Goal: Task Accomplishment & Management: Manage account settings

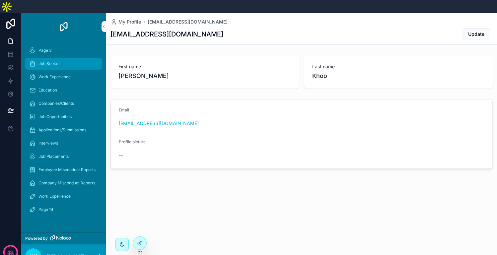
click at [47, 58] on div "Job Seeker" at bounding box center [63, 63] width 69 height 11
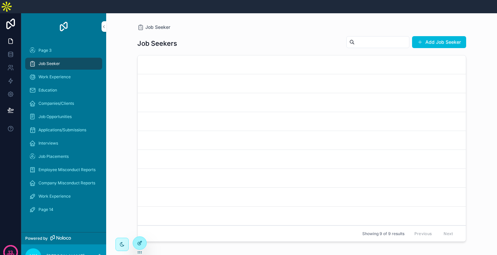
click at [135, 245] on div at bounding box center [139, 243] width 13 height 13
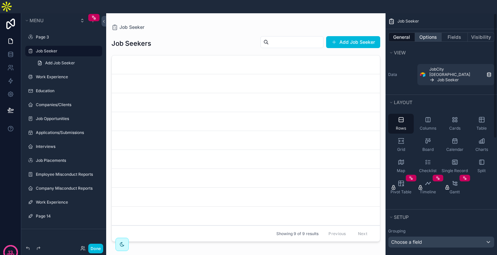
click at [425, 33] on button "Options" at bounding box center [428, 37] width 27 height 9
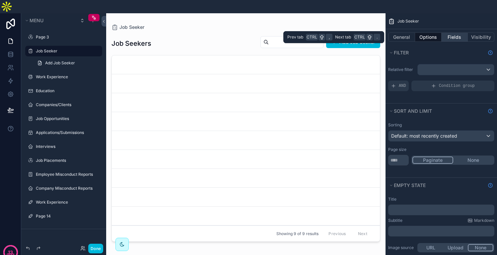
click at [446, 33] on button "Fields" at bounding box center [455, 37] width 27 height 9
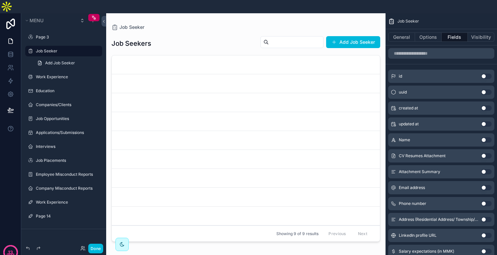
click at [485, 137] on button "Use setting" at bounding box center [486, 139] width 11 height 5
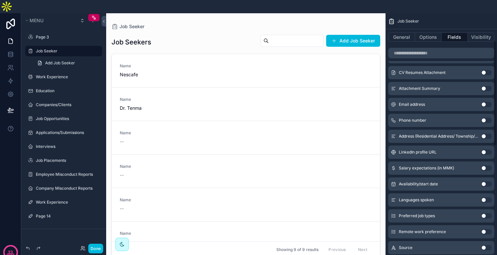
scroll to position [100, 0]
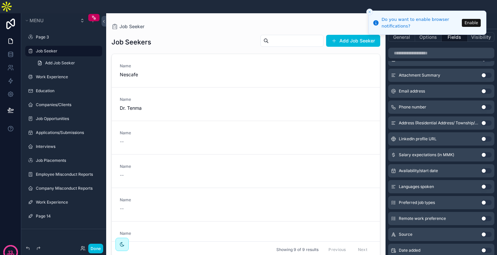
click at [484, 168] on button "Use setting" at bounding box center [486, 170] width 11 height 5
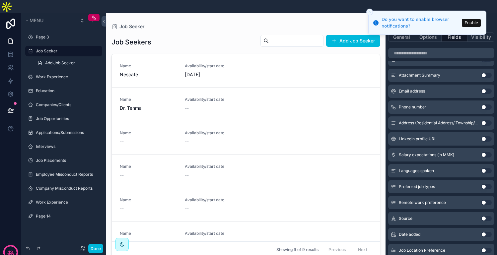
click at [484, 152] on button "Use setting" at bounding box center [486, 154] width 11 height 5
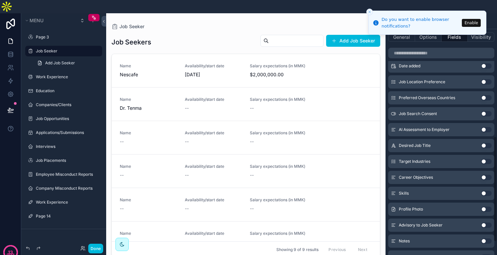
scroll to position [297, 0]
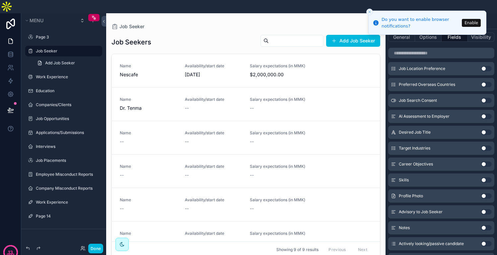
click at [487, 178] on button "Use setting" at bounding box center [486, 180] width 11 height 5
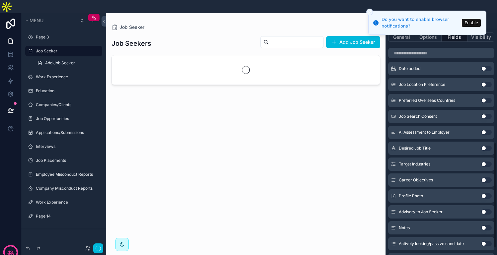
scroll to position [313, 0]
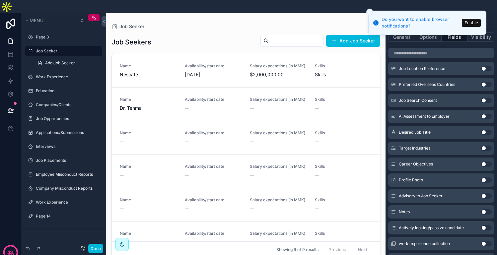
drag, startPoint x: 377, startPoint y: 148, endPoint x: 385, endPoint y: 187, distance: 40.0
click at [385, 187] on div "scrollable content" at bounding box center [246, 136] width 280 height 247
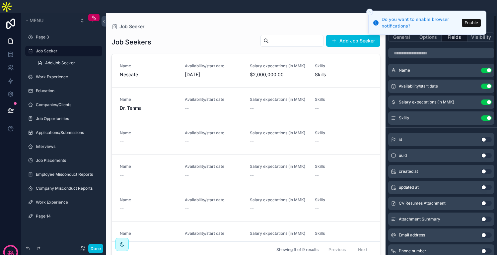
scroll to position [0, 0]
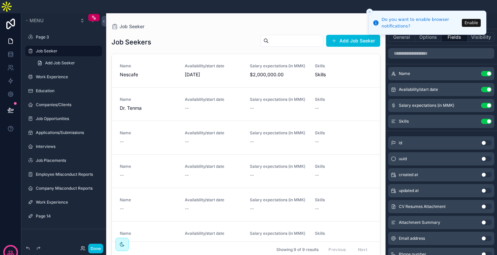
drag, startPoint x: 483, startPoint y: 74, endPoint x: 482, endPoint y: 78, distance: 4.7
click at [483, 87] on button "Use setting" at bounding box center [486, 89] width 11 height 5
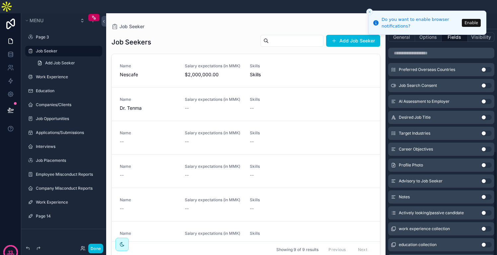
scroll to position [328, 0]
click at [484, 131] on button "Use setting" at bounding box center [486, 133] width 11 height 5
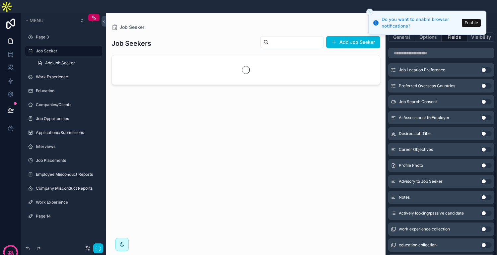
scroll to position [344, 0]
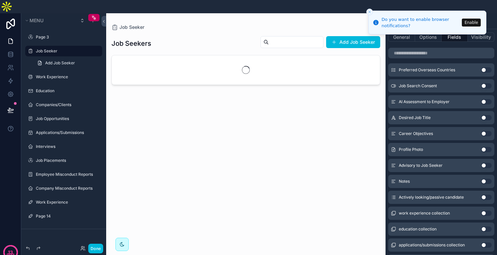
click at [370, 10] on icon "Close toast" at bounding box center [370, 12] width 4 height 4
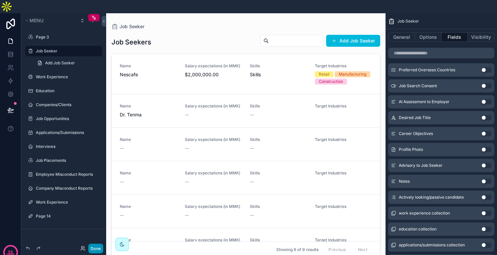
click at [99, 251] on button "Done" at bounding box center [95, 249] width 15 height 10
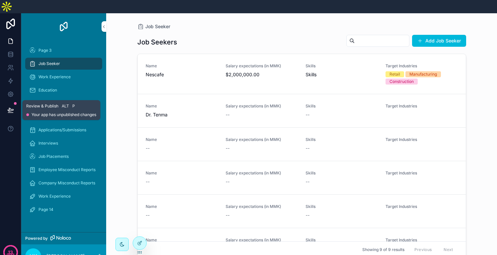
click at [10, 107] on icon at bounding box center [10, 110] width 7 height 7
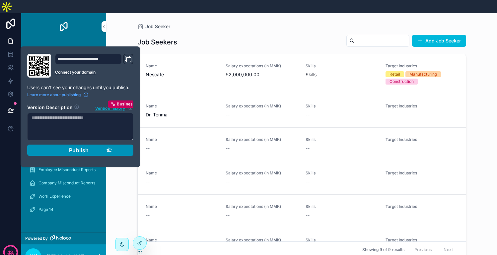
click at [79, 147] on span "Publish" at bounding box center [79, 150] width 20 height 7
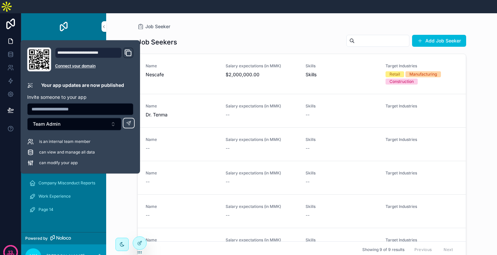
click at [236, 24] on div "Job Seeker" at bounding box center [301, 26] width 329 height 5
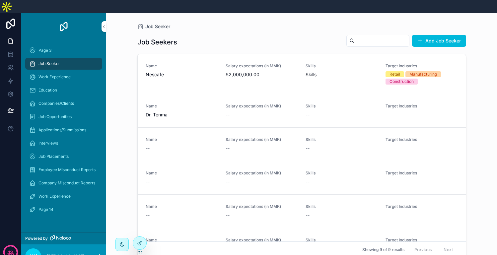
click at [239, 75] on link "Name Nescafe Salary expectations (in MMK) $2,000,000.00 Skills Skills Target In…" at bounding box center [302, 74] width 328 height 40
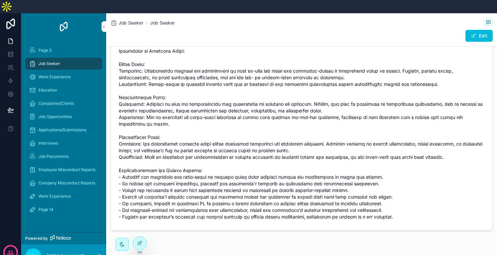
scroll to position [385, 0]
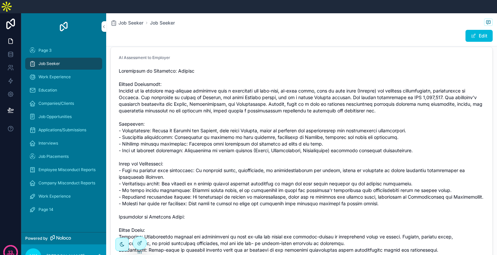
click at [79, 58] on div "Job Seeker" at bounding box center [63, 63] width 69 height 11
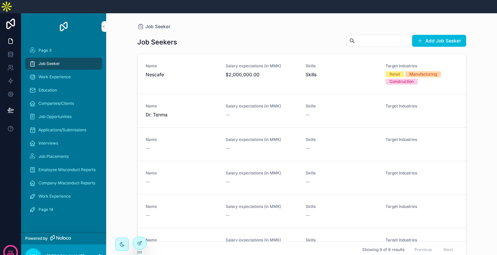
click at [210, 68] on div "Name Nescafe" at bounding box center [182, 73] width 72 height 21
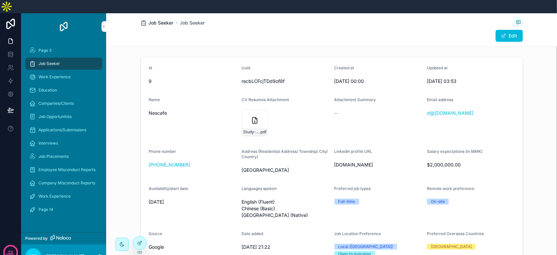
click at [159, 20] on span "Job Seeker" at bounding box center [161, 23] width 25 height 7
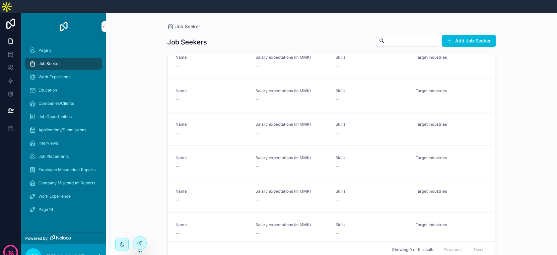
scroll to position [66, 0]
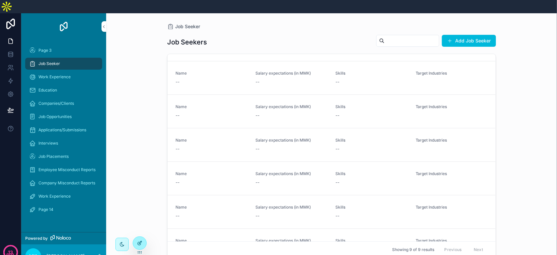
click at [139, 243] on icon at bounding box center [140, 242] width 3 height 3
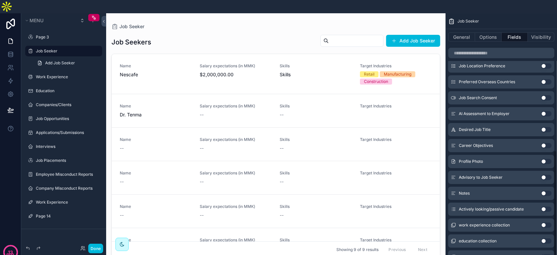
scroll to position [361, 0]
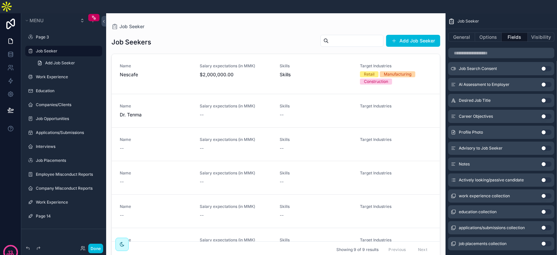
click at [497, 130] on button "Use setting" at bounding box center [546, 132] width 11 height 5
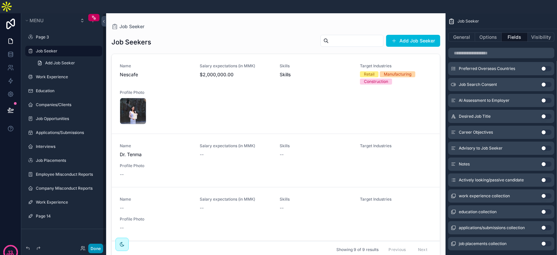
click at [96, 251] on button "Done" at bounding box center [95, 249] width 15 height 10
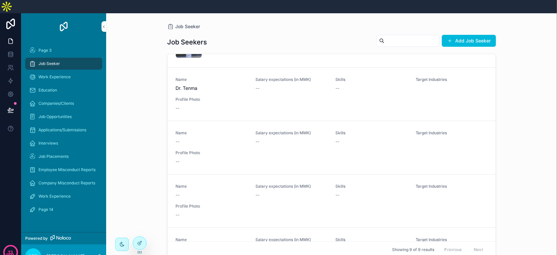
scroll to position [0, 0]
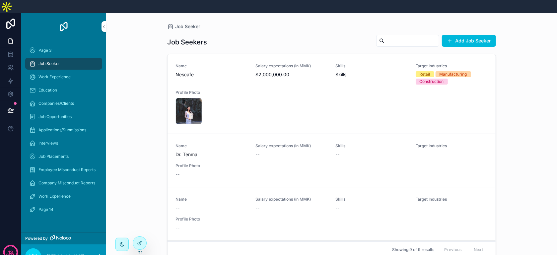
click at [259, 71] on span "$2,000,000.00" at bounding box center [292, 74] width 72 height 7
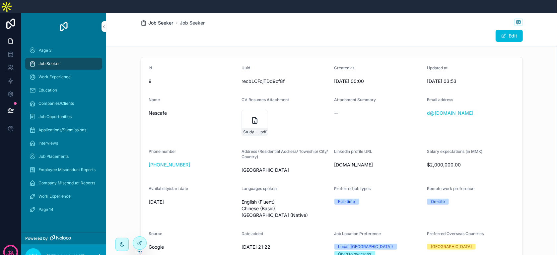
click at [163, 20] on span "Job Seeker" at bounding box center [161, 23] width 25 height 7
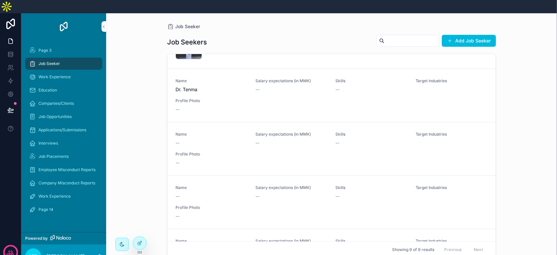
scroll to position [66, 0]
click at [250, 141] on div "Name -- Salary expectations (in MMK) -- Skills -- Target Industries Profile Pho…" at bounding box center [332, 147] width 312 height 35
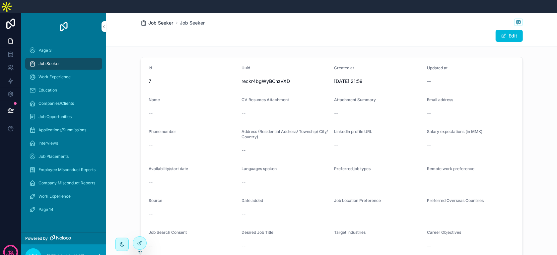
click at [153, 20] on span "Job Seeker" at bounding box center [161, 23] width 25 height 7
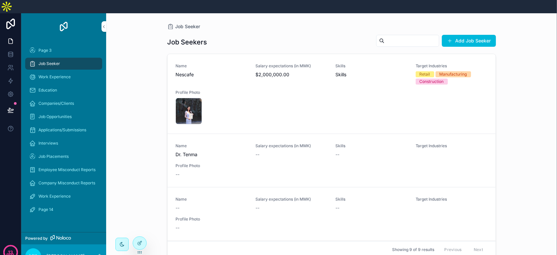
click at [305, 75] on div "Name Nescafe Salary expectations (in MMK) $2,000,000.00 Skills Skills Target In…" at bounding box center [332, 93] width 312 height 61
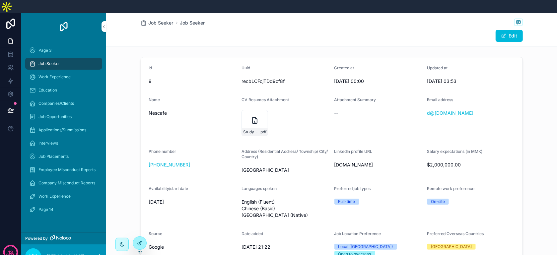
click at [138, 241] on icon at bounding box center [139, 243] width 5 height 5
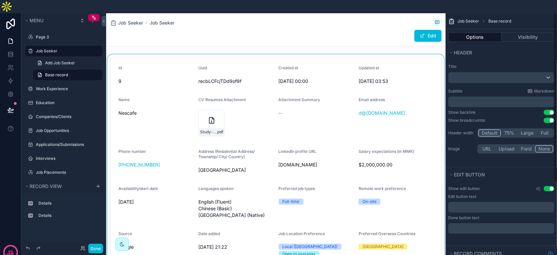
click at [409, 56] on div "scrollable content" at bounding box center [276, 239] width 340 height 370
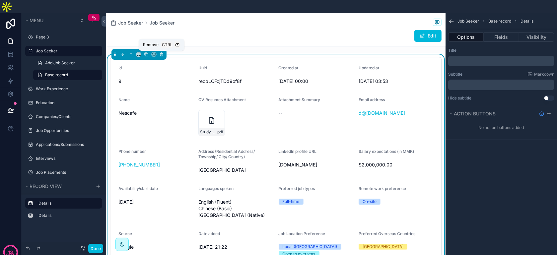
click at [161, 52] on icon "scrollable content" at bounding box center [161, 54] width 5 height 5
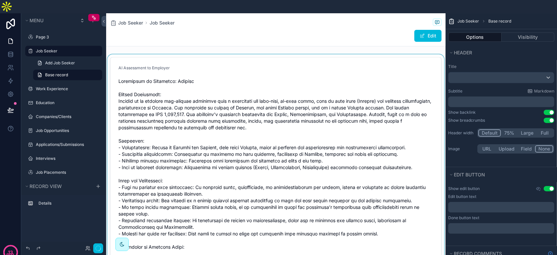
click at [180, 66] on div "scrollable content" at bounding box center [276, 248] width 340 height 388
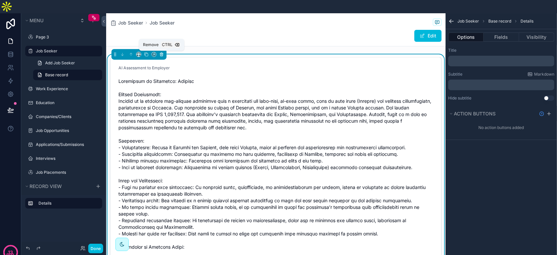
click at [162, 53] on icon "scrollable content" at bounding box center [161, 54] width 3 height 3
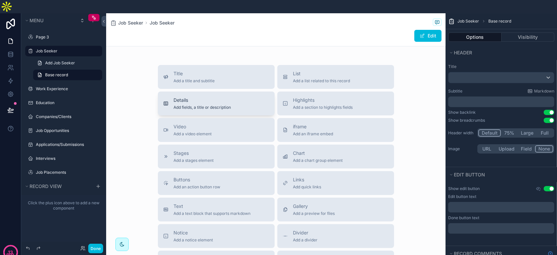
click at [248, 97] on div "Details Add fields, a title or description" at bounding box center [216, 103] width 106 height 13
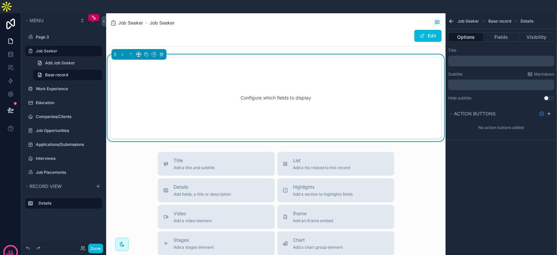
click at [284, 77] on div "Configure which fields to display" at bounding box center [276, 98] width 310 height 60
click at [497, 33] on button "Fields" at bounding box center [501, 37] width 35 height 9
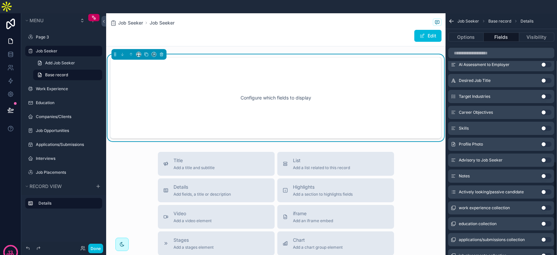
scroll to position [377, 0]
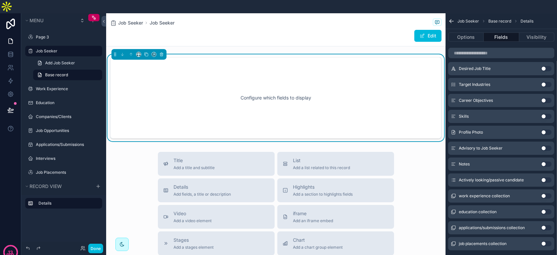
click at [497, 130] on button "Use setting" at bounding box center [546, 132] width 11 height 5
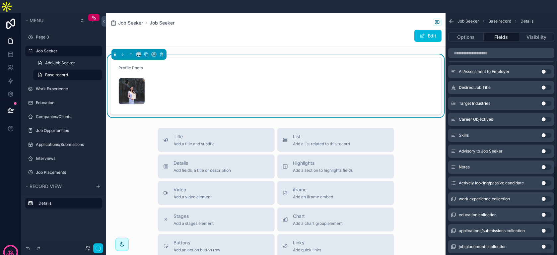
scroll to position [380, 0]
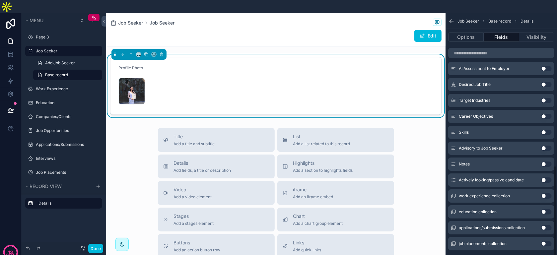
click at [145, 80] on div "WhatsApp-Image-2024-12-05-at-10.31.03-AM .jpeg" at bounding box center [156, 91] width 75 height 27
click at [477, 33] on button "Options" at bounding box center [466, 37] width 36 height 9
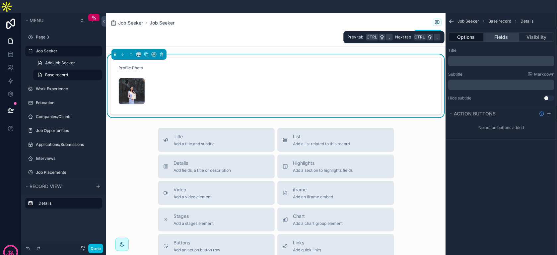
click at [497, 33] on button "Fields" at bounding box center [501, 37] width 35 height 9
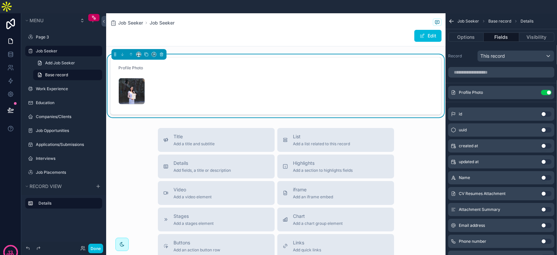
click at [0, 0] on icon "scrollable content" at bounding box center [0, 0] width 0 height 0
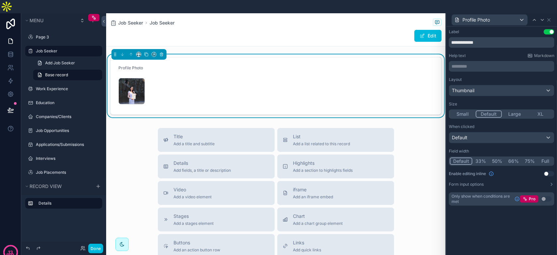
click at [497, 111] on button "XL" at bounding box center [541, 114] width 26 height 7
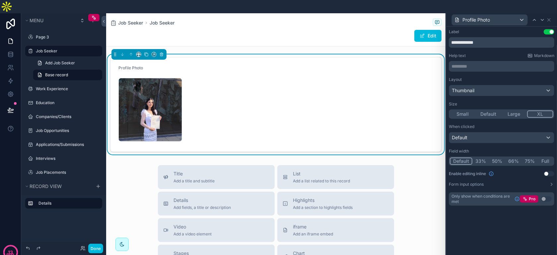
click at [422, 62] on form "Profile Photo WhatsApp-Image-2024-12-05-at-10.31.03-AM .jpeg" at bounding box center [276, 104] width 331 height 94
click at [497, 17] on icon at bounding box center [549, 19] width 5 height 5
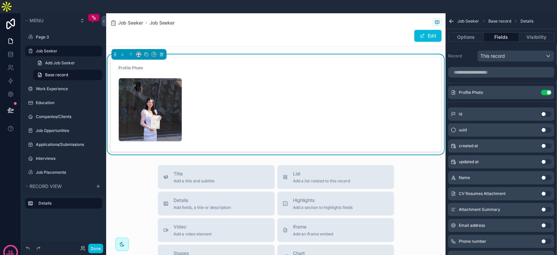
click at [497, 175] on button "Use setting" at bounding box center [546, 177] width 11 height 5
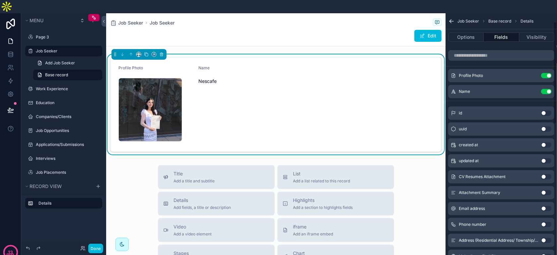
scroll to position [33, 0]
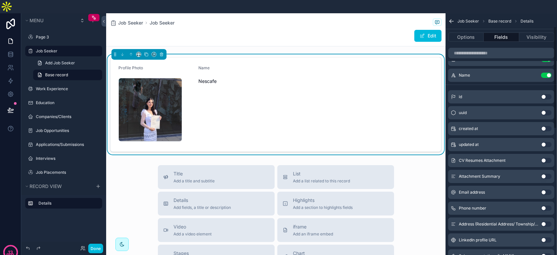
click at [497, 206] on button "Use setting" at bounding box center [546, 208] width 11 height 5
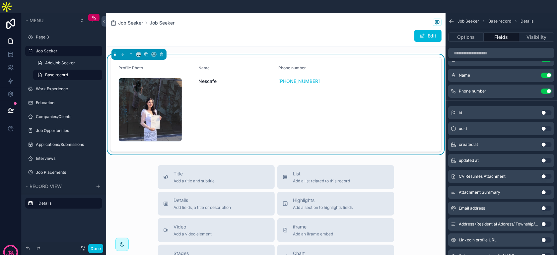
click at [497, 206] on button "Use setting" at bounding box center [546, 208] width 11 height 5
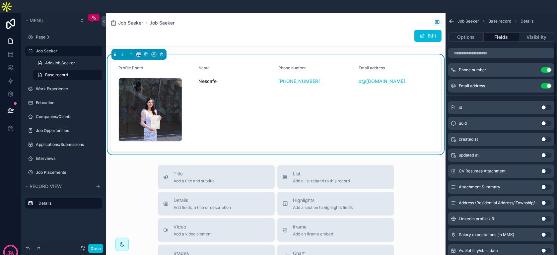
scroll to position [100, 0]
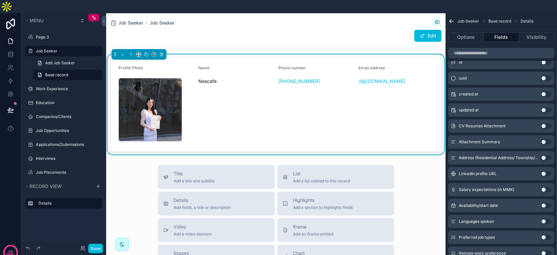
click at [497, 187] on button "Use setting" at bounding box center [546, 189] width 11 height 5
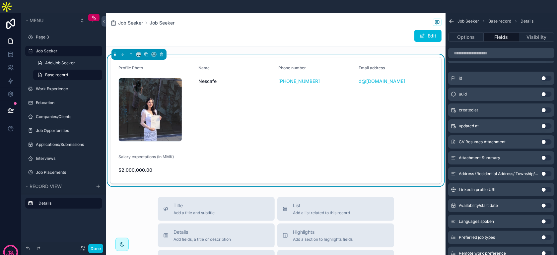
click at [497, 203] on button "Use setting" at bounding box center [546, 205] width 11 height 5
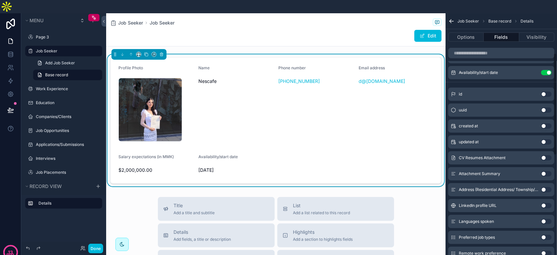
click at [497, 219] on button "Use setting" at bounding box center [546, 221] width 11 height 5
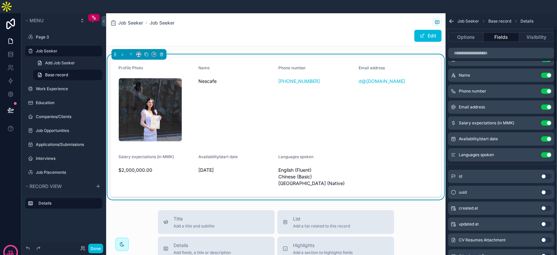
scroll to position [33, 0]
click at [497, 121] on button "Use setting" at bounding box center [546, 123] width 11 height 5
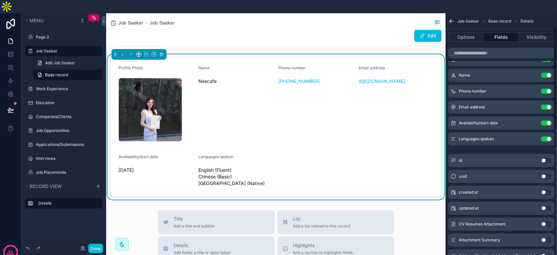
click at [497, 121] on button "Use setting" at bounding box center [546, 123] width 11 height 5
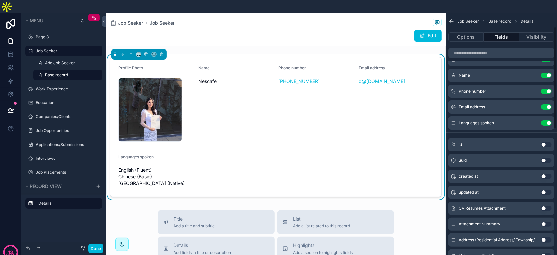
click at [497, 121] on button "Use setting" at bounding box center [546, 123] width 11 height 5
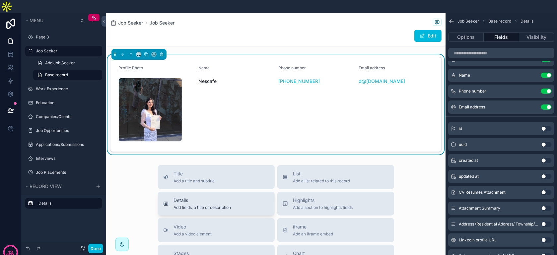
click at [250, 197] on div "Details Add fields, a title or description" at bounding box center [216, 203] width 106 height 13
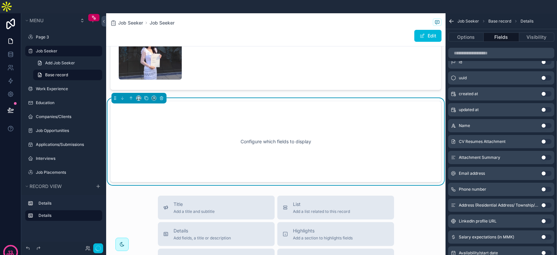
scroll to position [62, 0]
click at [352, 146] on div "Configure which fields to display" at bounding box center [276, 142] width 310 height 60
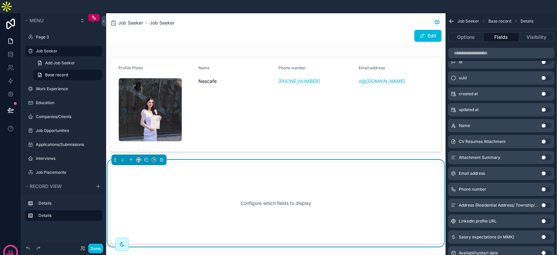
scroll to position [66, 0]
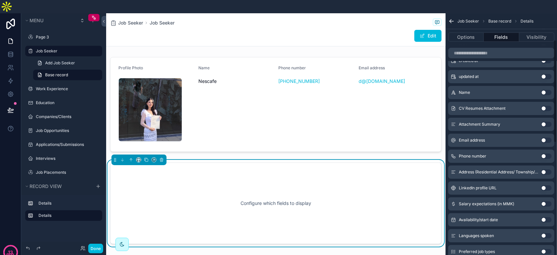
click at [497, 202] on button "Use setting" at bounding box center [546, 204] width 11 height 5
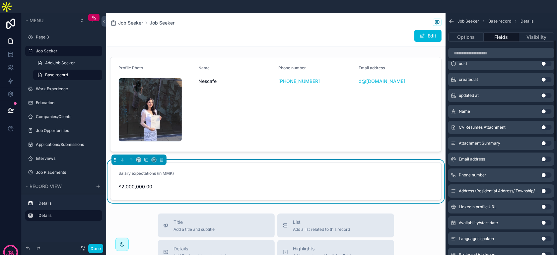
click at [497, 220] on button "Use setting" at bounding box center [546, 222] width 11 height 5
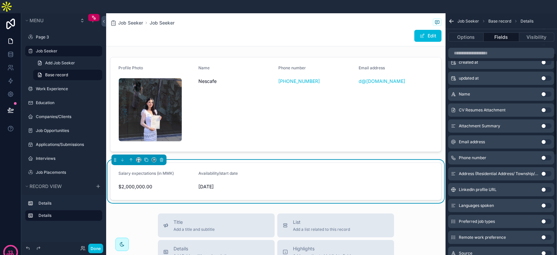
click at [497, 203] on button "Use setting" at bounding box center [546, 205] width 11 height 5
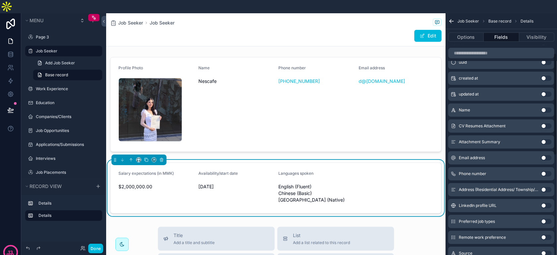
click at [497, 219] on button "Use setting" at bounding box center [546, 221] width 11 height 5
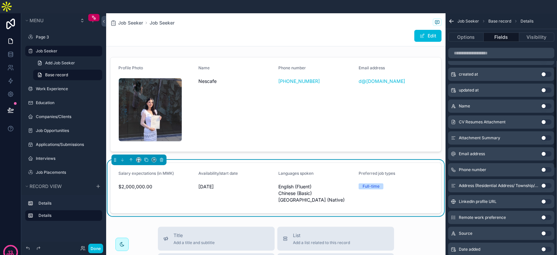
scroll to position [133, 0]
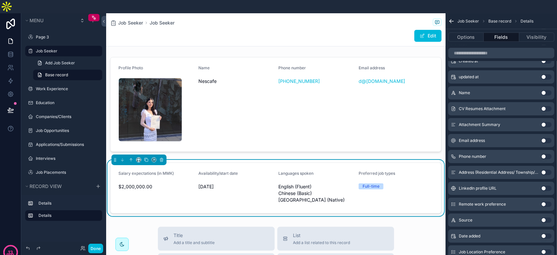
click at [497, 202] on button "Use setting" at bounding box center [546, 204] width 11 height 5
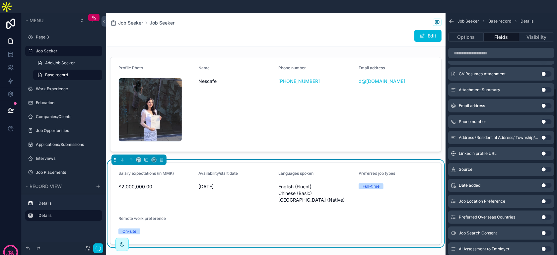
scroll to position [199, 0]
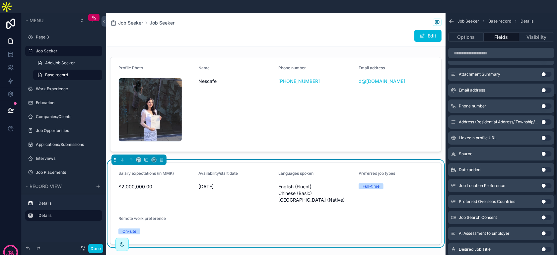
click at [497, 183] on button "Use setting" at bounding box center [546, 185] width 11 height 5
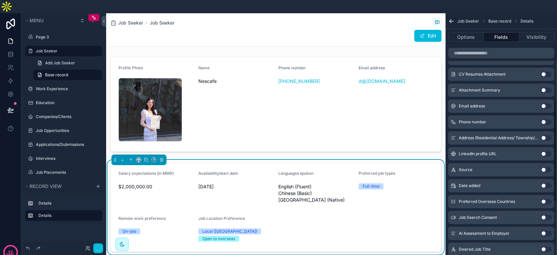
scroll to position [215, 0]
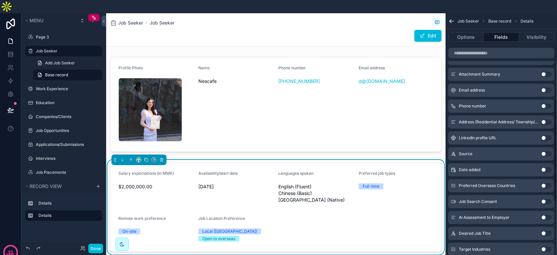
click at [497, 183] on button "Use setting" at bounding box center [546, 185] width 11 height 5
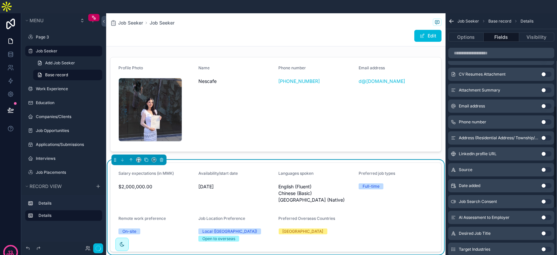
scroll to position [231, 0]
click at [497, 215] on button "Use setting" at bounding box center [546, 217] width 11 height 5
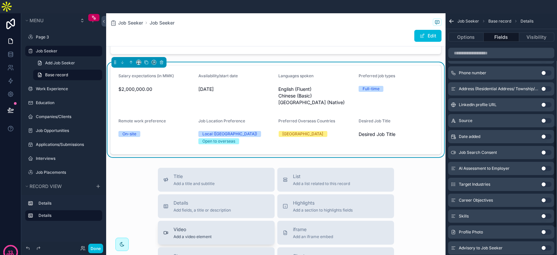
scroll to position [100, 0]
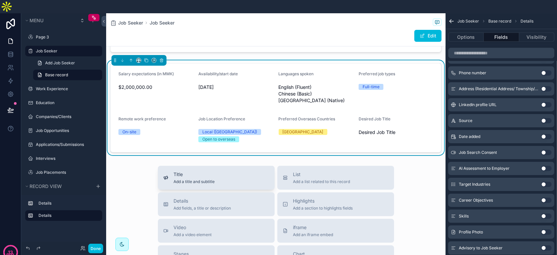
click at [197, 179] on span "Add a title and subtitle" at bounding box center [194, 181] width 41 height 5
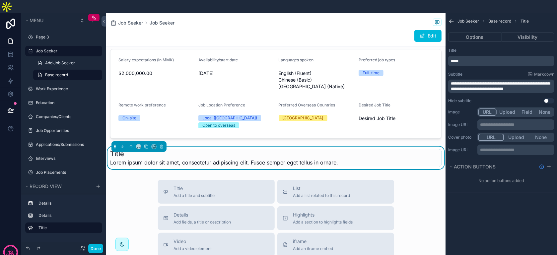
scroll to position [130, 0]
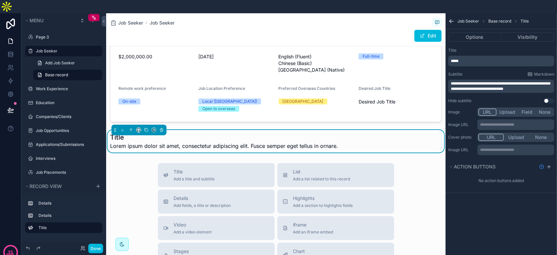
click at [451, 21] on icon "scrollable content" at bounding box center [451, 22] width 2 height 2
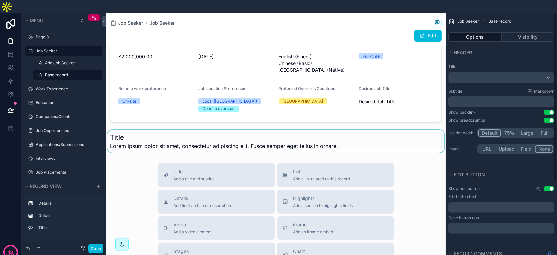
click at [308, 138] on div "scrollable content" at bounding box center [276, 141] width 340 height 23
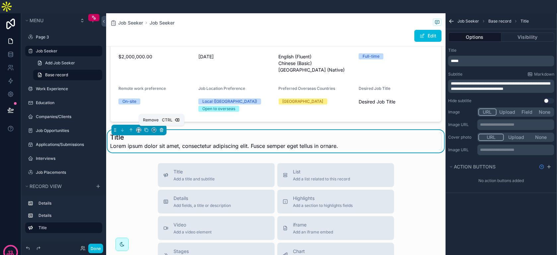
click at [163, 128] on icon "scrollable content" at bounding box center [161, 130] width 5 height 5
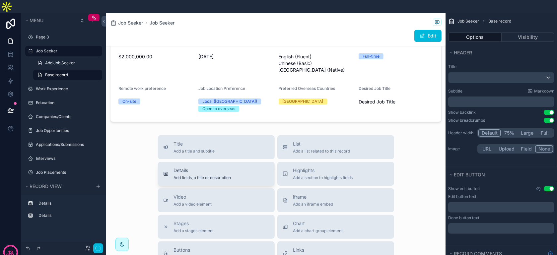
click at [239, 162] on button "Details Add fields, a title or description" at bounding box center [216, 174] width 117 height 24
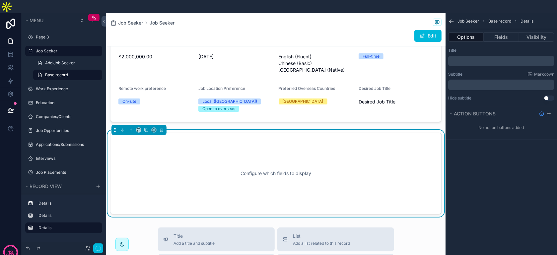
scroll to position [162, 0]
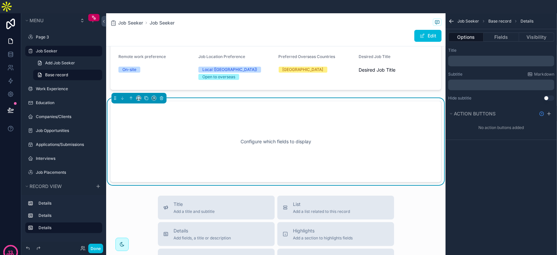
click at [391, 141] on div "Configure which fields to display" at bounding box center [276, 142] width 310 height 60
click at [497, 33] on button "Fields" at bounding box center [501, 37] width 35 height 9
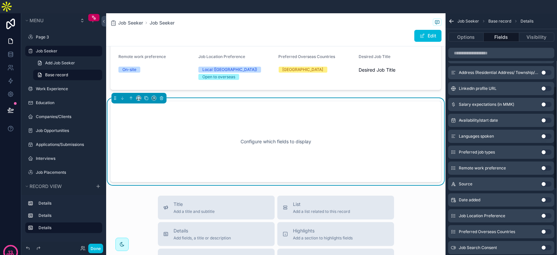
scroll to position [232, 0]
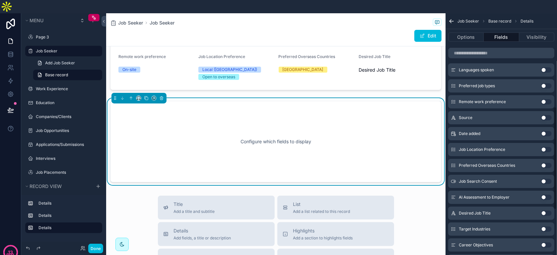
click at [497, 195] on button "Use setting" at bounding box center [546, 197] width 11 height 5
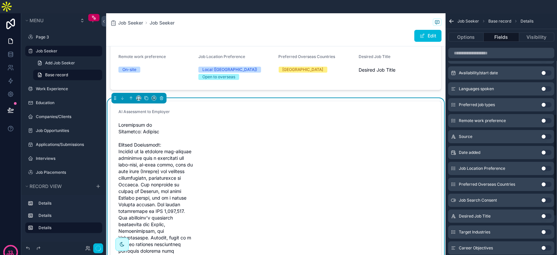
scroll to position [251, 0]
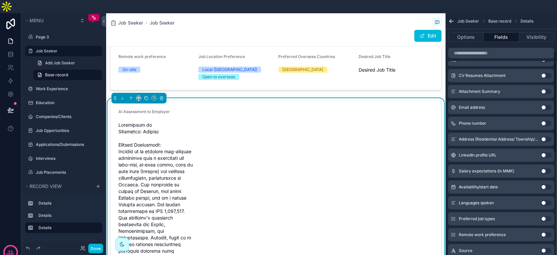
scroll to position [0, 0]
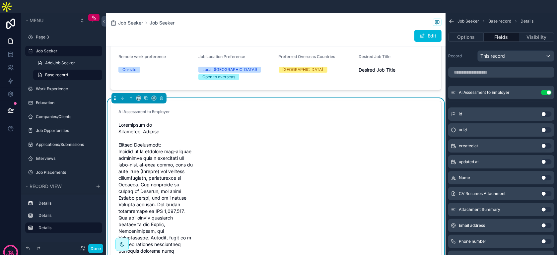
click at [0, 0] on icon "scrollable content" at bounding box center [0, 0] width 0 height 0
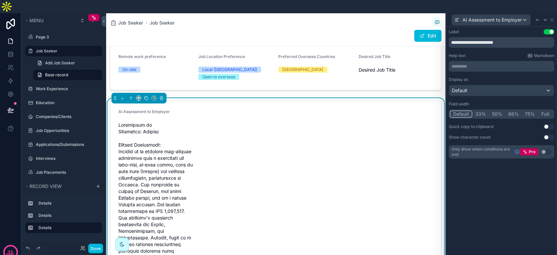
click at [497, 111] on button "Full" at bounding box center [546, 114] width 16 height 7
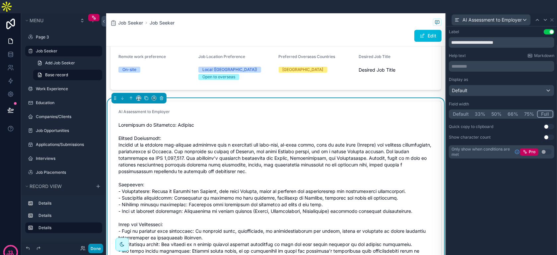
click at [91, 253] on button "Done" at bounding box center [95, 249] width 15 height 10
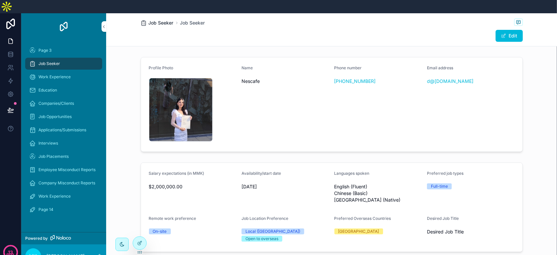
click at [162, 20] on span "Job Seeker" at bounding box center [161, 23] width 25 height 7
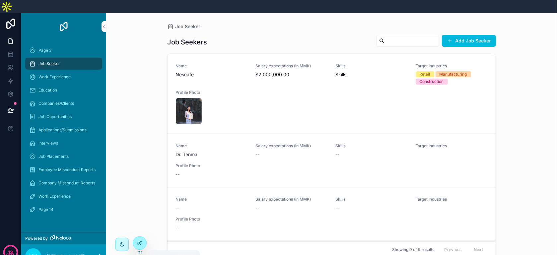
click at [140, 240] on div at bounding box center [139, 243] width 13 height 13
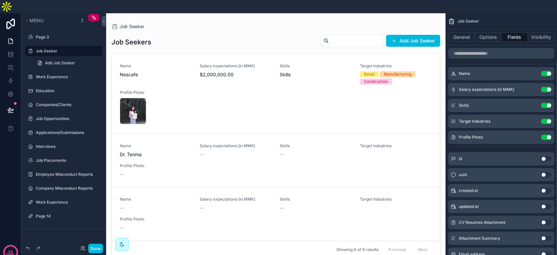
click at [321, 55] on div "scrollable content" at bounding box center [276, 136] width 340 height 247
click at [183, 67] on div "Name Nescafe" at bounding box center [156, 73] width 72 height 21
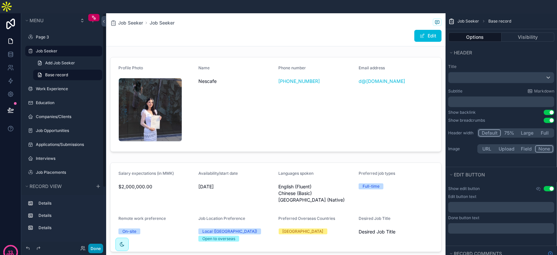
click at [98, 246] on button "Done" at bounding box center [95, 249] width 15 height 10
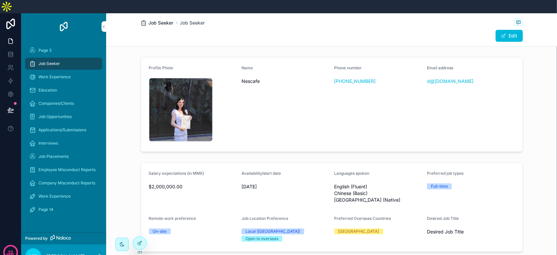
click at [167, 20] on span "Job Seeker" at bounding box center [161, 23] width 25 height 7
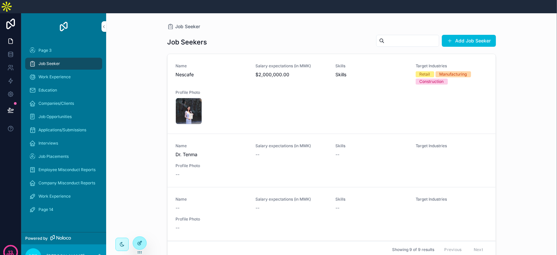
click at [143, 241] on div at bounding box center [139, 243] width 13 height 13
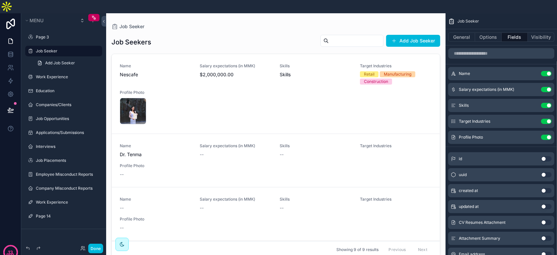
click at [267, 33] on div "scrollable content" at bounding box center [276, 136] width 340 height 247
click at [497, 71] on button "Use setting" at bounding box center [546, 73] width 11 height 5
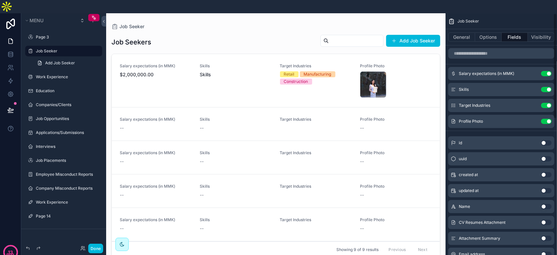
click at [497, 71] on button "Use setting" at bounding box center [546, 73] width 11 height 5
click at [497, 87] on button "Use setting" at bounding box center [546, 89] width 11 height 5
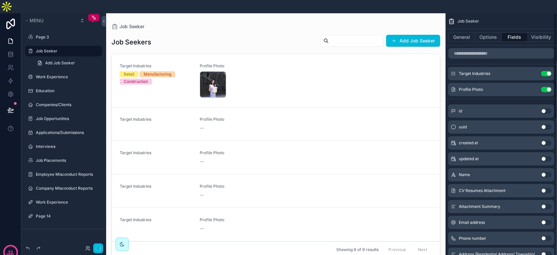
click at [497, 71] on button "Use setting" at bounding box center [546, 73] width 11 height 5
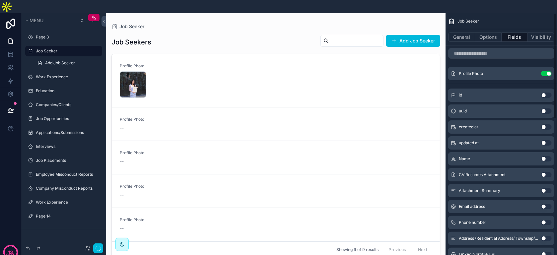
click at [497, 71] on button "Use setting" at bounding box center [546, 73] width 11 height 5
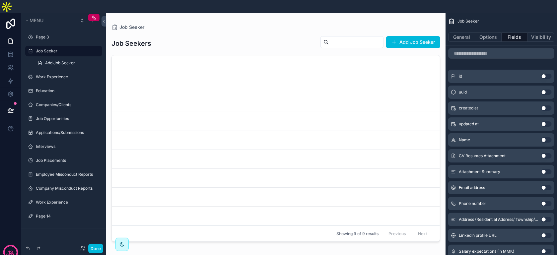
click at [256, 226] on div "Showing 9 of 9 results Previous Next" at bounding box center [276, 234] width 328 height 16
drag, startPoint x: 345, startPoint y: 50, endPoint x: 259, endPoint y: 27, distance: 89.4
click at [259, 36] on div "Job Seekers Add Job Seeker" at bounding box center [276, 43] width 329 height 15
click at [180, 238] on div "Job Seekers Add Job Seeker Showing 9 of 9 results Previous Next" at bounding box center [276, 146] width 329 height 230
click at [201, 55] on link "scrollable content" at bounding box center [276, 64] width 328 height 19
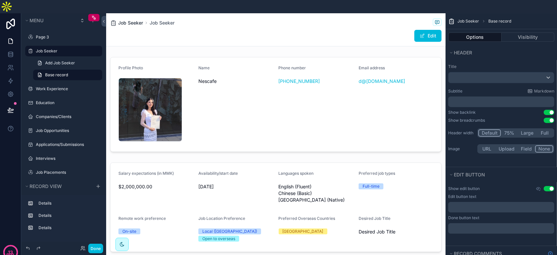
click at [135, 20] on span "Job Seeker" at bounding box center [130, 23] width 25 height 7
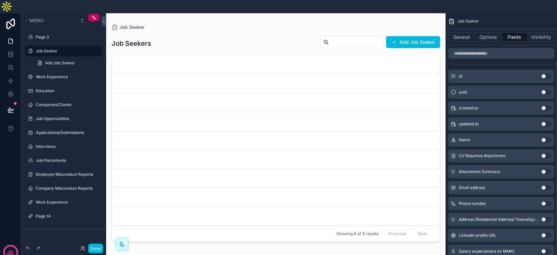
click at [295, 241] on div "Job Seekers Add Job Seeker Showing 9 of 9 results Previous Next" at bounding box center [276, 146] width 329 height 230
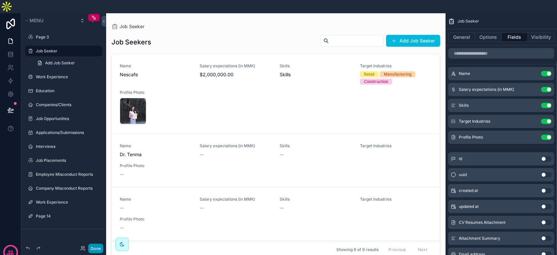
click at [101, 249] on button "Done" at bounding box center [95, 249] width 15 height 10
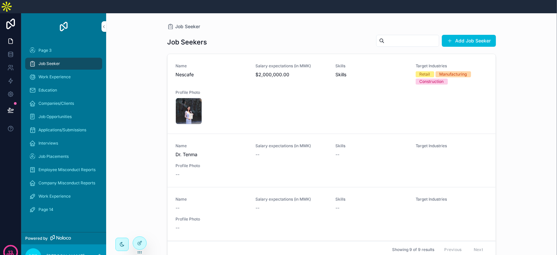
click at [406, 36] on input "scrollable content" at bounding box center [412, 40] width 54 height 9
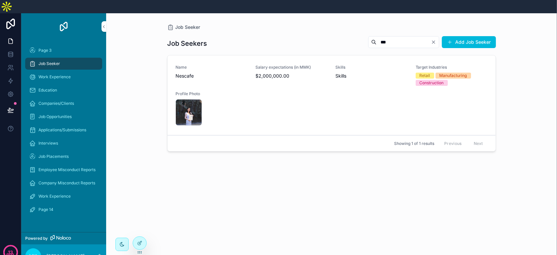
type input "***"
drag, startPoint x: 424, startPoint y: 4, endPoint x: 291, endPoint y: 108, distance: 169.0
click at [291, 108] on div "Name Nescafe Salary expectations (in MMK) $2,000,000.00 Skills Skills Target In…" at bounding box center [332, 95] width 312 height 61
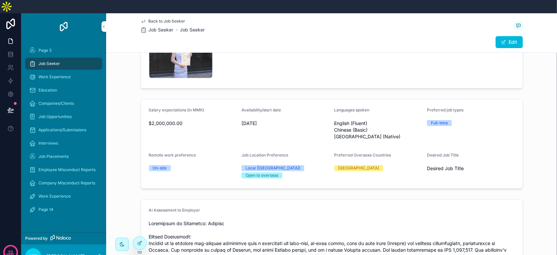
scroll to position [66, 0]
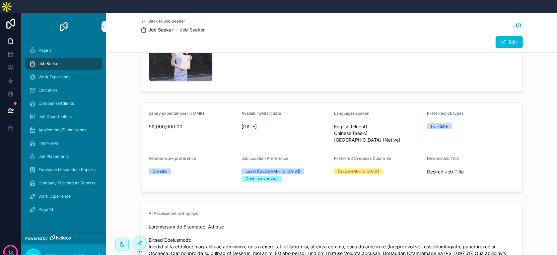
click at [157, 27] on span "Job Seeker" at bounding box center [161, 30] width 25 height 7
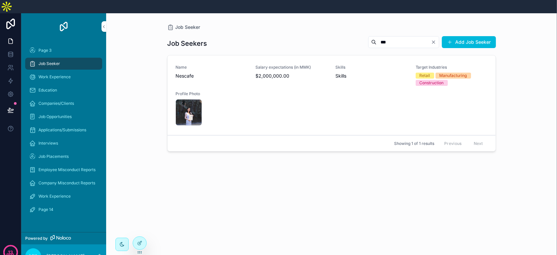
drag, startPoint x: 412, startPoint y: 31, endPoint x: 349, endPoint y: 35, distance: 63.9
click at [363, 36] on div "*** Add Job Seeker" at bounding box center [429, 42] width 133 height 13
type input "******"
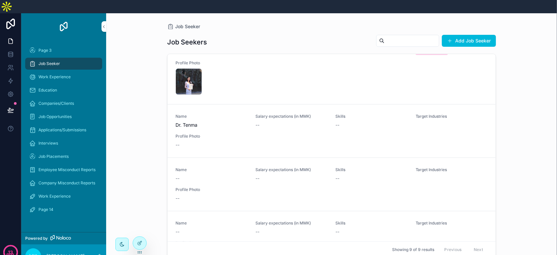
scroll to position [66, 0]
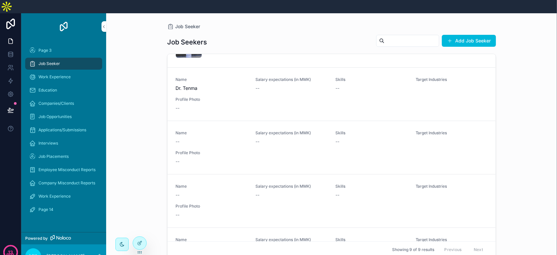
click at [257, 89] on div "Name Dr. Tenma Salary expectations (in MMK) -- Skills -- Target Industries Prof…" at bounding box center [332, 94] width 312 height 35
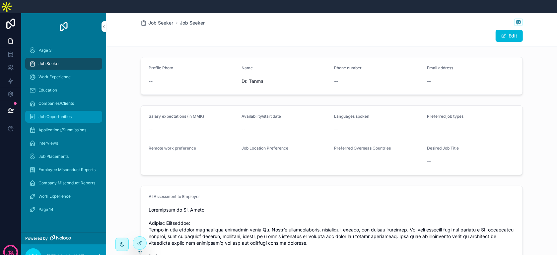
click at [64, 114] on span "Job Opportunities" at bounding box center [55, 116] width 33 height 5
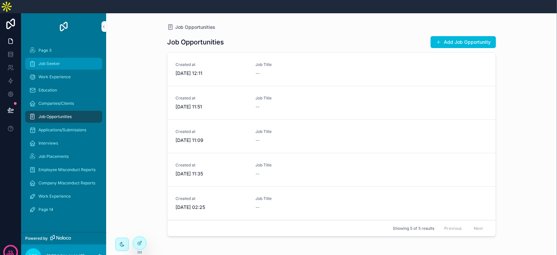
click at [64, 58] on div "Job Seeker" at bounding box center [63, 63] width 69 height 11
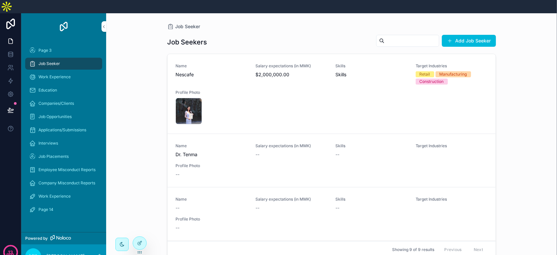
click at [390, 36] on input "scrollable content" at bounding box center [412, 40] width 54 height 9
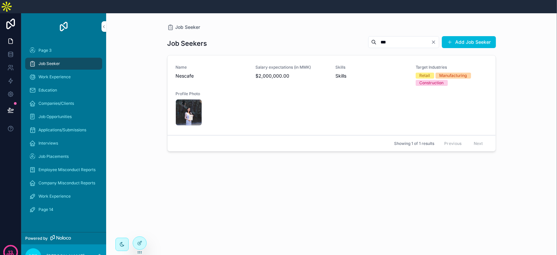
type input "***"
click at [353, 55] on link "Name Nescafe Salary expectations (in MMK) $2,000,000.00 Skills Skills Target In…" at bounding box center [332, 95] width 328 height 80
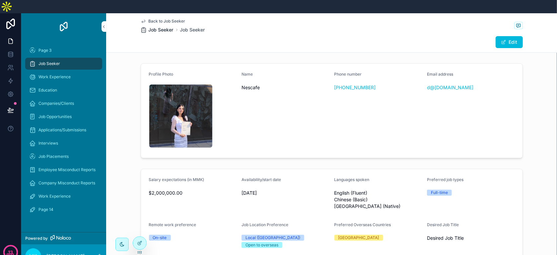
click at [149, 27] on span "Job Seeker" at bounding box center [161, 30] width 25 height 7
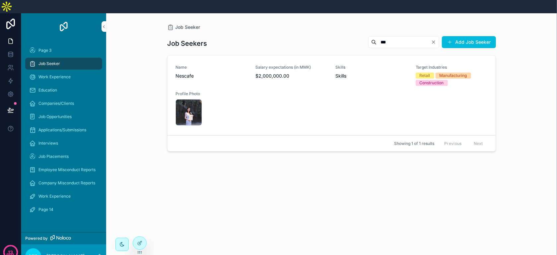
drag, startPoint x: 385, startPoint y: 31, endPoint x: 357, endPoint y: 31, distance: 28.9
click at [368, 36] on div "***" at bounding box center [403, 42] width 71 height 12
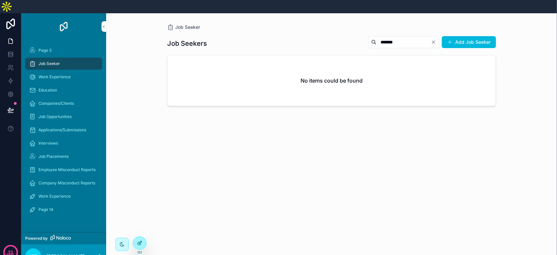
type input "*******"
click at [137, 240] on div at bounding box center [139, 243] width 13 height 13
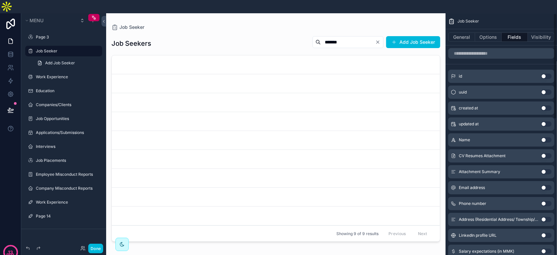
click at [347, 33] on div "scrollable content" at bounding box center [276, 136] width 340 height 247
click at [490, 33] on button "Options" at bounding box center [488, 37] width 27 height 9
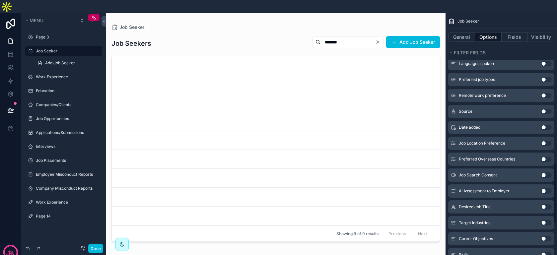
scroll to position [697, 0]
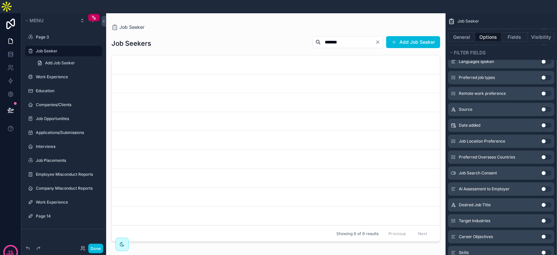
click at [497, 187] on button "Use setting" at bounding box center [546, 189] width 11 height 5
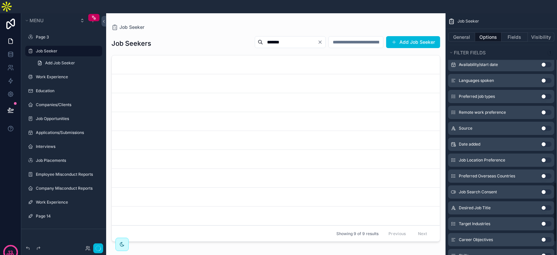
scroll to position [716, 0]
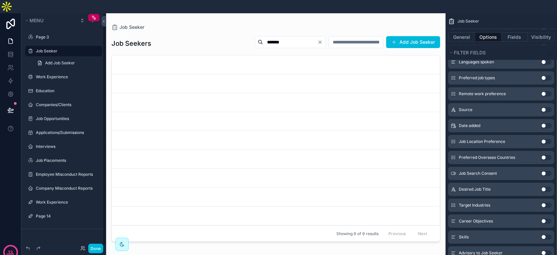
click at [99, 250] on button "Done" at bounding box center [95, 249] width 15 height 10
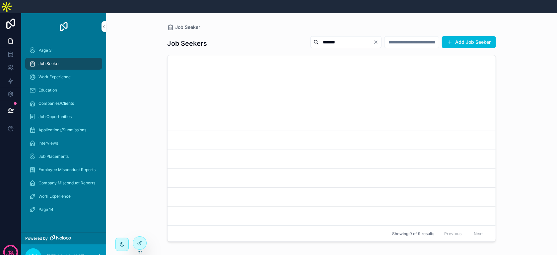
click at [328, 38] on input "*******" at bounding box center [346, 42] width 54 height 9
drag, startPoint x: 332, startPoint y: 32, endPoint x: 276, endPoint y: 43, distance: 56.6
click at [276, 43] on div "Job Seekers ******* Add Job Seeker Showing 9 of 9 results Previous Next" at bounding box center [331, 146] width 329 height 230
click at [261, 36] on div "Job Seekers Add Job Seeker" at bounding box center [331, 43] width 329 height 15
click at [87, 72] on div "Work Experience" at bounding box center [63, 77] width 69 height 11
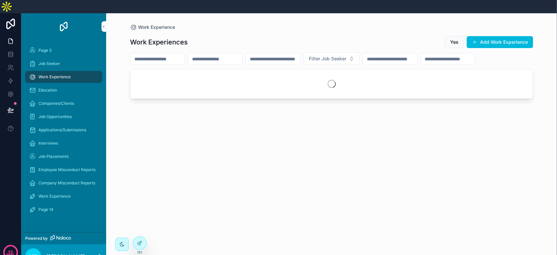
click at [87, 72] on div "Work Experience" at bounding box center [63, 77] width 69 height 11
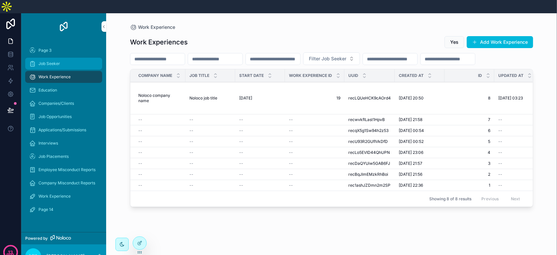
click at [87, 58] on div "Job Seeker" at bounding box center [63, 63] width 69 height 11
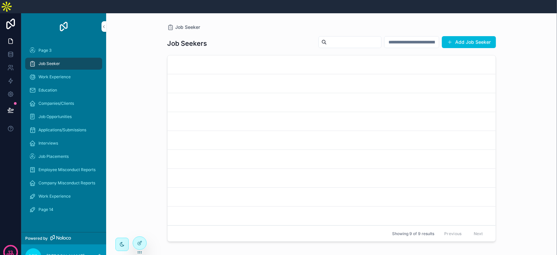
click at [329, 36] on div "scrollable content" at bounding box center [350, 42] width 63 height 12
click at [327, 38] on input "scrollable content" at bounding box center [354, 42] width 54 height 9
type input "*******"
click at [429, 38] on input "scrollable content" at bounding box center [412, 42] width 54 height 9
click at [373, 40] on icon "Clear" at bounding box center [375, 42] width 5 height 5
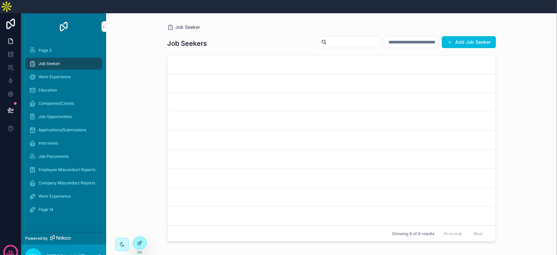
click at [141, 239] on div at bounding box center [139, 243] width 13 height 13
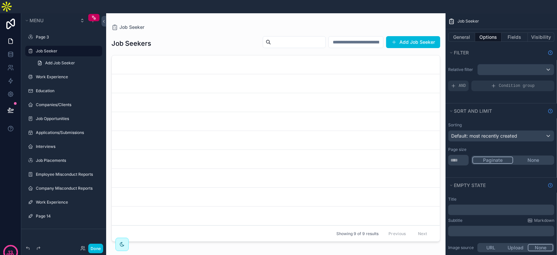
click at [278, 54] on div "scrollable content" at bounding box center [276, 136] width 340 height 247
click at [460, 33] on button "General" at bounding box center [461, 37] width 27 height 9
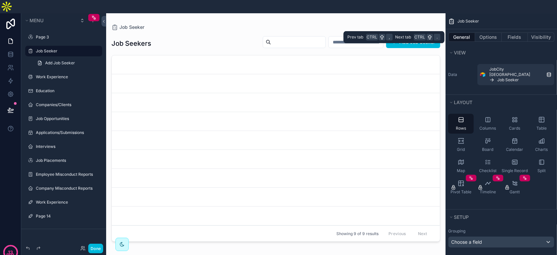
click at [516, 29] on div "General Options Fields Visibility" at bounding box center [502, 37] width 112 height 16
click at [516, 33] on button "Fields" at bounding box center [515, 37] width 27 height 9
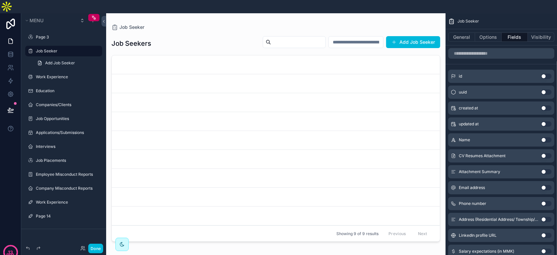
click at [544, 137] on button "Use setting" at bounding box center [546, 139] width 11 height 5
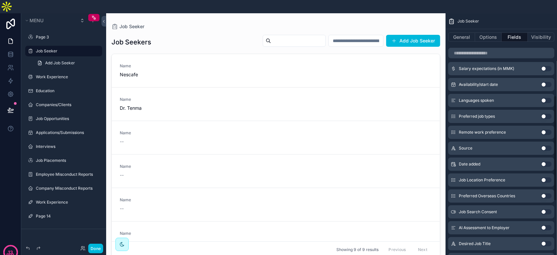
scroll to position [199, 0]
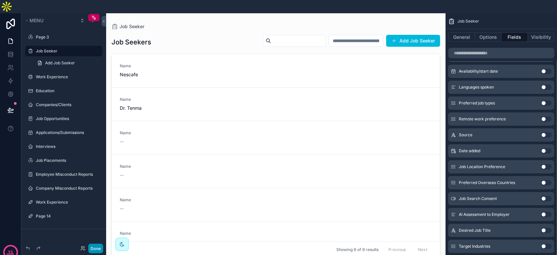
click at [102, 247] on button "Done" at bounding box center [95, 249] width 15 height 10
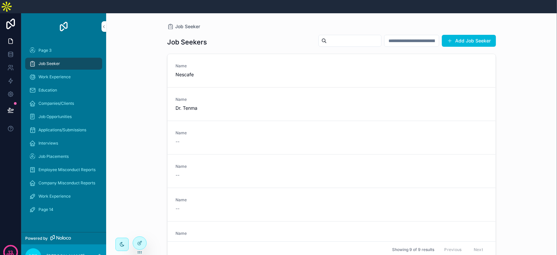
click at [329, 36] on input "scrollable content" at bounding box center [354, 40] width 54 height 9
type input "*******"
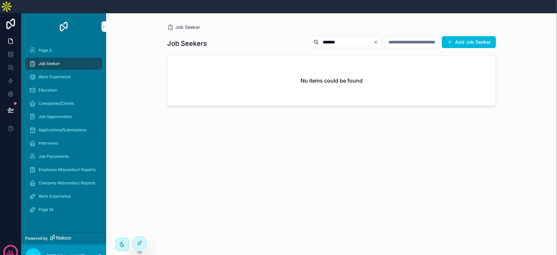
click at [375, 41] on icon "Clear" at bounding box center [376, 42] width 3 height 3
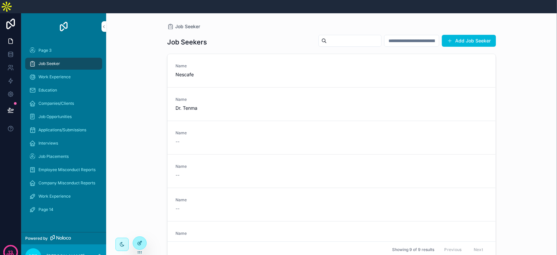
click at [139, 241] on icon at bounding box center [139, 243] width 5 height 5
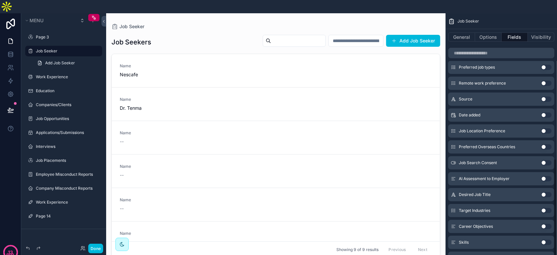
scroll to position [361, 0]
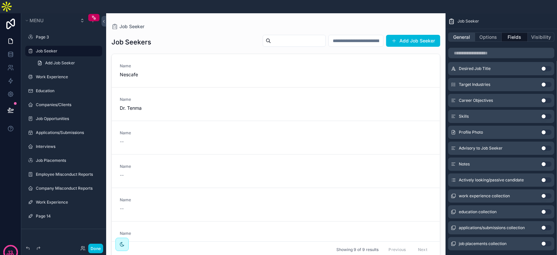
click at [462, 33] on button "General" at bounding box center [461, 37] width 27 height 9
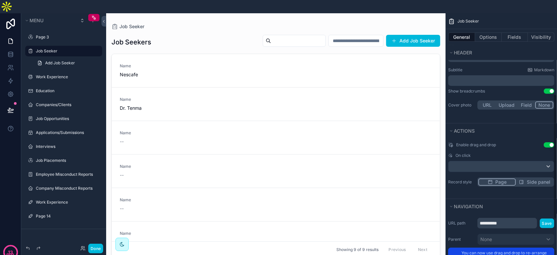
scroll to position [265, 0]
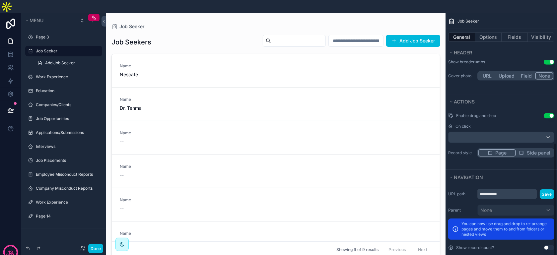
click at [355, 135] on div "scrollable content" at bounding box center [276, 136] width 340 height 247
click at [485, 33] on button "Options" at bounding box center [488, 37] width 27 height 9
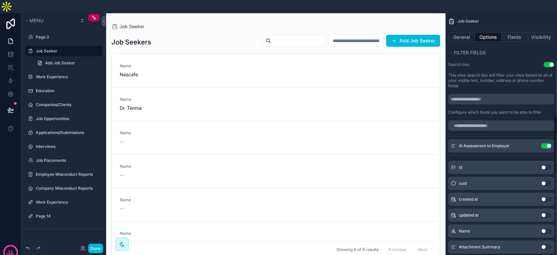
scroll to position [365, 0]
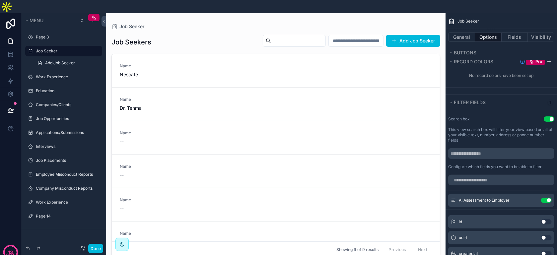
click at [0, 0] on icon "scrollable content" at bounding box center [0, 0] width 0 height 0
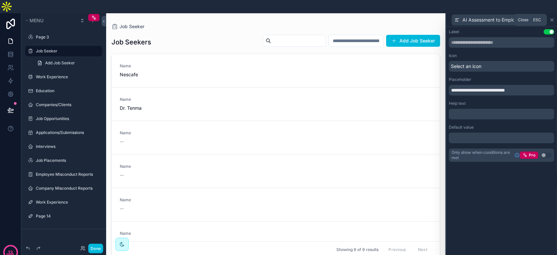
click at [552, 19] on icon at bounding box center [552, 20] width 3 height 3
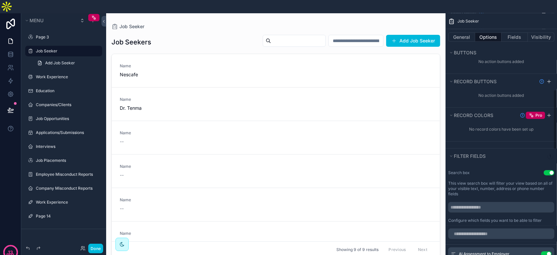
scroll to position [298, 0]
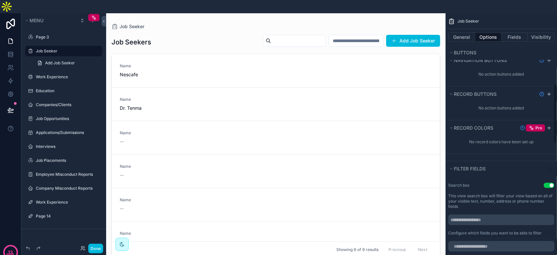
click at [548, 183] on button "Use setting" at bounding box center [549, 185] width 11 height 5
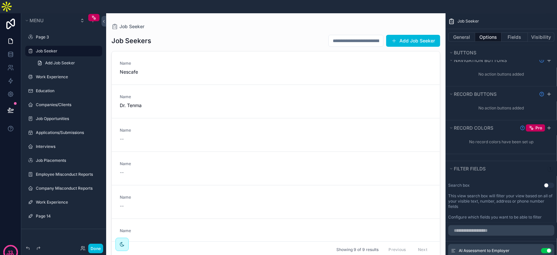
click at [256, 35] on div "Job Seekers Add Job Seeker" at bounding box center [276, 41] width 329 height 13
click at [103, 250] on button "Done" at bounding box center [95, 249] width 15 height 10
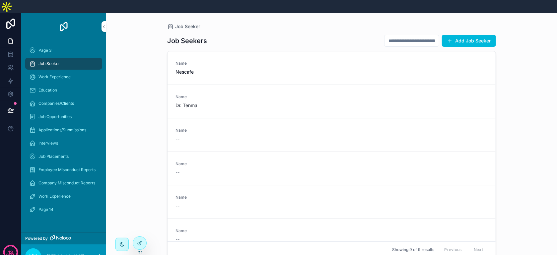
click at [398, 36] on input "scrollable content" at bounding box center [412, 40] width 54 height 9
type input "*******"
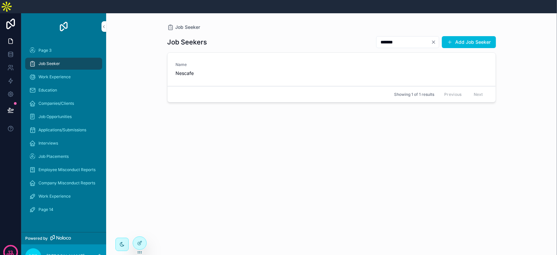
click at [372, 64] on link "Name Nescafe" at bounding box center [332, 70] width 328 height 34
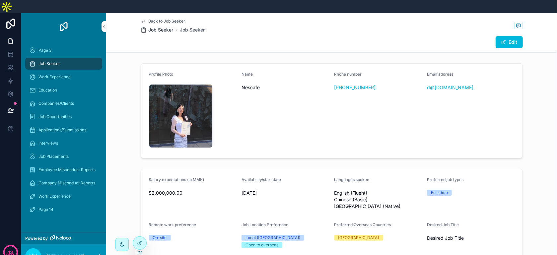
click at [155, 27] on span "Job Seeker" at bounding box center [161, 30] width 25 height 7
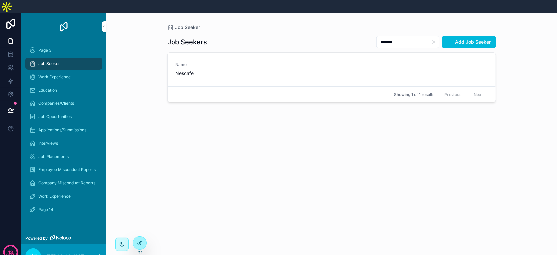
click at [138, 240] on div at bounding box center [139, 243] width 13 height 13
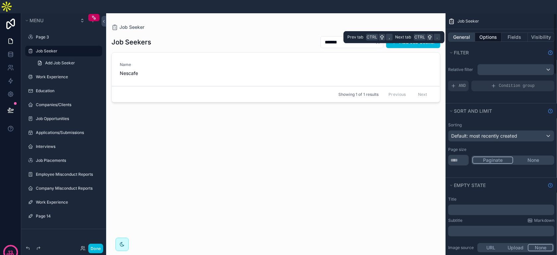
click at [459, 33] on button "General" at bounding box center [461, 37] width 27 height 9
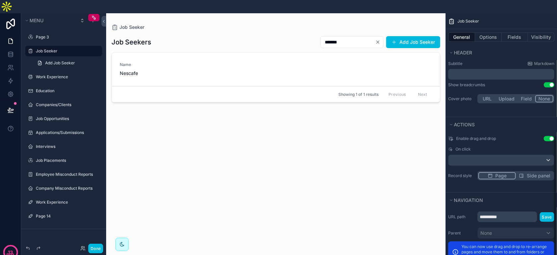
scroll to position [265, 0]
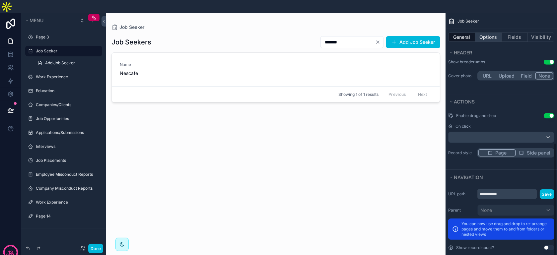
click at [487, 33] on button "Options" at bounding box center [488, 37] width 27 height 9
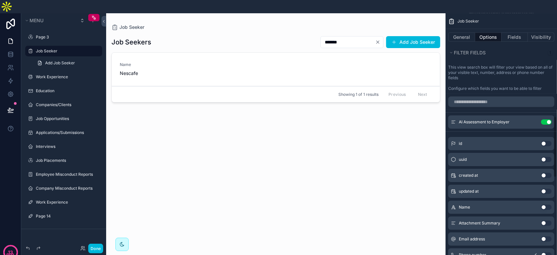
scroll to position [431, 0]
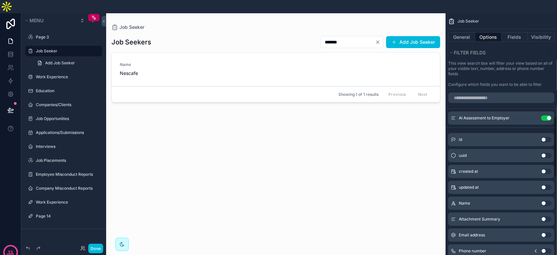
click at [511, 112] on div "AI Assessment to Employer Use setting" at bounding box center [501, 118] width 106 height 13
click at [0, 0] on button "scrollable content" at bounding box center [0, 0] width 0 height 0
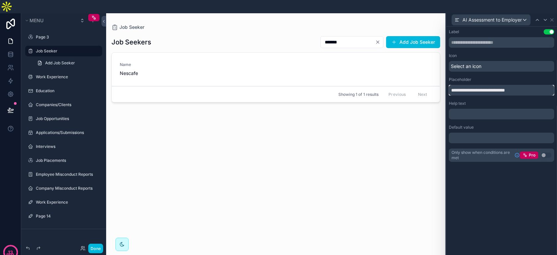
click at [498, 85] on input "**********" at bounding box center [502, 90] width 106 height 11
type input "*********"
click at [436, 124] on div "scrollable content" at bounding box center [276, 136] width 340 height 247
click at [552, 17] on icon at bounding box center [552, 19] width 5 height 5
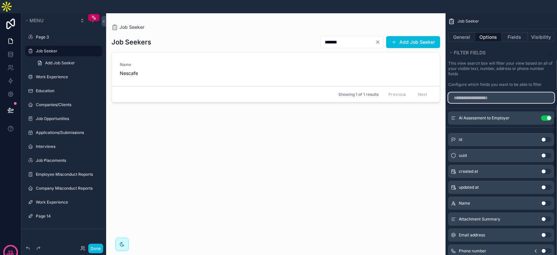
click at [505, 93] on input "scrollable content" at bounding box center [501, 98] width 106 height 11
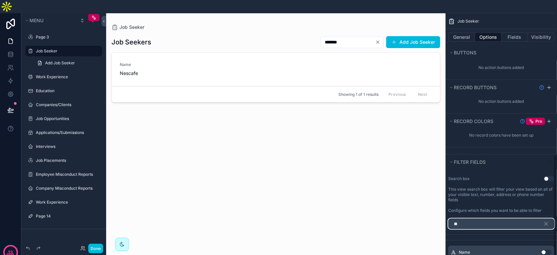
scroll to position [318, 0]
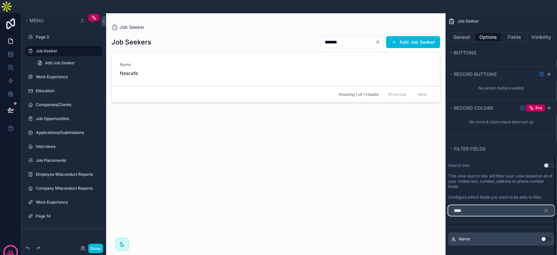
type input "****"
click at [546, 237] on button "Use setting" at bounding box center [546, 239] width 11 height 5
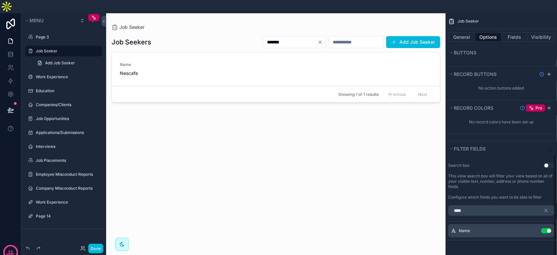
click at [274, 38] on input "*******" at bounding box center [290, 42] width 54 height 9
click at [0, 0] on icon "scrollable content" at bounding box center [0, 0] width 0 height 0
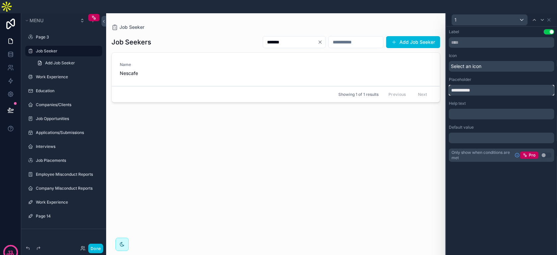
drag, startPoint x: 485, startPoint y: 81, endPoint x: 442, endPoint y: 83, distance: 43.8
click at [442, 83] on div "**********" at bounding box center [278, 140] width 557 height 255
type input "**********"
click at [550, 19] on icon at bounding box center [549, 20] width 3 height 3
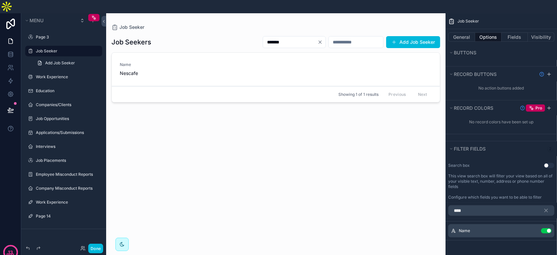
click at [339, 137] on div "Job Seekers ******* Add Job Seeker Name Nescafe Showing 1 of 1 results Previous…" at bounding box center [276, 146] width 329 height 230
click at [389, 95] on div "Job Seekers ******* Add Job Seeker Name Nescafe Showing 1 of 1 results Previous…" at bounding box center [276, 146] width 329 height 230
click at [548, 208] on icon "scrollable content" at bounding box center [546, 211] width 6 height 6
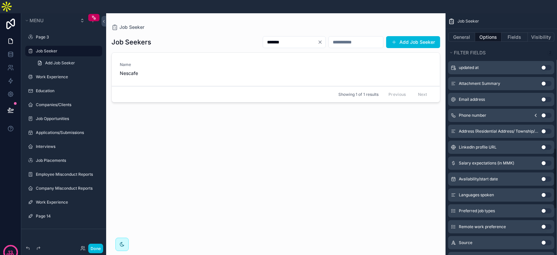
scroll to position [584, 0]
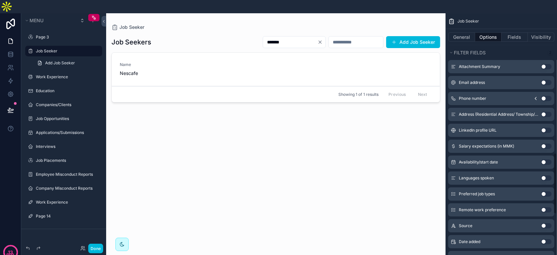
click at [545, 176] on button "Use setting" at bounding box center [546, 178] width 11 height 5
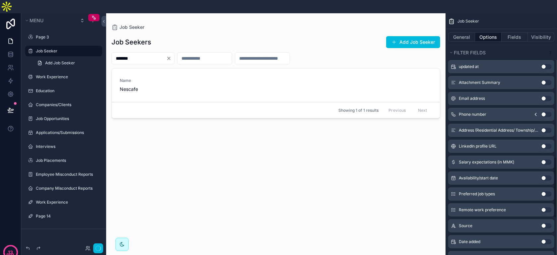
scroll to position [600, 0]
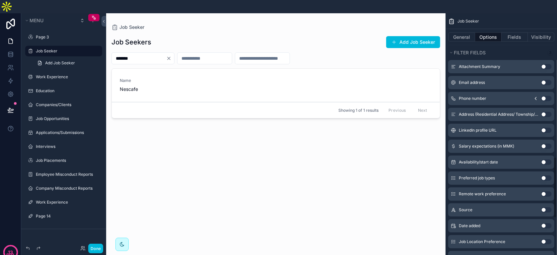
click at [542, 176] on button "Use setting" at bounding box center [546, 178] width 11 height 5
click at [546, 188] on div "Source Use setting" at bounding box center [501, 194] width 106 height 13
click at [547, 192] on button "Use setting" at bounding box center [546, 194] width 11 height 5
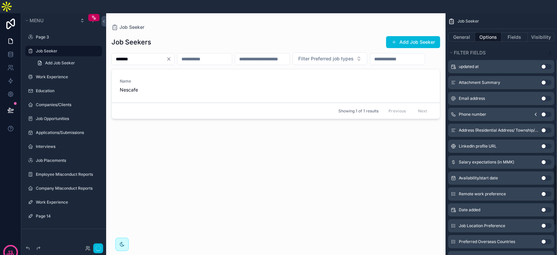
scroll to position [631, 0]
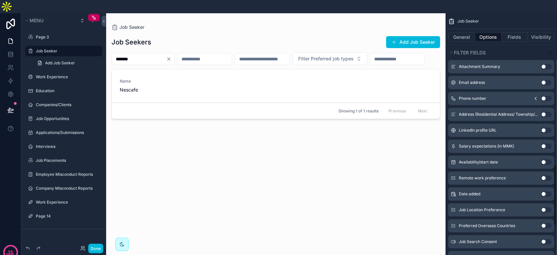
click at [544, 172] on div "Remote work preference Use setting" at bounding box center [501, 178] width 106 height 13
click at [542, 172] on div "Remote work preference Use setting" at bounding box center [501, 178] width 106 height 13
click at [545, 176] on button "Use setting" at bounding box center [546, 178] width 11 height 5
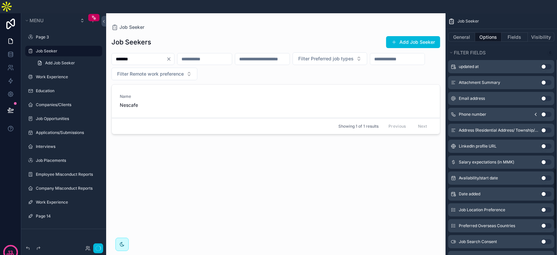
scroll to position [647, 0]
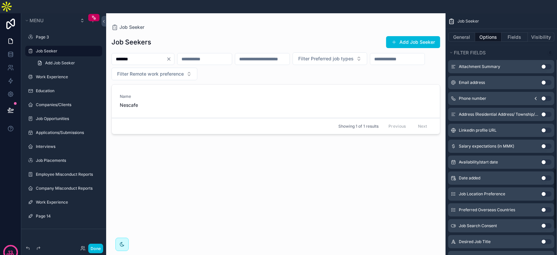
click at [381, 198] on div "Job Seekers Add Job Seeker ******* Filter Preferred job types Filter Remote wor…" at bounding box center [276, 146] width 329 height 230
click at [97, 250] on button "Done" at bounding box center [95, 249] width 15 height 10
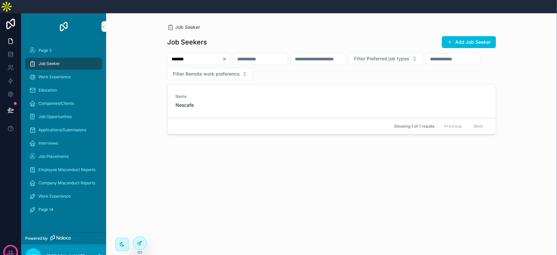
click at [271, 156] on div "Job Seekers Add Job Seeker ******* Filter Preferred job types Filter Remote wor…" at bounding box center [331, 146] width 329 height 230
click at [227, 56] on icon "Clear" at bounding box center [224, 58] width 5 height 5
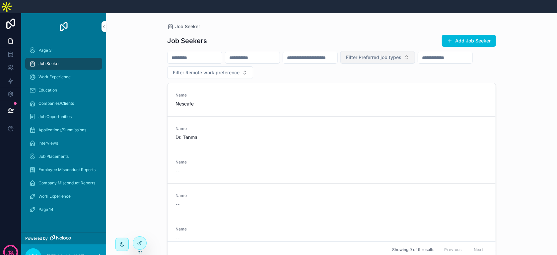
click at [402, 54] on span "Filter Preferred job types" at bounding box center [373, 57] width 55 height 7
click at [412, 76] on div "Part-time" at bounding box center [421, 81] width 92 height 11
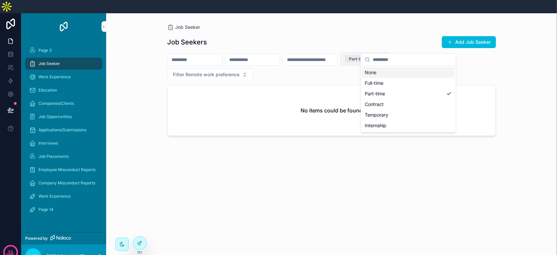
click at [377, 55] on div "Part-time" at bounding box center [361, 58] width 31 height 7
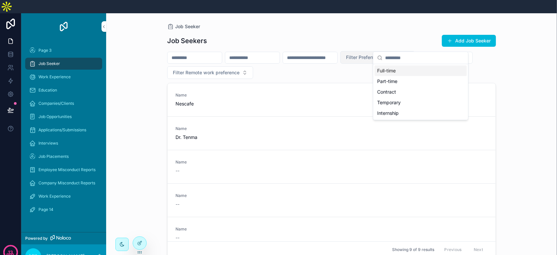
click at [407, 69] on div "Full-time" at bounding box center [421, 70] width 92 height 11
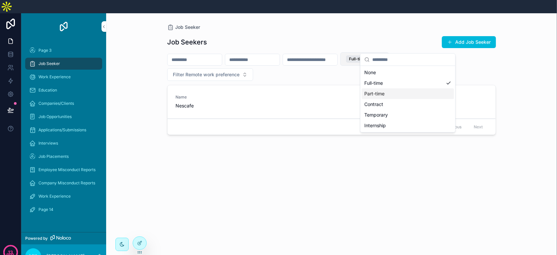
click at [297, 146] on div "Job Seekers Add Job Seeker Full-time Filter Remote work preference Name Nescafe…" at bounding box center [331, 146] width 329 height 230
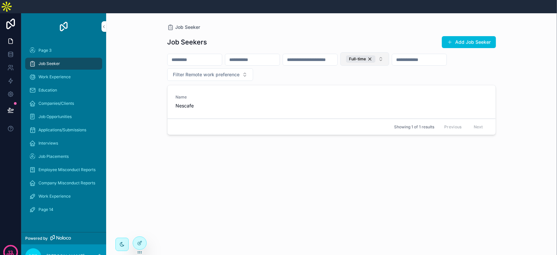
click at [226, 103] on span "Nescafe" at bounding box center [212, 106] width 72 height 7
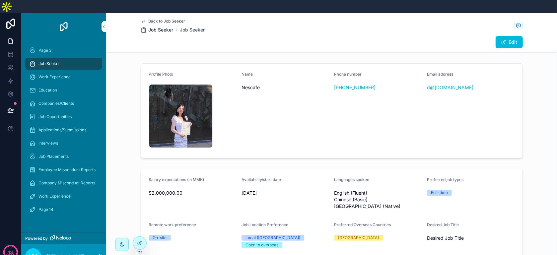
click at [150, 27] on span "Job Seeker" at bounding box center [161, 30] width 25 height 7
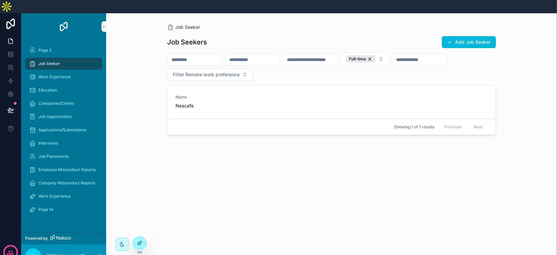
click at [137, 243] on div at bounding box center [139, 243] width 13 height 13
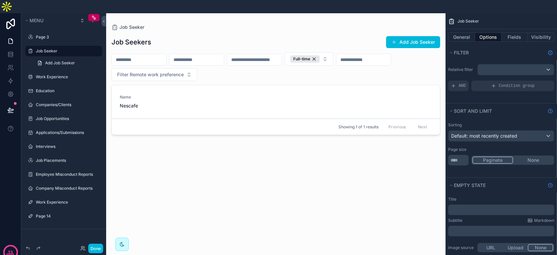
click at [259, 119] on div "Showing 1 of 1 results Previous Next" at bounding box center [276, 127] width 328 height 16
click at [449, 33] on button "General" at bounding box center [461, 37] width 27 height 9
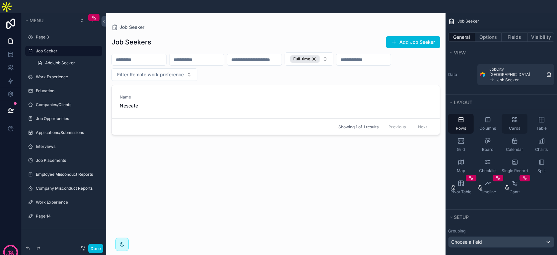
click at [520, 114] on div "Cards" at bounding box center [515, 124] width 26 height 20
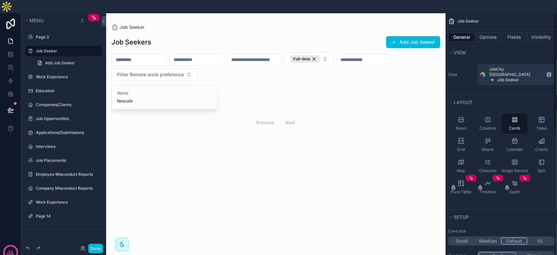
click at [482, 29] on div "General Options Fields Visibility" at bounding box center [502, 37] width 112 height 16
click at [487, 33] on button "Options" at bounding box center [488, 37] width 27 height 9
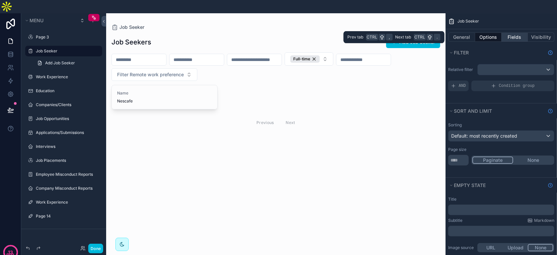
click at [510, 33] on button "Fields" at bounding box center [515, 37] width 27 height 9
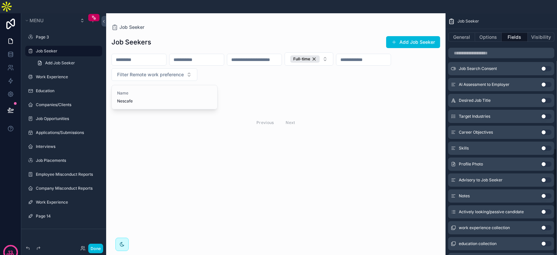
scroll to position [332, 0]
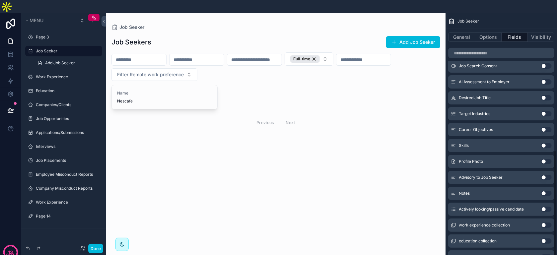
click at [544, 159] on button "Use setting" at bounding box center [546, 161] width 11 height 5
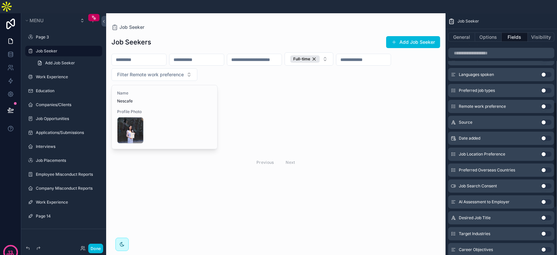
scroll to position [215, 0]
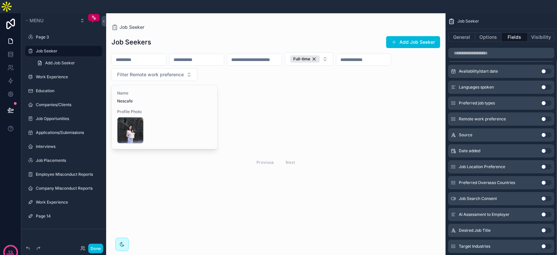
click at [548, 228] on button "Use setting" at bounding box center [546, 230] width 11 height 5
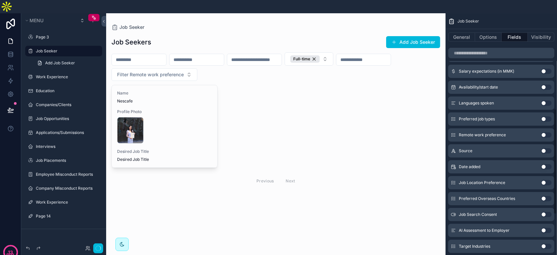
scroll to position [231, 0]
click at [545, 224] on div "Target Industries Use setting" at bounding box center [501, 230] width 106 height 13
click at [544, 228] on button "Use setting" at bounding box center [546, 230] width 11 height 5
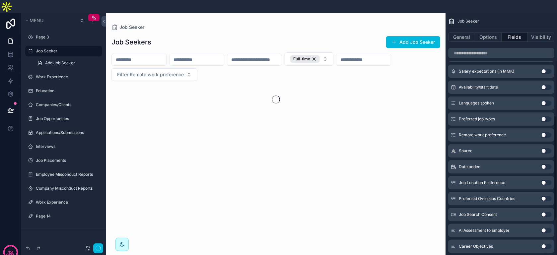
scroll to position [247, 0]
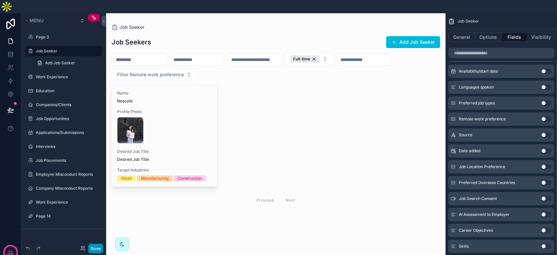
click at [96, 251] on button "Done" at bounding box center [95, 249] width 15 height 10
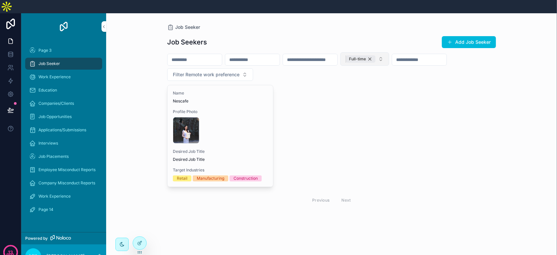
click at [376, 55] on div "Full-time" at bounding box center [361, 58] width 30 height 7
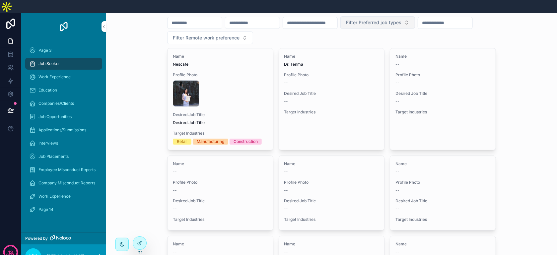
scroll to position [20, 0]
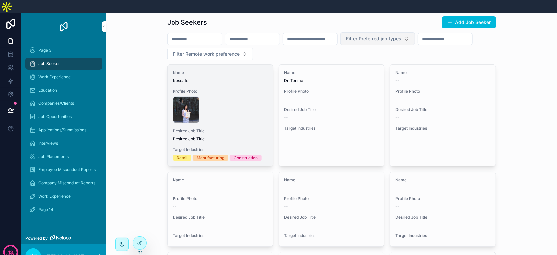
click at [258, 136] on span "Desired Job Title" at bounding box center [220, 138] width 95 height 5
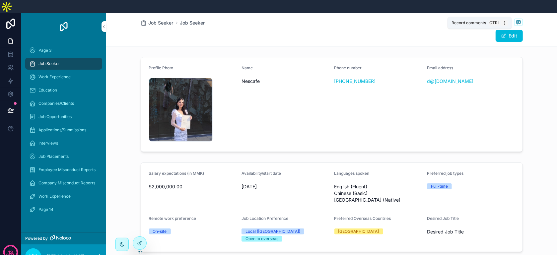
click at [517, 20] on icon "scrollable content" at bounding box center [518, 22] width 5 height 5
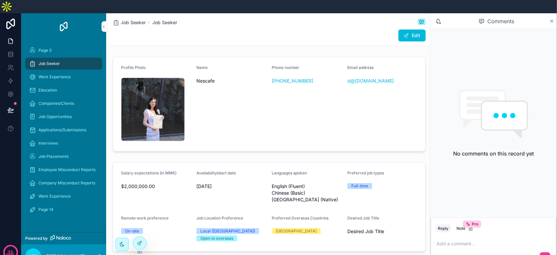
click at [551, 19] on icon "scrollable content" at bounding box center [552, 21] width 5 height 5
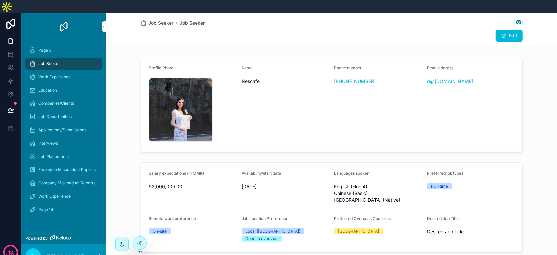
click at [62, 58] on div "Job Seeker" at bounding box center [63, 63] width 69 height 11
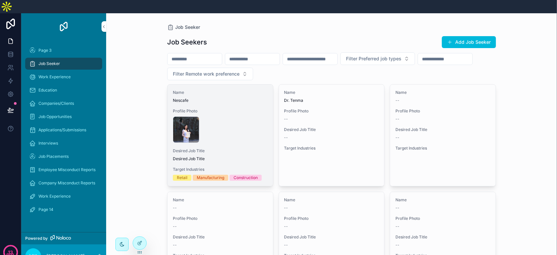
click at [228, 117] on div "WhatsApp-Image-2024-12-05-at-10.31.03-AM .jpeg" at bounding box center [220, 130] width 95 height 27
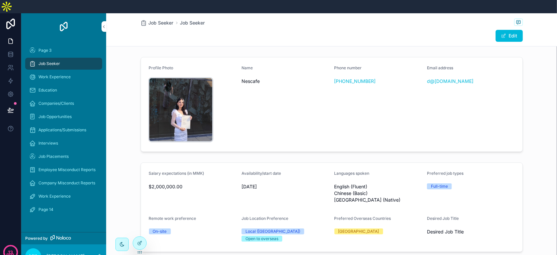
click at [177, 109] on div "WhatsApp-Image-2024-12-05-at-10.31.03-AM .jpeg" at bounding box center [181, 110] width 64 height 64
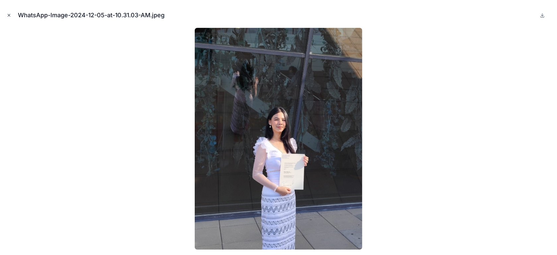
click at [11, 16] on icon "Close modal" at bounding box center [9, 15] width 5 height 5
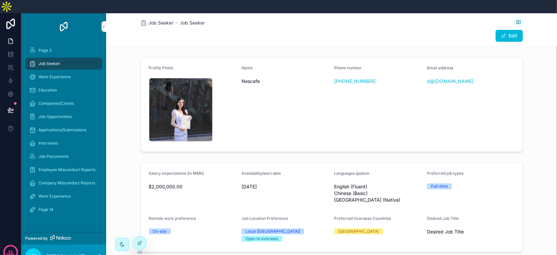
click at [155, 20] on span "Job Seeker" at bounding box center [161, 23] width 25 height 7
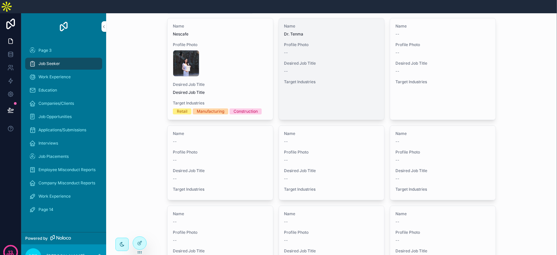
scroll to position [120, 0]
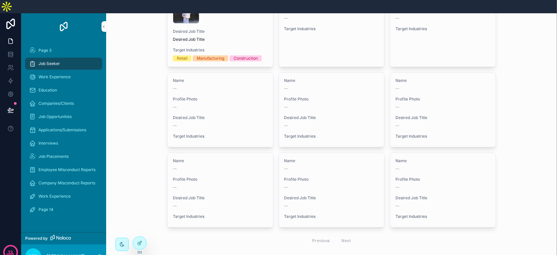
click at [346, 236] on div "Previous Next" at bounding box center [332, 241] width 48 height 10
click at [323, 236] on div "Previous Next" at bounding box center [332, 241] width 48 height 10
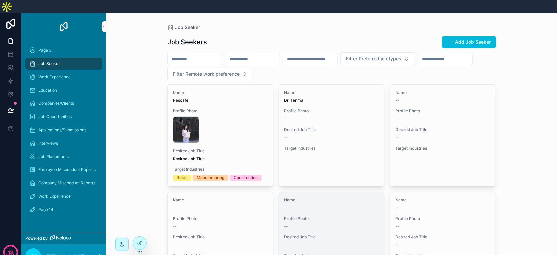
scroll to position [0, 0]
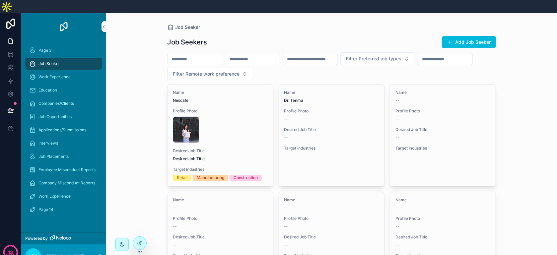
click at [258, 54] on input "scrollable content" at bounding box center [252, 58] width 54 height 9
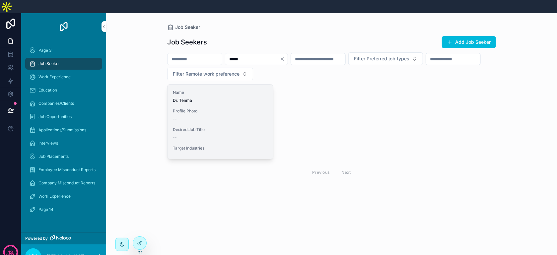
type input "*****"
click at [212, 110] on div "Name Dr. Tenma Profile Photo -- Desired Job Title -- Target Industries" at bounding box center [221, 122] width 106 height 74
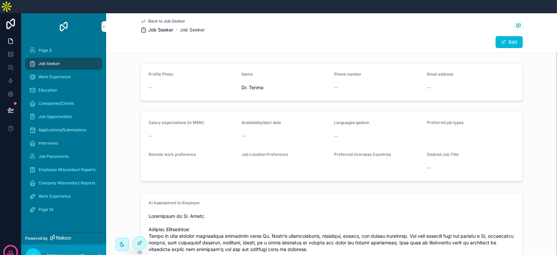
click at [158, 27] on span "Job Seeker" at bounding box center [161, 30] width 25 height 7
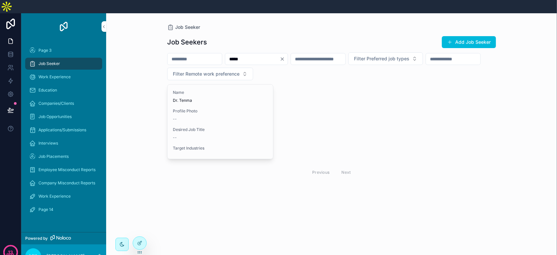
click at [285, 56] on icon "Clear" at bounding box center [282, 58] width 5 height 5
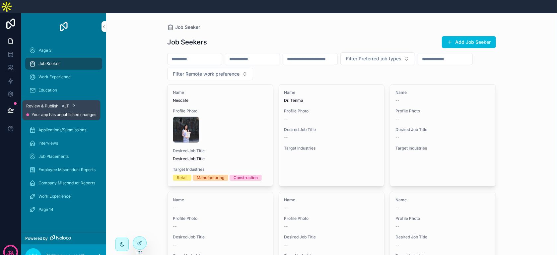
click at [15, 101] on button at bounding box center [10, 110] width 15 height 19
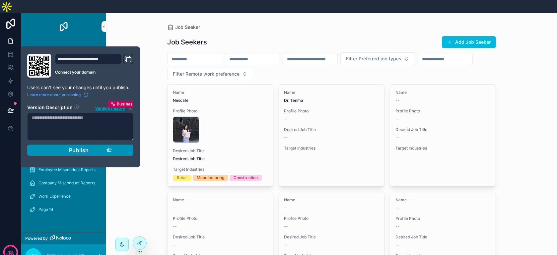
click at [101, 145] on button "Publish" at bounding box center [80, 150] width 106 height 11
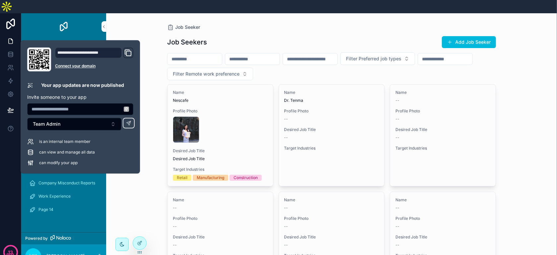
click at [527, 96] on div "Job Seeker Job Seekers Add Job Seeker Filter Preferred job types Filter Remote …" at bounding box center [331, 140] width 451 height 255
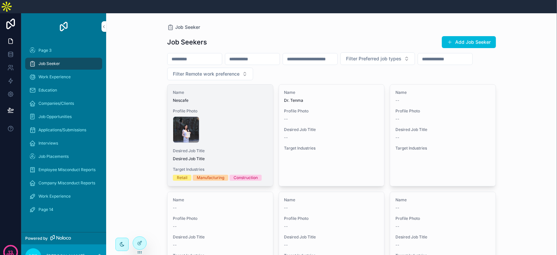
click at [216, 134] on div "Name Nescafe Profile Photo WhatsApp-Image-2024-12-05-at-10.31.03-AM .jpeg Desir…" at bounding box center [221, 136] width 106 height 102
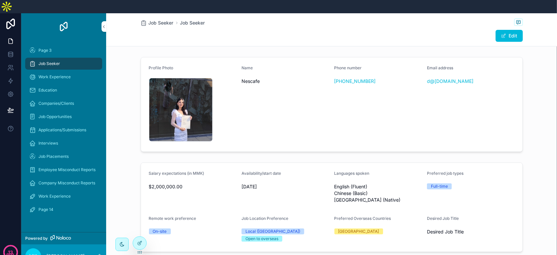
click at [67, 58] on link "Job Seeker" at bounding box center [63, 64] width 77 height 12
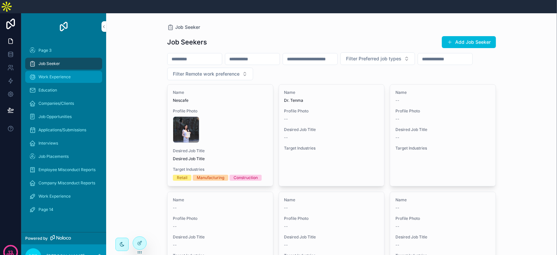
click at [67, 72] on div "Work Experience" at bounding box center [63, 77] width 69 height 11
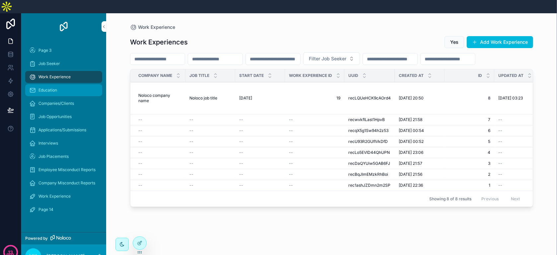
click at [69, 85] on div "Education" at bounding box center [63, 90] width 69 height 11
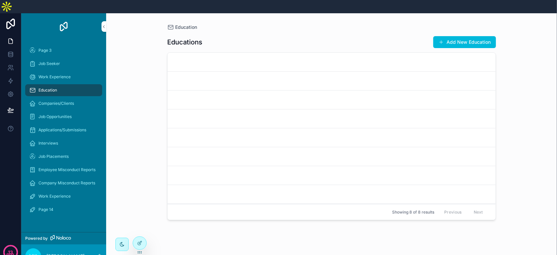
drag, startPoint x: 74, startPoint y: 66, endPoint x: 87, endPoint y: 76, distance: 16.4
click at [74, 72] on div "Work Experience" at bounding box center [63, 77] width 69 height 11
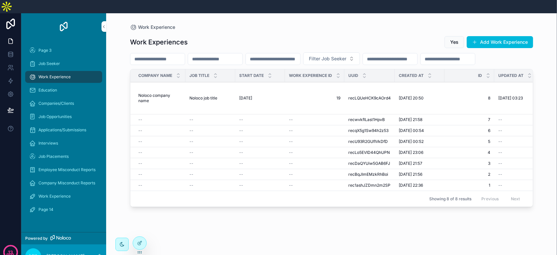
click at [201, 97] on span "Noloco job title" at bounding box center [204, 98] width 28 height 5
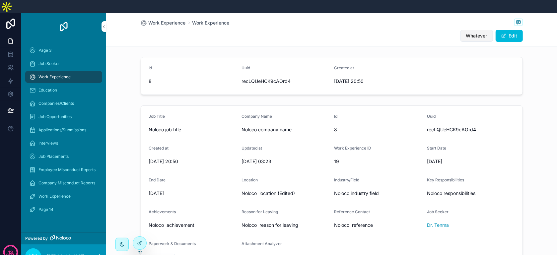
click at [470, 33] on span "Whatever" at bounding box center [476, 36] width 21 height 7
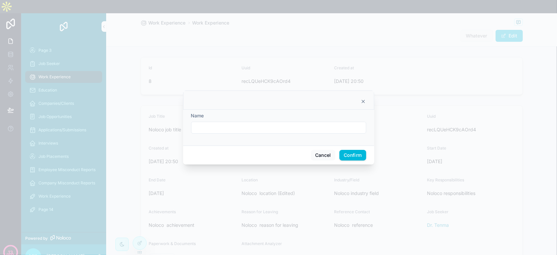
click at [363, 104] on icon at bounding box center [363, 101] width 5 height 5
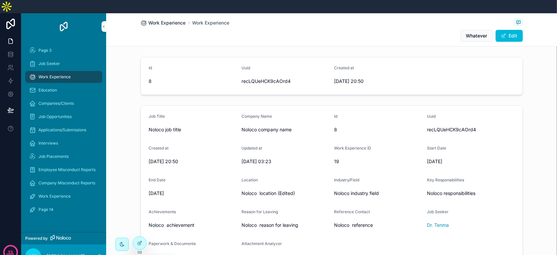
click at [151, 20] on span "Work Experience" at bounding box center [167, 23] width 37 height 7
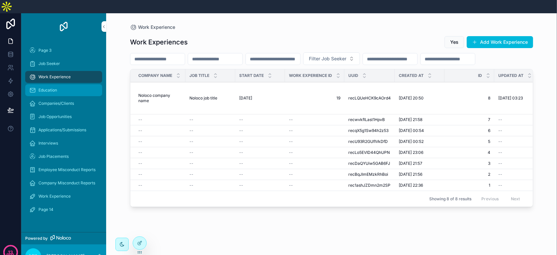
click at [76, 85] on div "Education" at bounding box center [63, 90] width 69 height 11
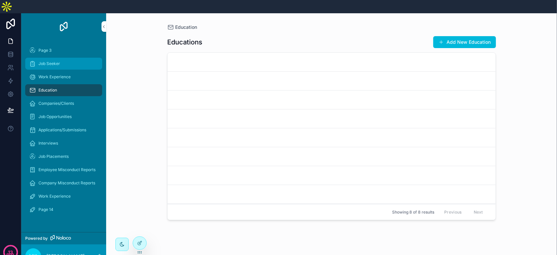
click at [81, 58] on div "Job Seeker" at bounding box center [63, 63] width 69 height 11
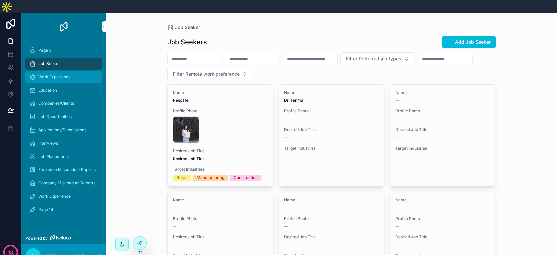
click at [82, 72] on div "Work Experience" at bounding box center [63, 77] width 69 height 11
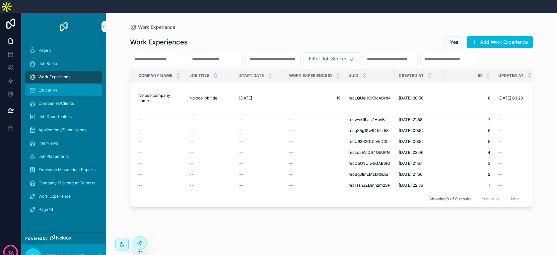
click at [81, 85] on div "Education" at bounding box center [63, 90] width 69 height 11
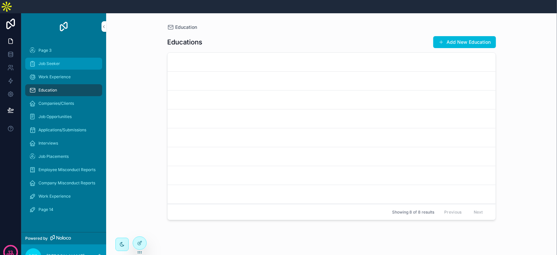
click at [82, 58] on link "Job Seeker" at bounding box center [63, 64] width 77 height 12
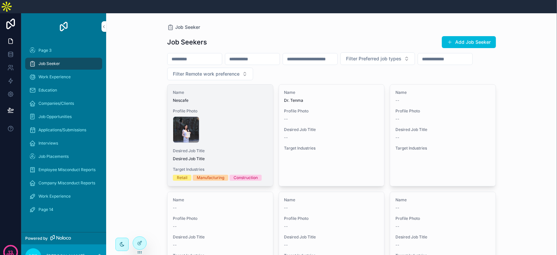
click at [228, 90] on div "Name Nescafe Profile Photo WhatsApp-Image-2024-12-05-at-10.31.03-AM .jpeg Desir…" at bounding box center [221, 136] width 106 height 102
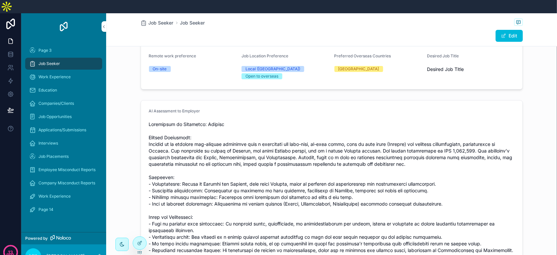
scroll to position [166, 0]
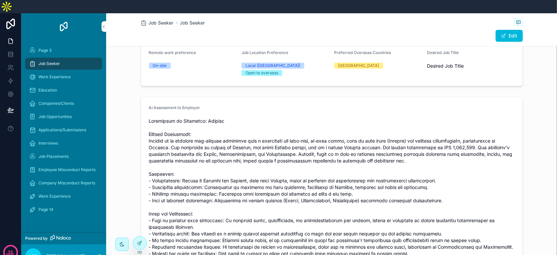
click at [161, 19] on div "Job Seeker Job Seeker" at bounding box center [332, 23] width 382 height 8
click at [159, 20] on span "Job Seeker" at bounding box center [161, 23] width 25 height 7
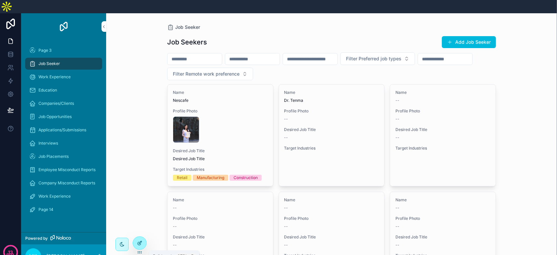
click at [137, 243] on icon at bounding box center [139, 243] width 5 height 5
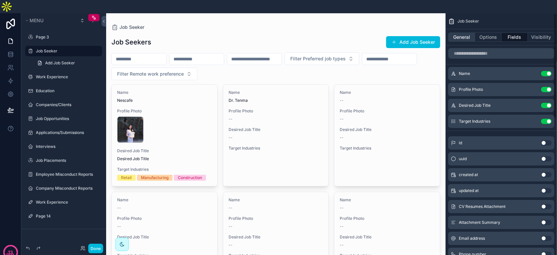
click at [466, 33] on button "General" at bounding box center [461, 37] width 27 height 9
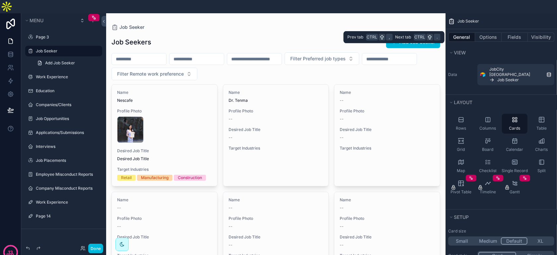
click at [466, 33] on button "General" at bounding box center [461, 37] width 27 height 9
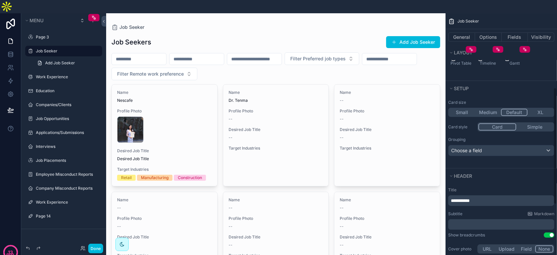
scroll to position [166, 0]
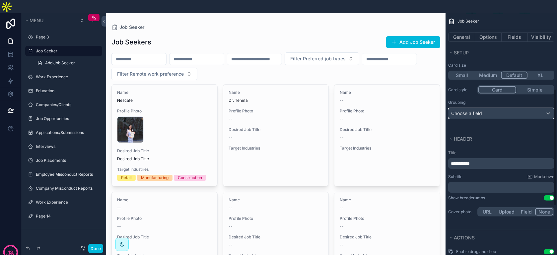
click at [514, 108] on div "Choose a field" at bounding box center [502, 113] width 106 height 11
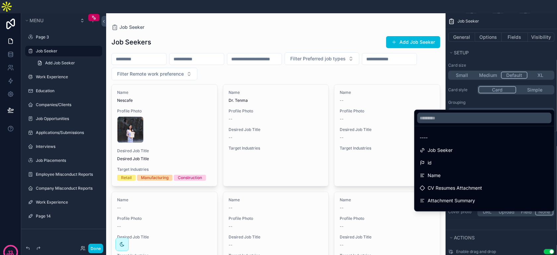
click at [514, 89] on div "scrollable content" at bounding box center [278, 127] width 557 height 255
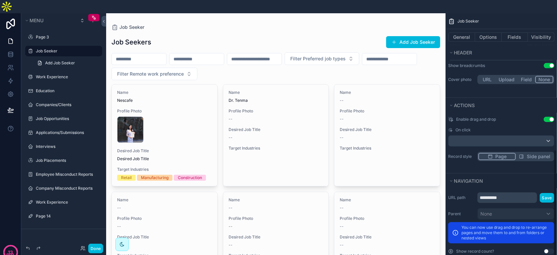
scroll to position [299, 0]
click at [521, 135] on div "scrollable content" at bounding box center [502, 140] width 106 height 11
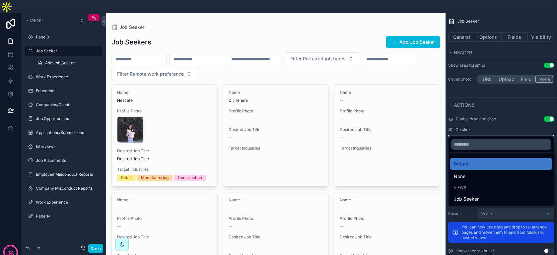
scroll to position [302, 0]
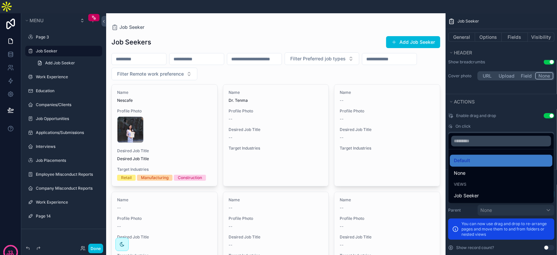
click at [497, 110] on div "scrollable content" at bounding box center [278, 127] width 557 height 255
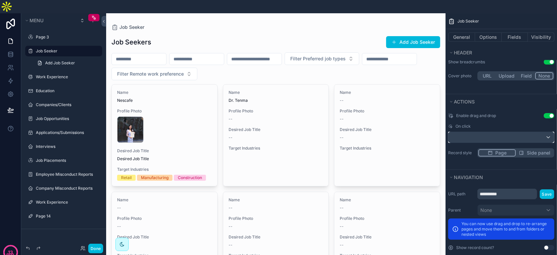
click at [507, 132] on div "scrollable content" at bounding box center [502, 137] width 106 height 11
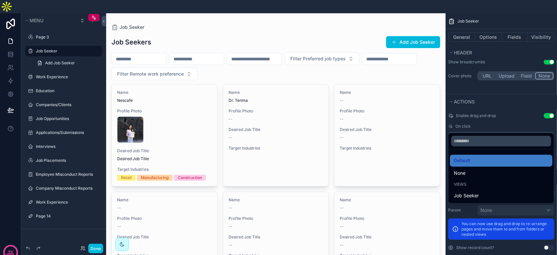
click at [473, 182] on div "Views" at bounding box center [501, 184] width 95 height 5
click at [468, 182] on div "Views" at bounding box center [501, 184] width 95 height 5
click at [463, 182] on span "Views" at bounding box center [460, 184] width 13 height 5
click at [468, 170] on div "None" at bounding box center [501, 174] width 95 height 8
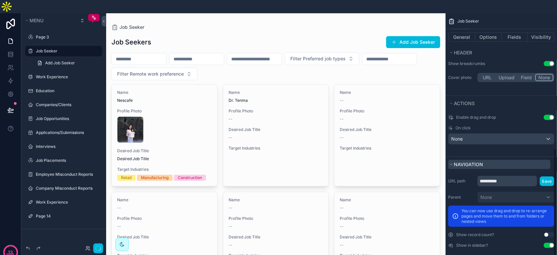
scroll to position [287, 0]
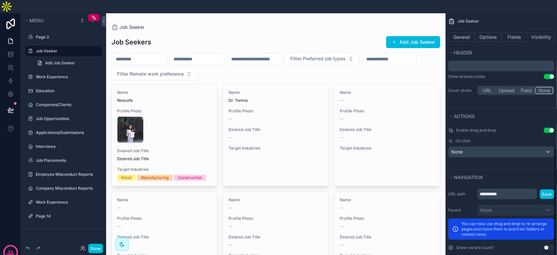
click at [380, 122] on div "scrollable content" at bounding box center [276, 201] width 340 height 376
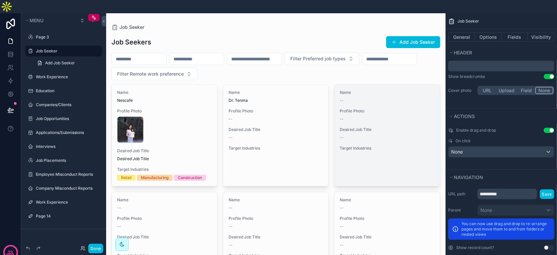
click at [380, 135] on div "--" at bounding box center [387, 137] width 95 height 5
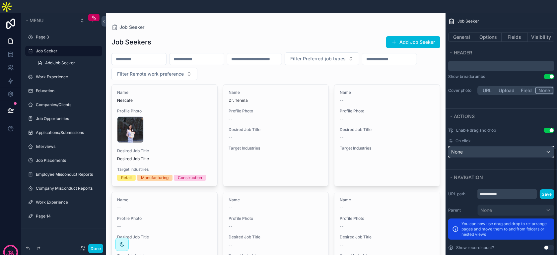
click at [463, 149] on span "None" at bounding box center [457, 152] width 12 height 7
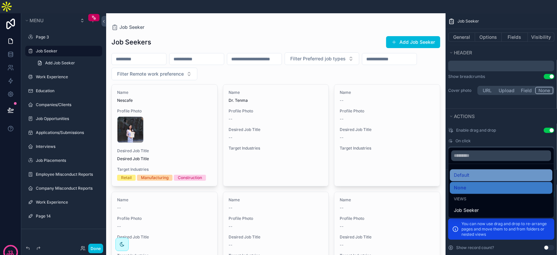
click at [469, 172] on span "Default" at bounding box center [462, 176] width 16 height 8
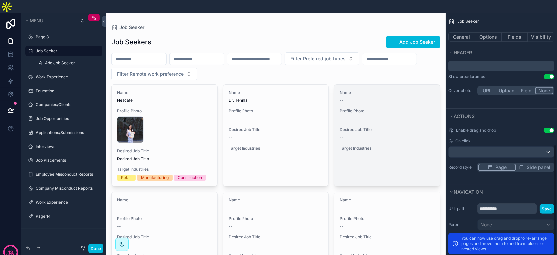
click at [401, 146] on span "Target Industries" at bounding box center [387, 148] width 95 height 5
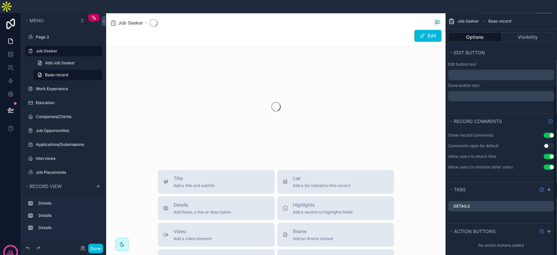
scroll to position [131, 0]
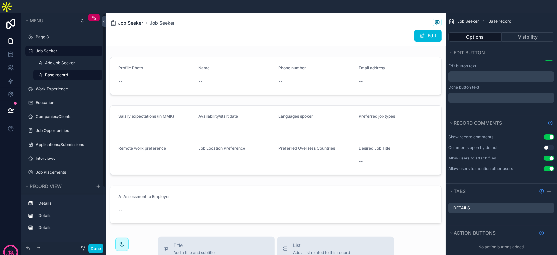
click at [133, 20] on span "Job Seeker" at bounding box center [130, 23] width 25 height 7
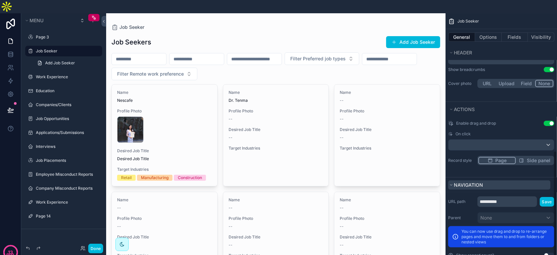
scroll to position [302, 0]
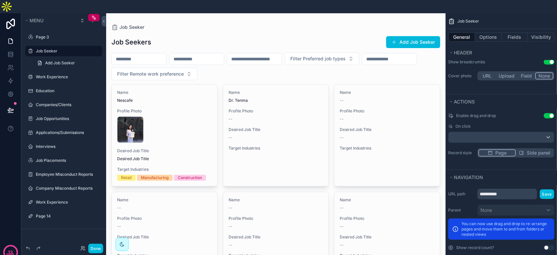
click at [522, 150] on icon "scrollable content" at bounding box center [521, 152] width 5 height 5
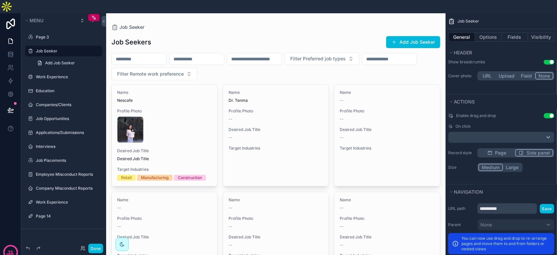
click at [507, 164] on button "Large" at bounding box center [512, 167] width 19 height 7
click at [93, 249] on button "Done" at bounding box center [95, 249] width 15 height 10
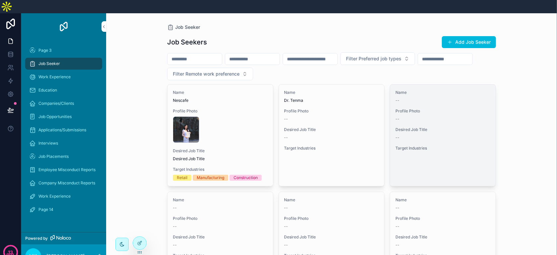
click at [412, 127] on span "Desired Job Title" at bounding box center [443, 129] width 95 height 5
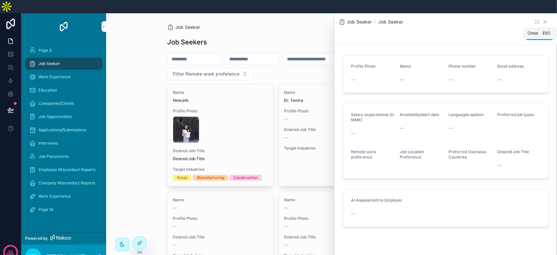
click at [544, 21] on icon "scrollable content" at bounding box center [545, 22] width 3 height 3
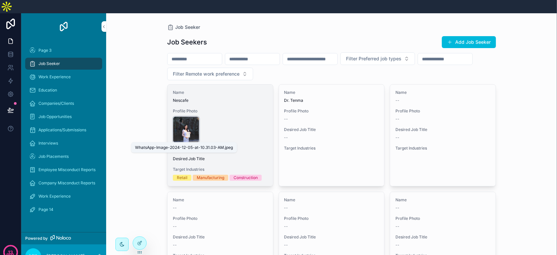
click at [0, 0] on span ".jpeg" at bounding box center [0, 0] width 0 height 0
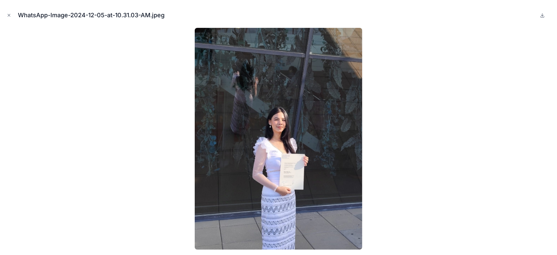
click at [535, 19] on div "WhatsApp-Image-2024-12-05-at-10.31.03-AM.jpeg" at bounding box center [278, 15] width 547 height 20
click at [8, 14] on icon "Close modal" at bounding box center [9, 15] width 5 height 5
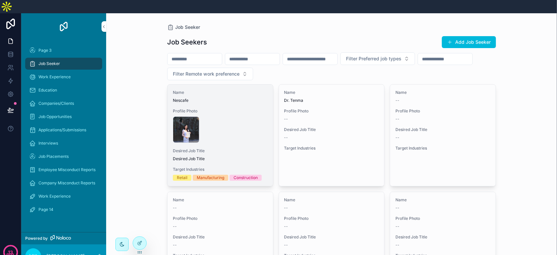
click at [256, 98] on span "Nescafe" at bounding box center [220, 100] width 95 height 5
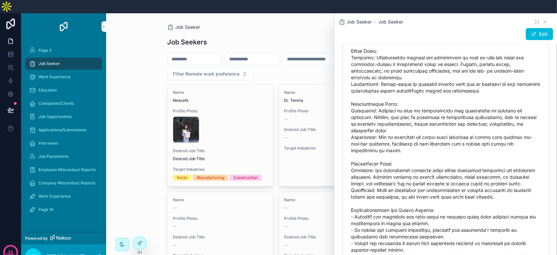
scroll to position [591, 0]
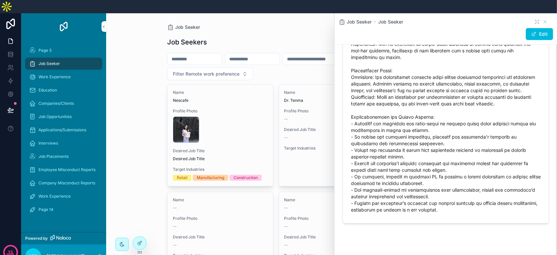
click at [191, 177] on div "Name Nescafe Profile Photo WhatsApp-Image-2024-12-05-at-10.31.03-AM .jpeg Desir…" at bounding box center [331, 226] width 329 height 284
click at [151, 176] on div "Job Seeker Job Seekers Add Job Seeker Filter Preferred job types Filter Remote …" at bounding box center [331, 140] width 451 height 255
click at [543, 19] on icon "scrollable content" at bounding box center [545, 21] width 5 height 5
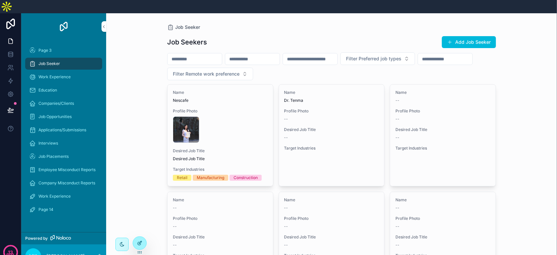
click at [134, 241] on div at bounding box center [139, 243] width 13 height 13
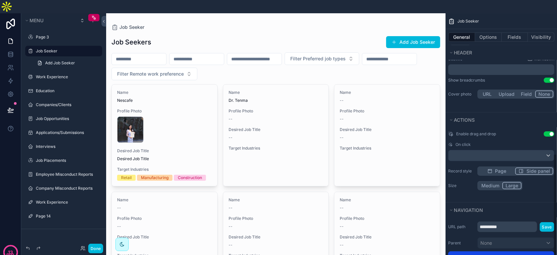
scroll to position [284, 0]
click at [525, 151] on div "scrollable content" at bounding box center [502, 156] width 106 height 11
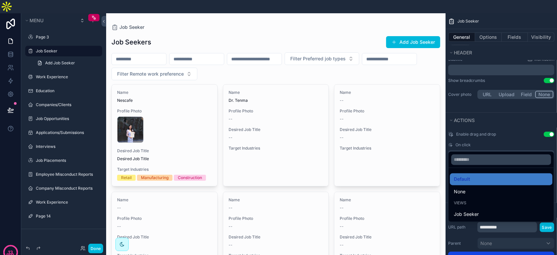
click at [525, 132] on div "scrollable content" at bounding box center [278, 127] width 557 height 255
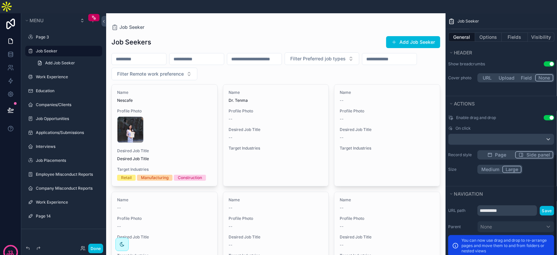
scroll to position [317, 0]
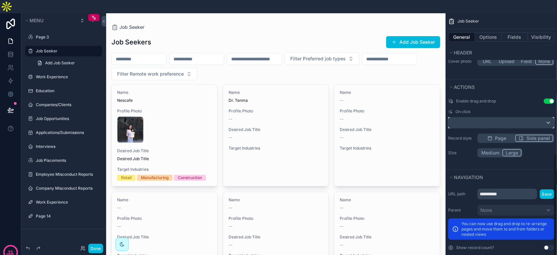
click at [523, 118] on div "scrollable content" at bounding box center [502, 123] width 106 height 11
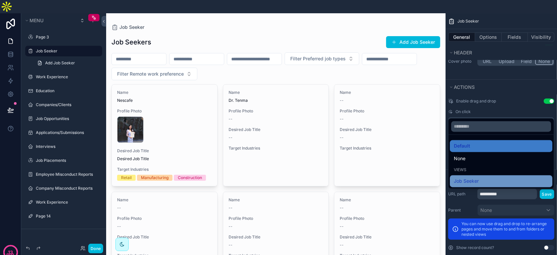
click at [491, 178] on div "Job Seeker" at bounding box center [501, 182] width 95 height 8
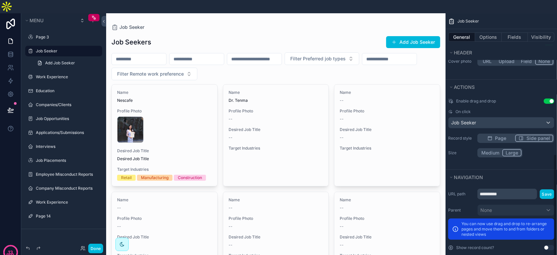
click at [312, 119] on div "scrollable content" at bounding box center [276, 201] width 340 height 376
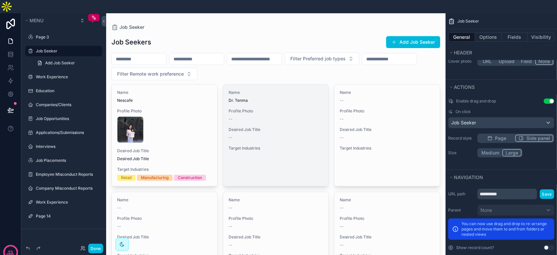
click at [324, 133] on div "Name Dr. Tenma Profile Photo -- Desired Job Title -- Target Industries" at bounding box center [276, 122] width 106 height 74
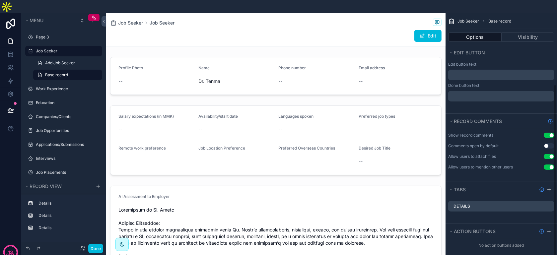
scroll to position [131, 0]
click at [93, 251] on button "Done" at bounding box center [95, 249] width 15 height 10
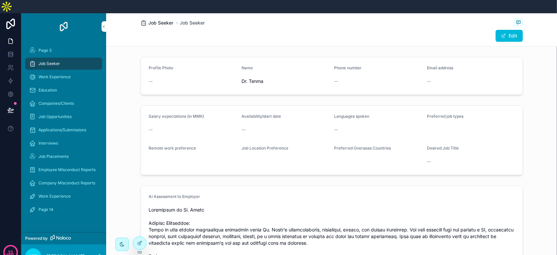
click at [163, 20] on span "Job Seeker" at bounding box center [161, 23] width 25 height 7
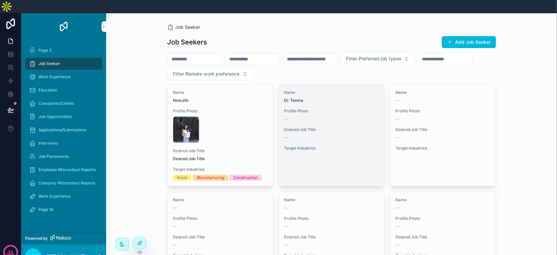
click at [317, 112] on div "Name Dr. Tenma Profile Photo -- Desired Job Title -- Target Industries" at bounding box center [332, 122] width 106 height 74
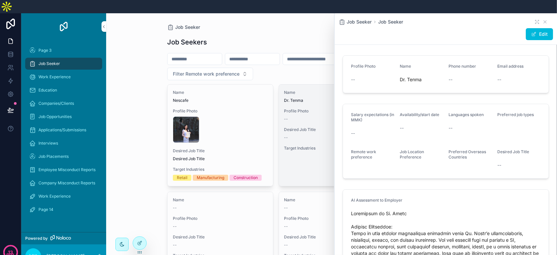
click at [310, 127] on span "Desired Job Title" at bounding box center [332, 129] width 95 height 5
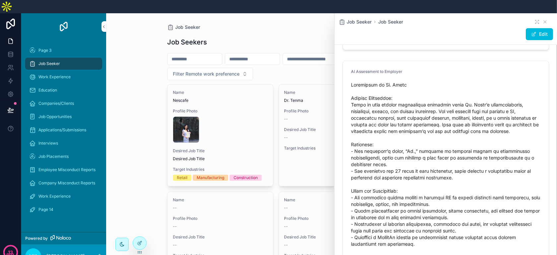
scroll to position [116, 0]
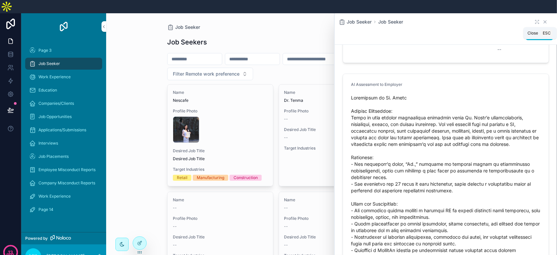
click at [543, 19] on icon "scrollable content" at bounding box center [545, 21] width 5 height 5
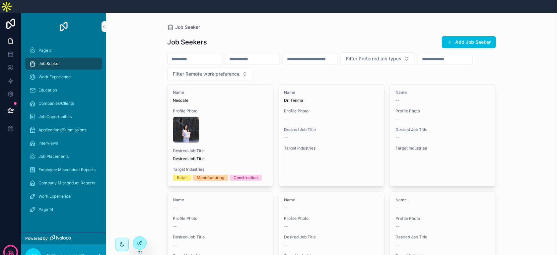
click at [144, 245] on div at bounding box center [139, 243] width 13 height 13
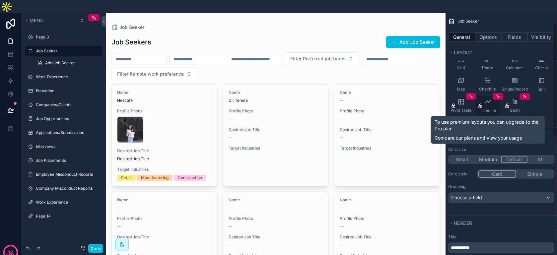
scroll to position [100, 0]
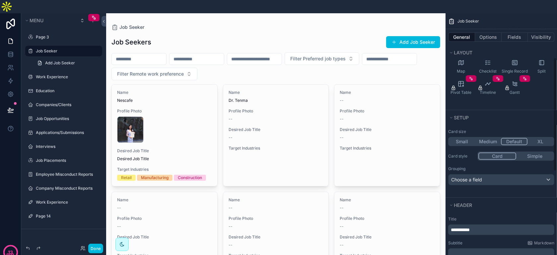
click at [548, 138] on button "XL" at bounding box center [541, 141] width 26 height 7
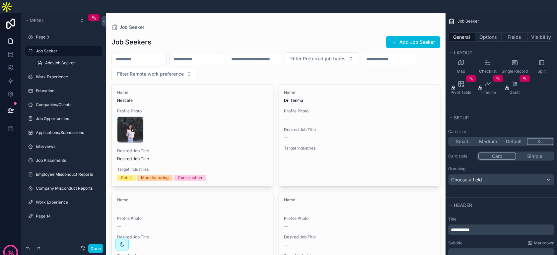
click at [485, 137] on div "Small Medium Default XL" at bounding box center [501, 141] width 106 height 9
click at [485, 138] on button "Medium" at bounding box center [488, 141] width 26 height 7
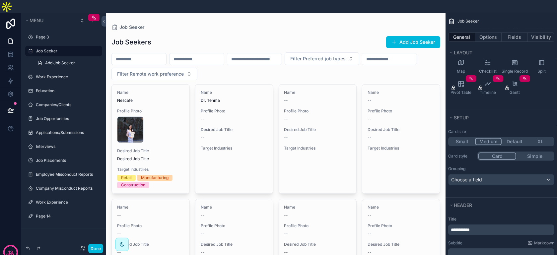
click at [507, 138] on button "Default" at bounding box center [515, 141] width 26 height 7
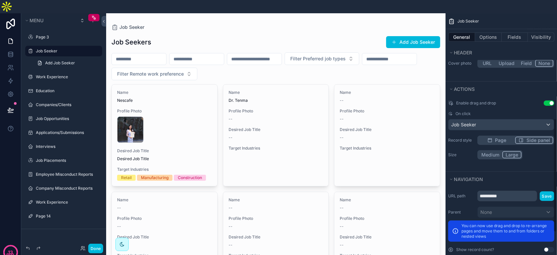
scroll to position [317, 0]
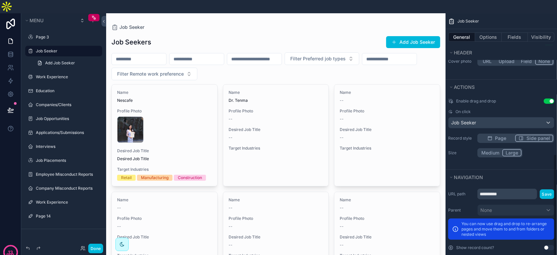
click at [546, 245] on button "Use setting" at bounding box center [549, 247] width 11 height 5
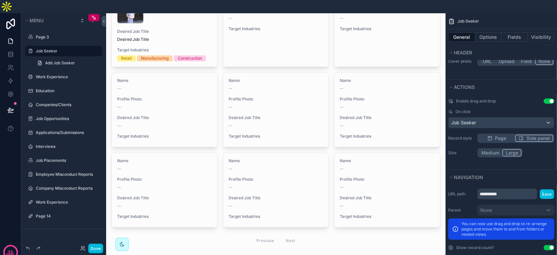
click at [548, 245] on button "Use setting" at bounding box center [549, 247] width 11 height 5
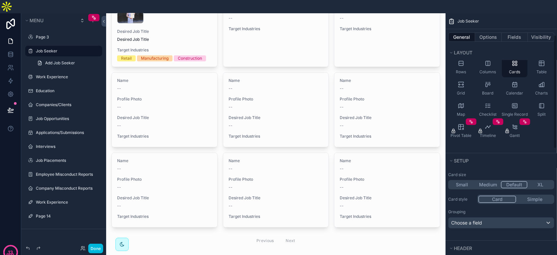
scroll to position [0, 0]
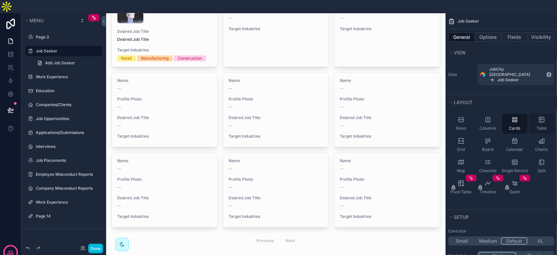
click at [543, 126] on span "Table" at bounding box center [542, 128] width 10 height 5
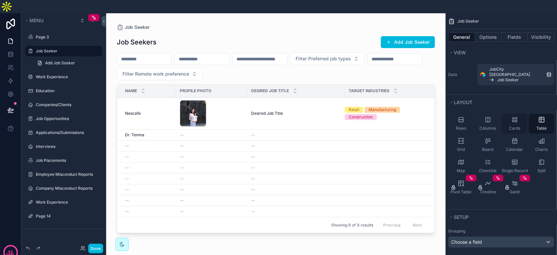
click at [517, 126] on span "Cards" at bounding box center [515, 128] width 11 height 5
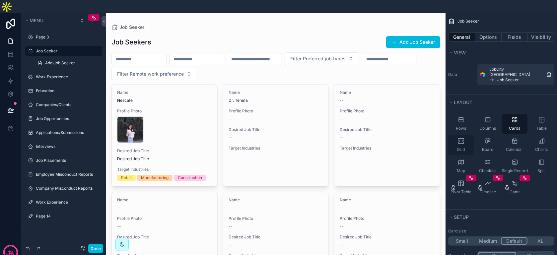
click at [470, 135] on div "Grid" at bounding box center [461, 145] width 26 height 20
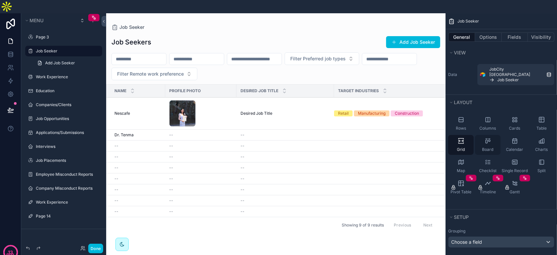
click at [487, 135] on div "Board" at bounding box center [488, 145] width 26 height 20
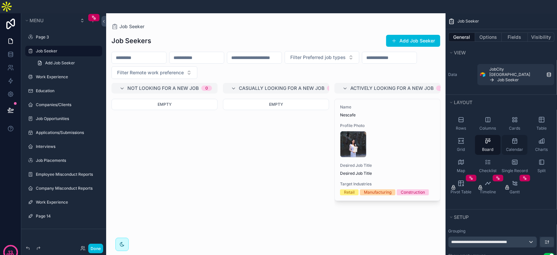
click at [508, 135] on div "Calendar" at bounding box center [515, 145] width 26 height 20
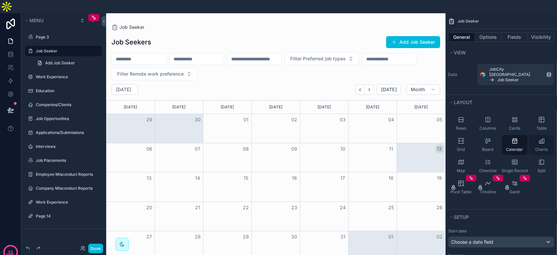
click at [535, 135] on div "Charts" at bounding box center [542, 145] width 26 height 20
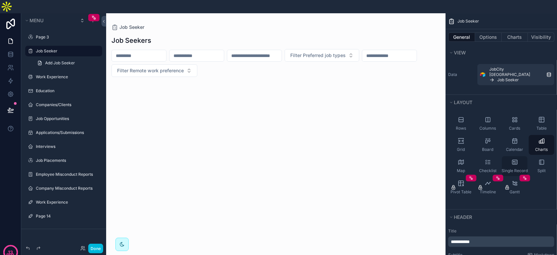
click at [511, 156] on div "Single Record" at bounding box center [515, 166] width 26 height 20
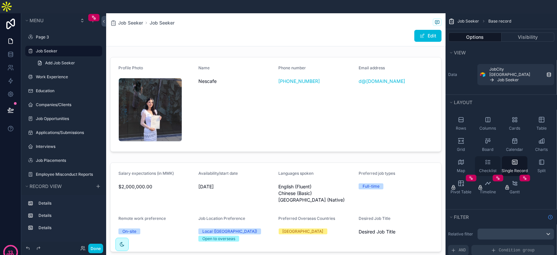
click at [489, 156] on div "Checklist" at bounding box center [488, 166] width 26 height 20
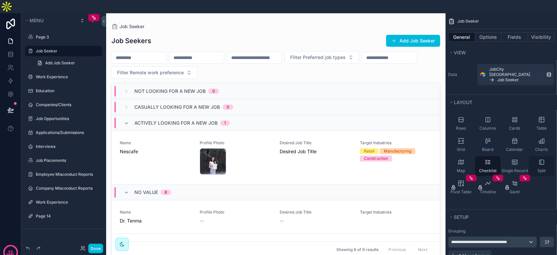
click at [540, 160] on icon "scrollable content" at bounding box center [542, 162] width 4 height 4
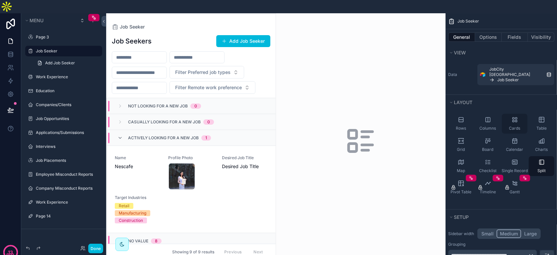
click at [509, 114] on div "Cards" at bounding box center [515, 124] width 26 height 20
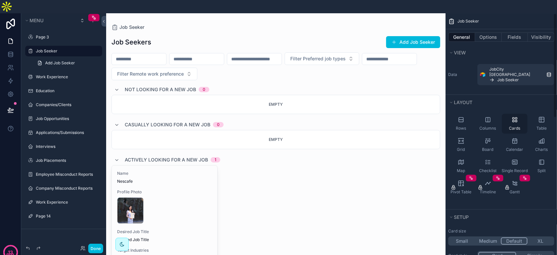
click at [517, 118] on icon "scrollable content" at bounding box center [517, 119] width 2 height 2
click at [517, 117] on icon "scrollable content" at bounding box center [515, 120] width 7 height 7
click at [483, 126] on span "Columns" at bounding box center [488, 128] width 17 height 5
click at [506, 114] on div "Cards" at bounding box center [515, 124] width 26 height 20
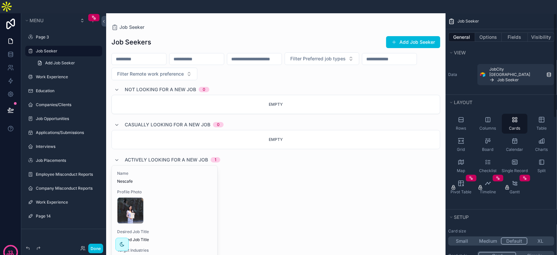
click at [345, 95] on div "Empty" at bounding box center [276, 104] width 329 height 19
click at [95, 247] on button "Done" at bounding box center [95, 249] width 15 height 10
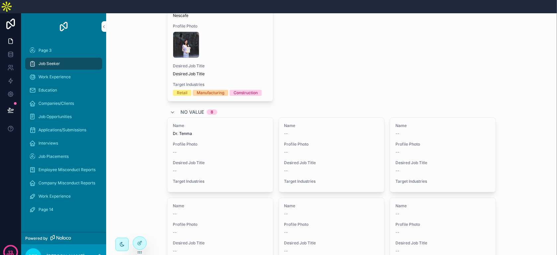
scroll to position [291, 0]
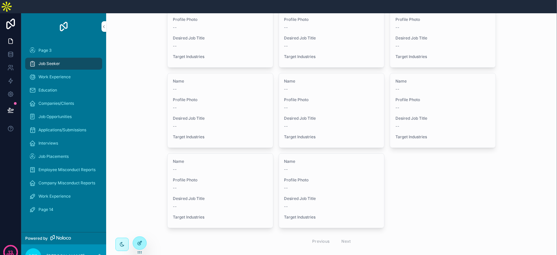
click at [136, 241] on div at bounding box center [139, 243] width 13 height 13
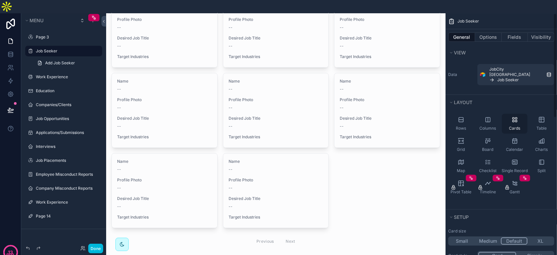
click at [513, 126] on span "Cards" at bounding box center [515, 128] width 11 height 5
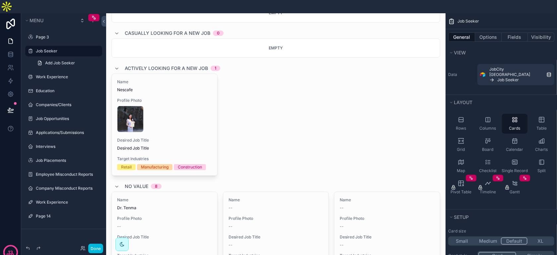
scroll to position [0, 0]
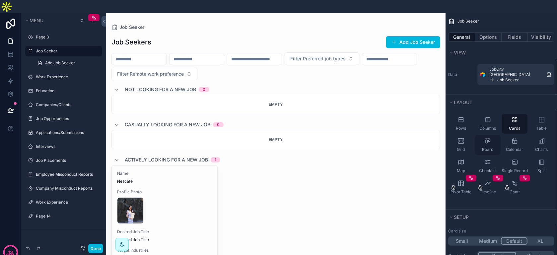
click at [483, 135] on div "Board" at bounding box center [488, 145] width 26 height 20
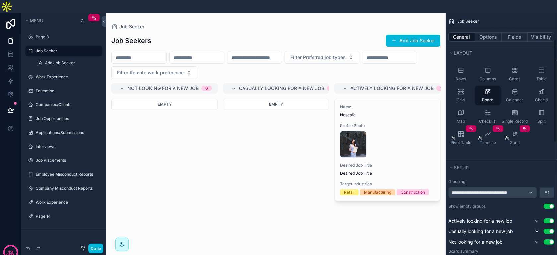
scroll to position [66, 0]
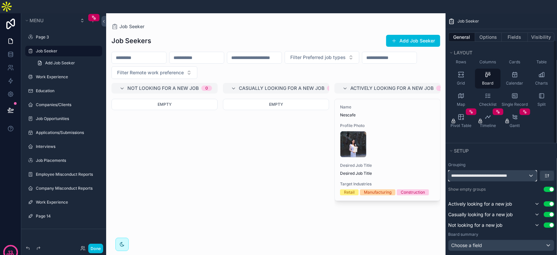
click at [528, 171] on div "**********" at bounding box center [493, 176] width 88 height 11
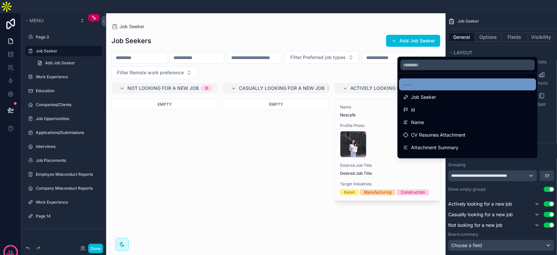
click at [461, 81] on div "----" at bounding box center [467, 85] width 129 height 8
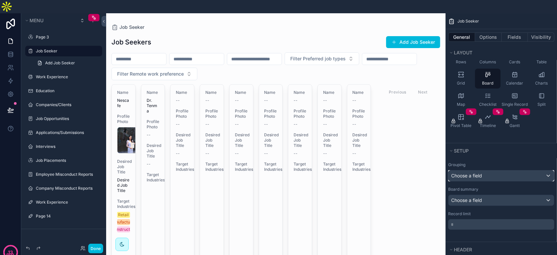
click at [519, 171] on div "Choose a field" at bounding box center [502, 176] width 106 height 11
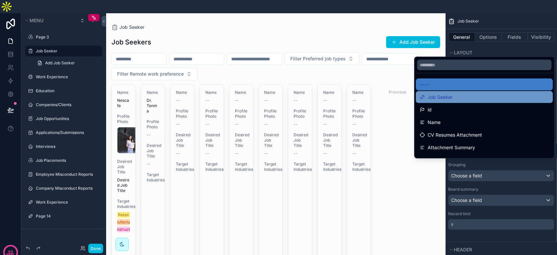
click at [475, 93] on div "Job Seeker" at bounding box center [484, 97] width 129 height 8
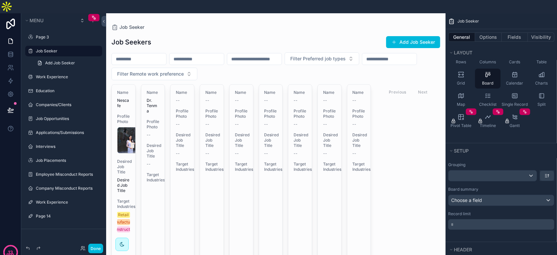
scroll to position [0, 0]
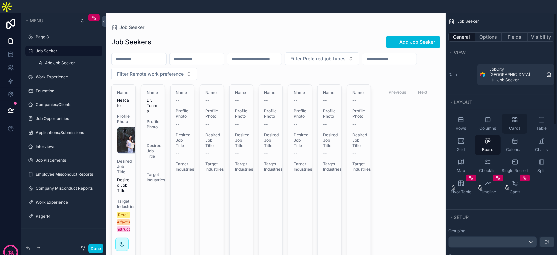
click at [503, 114] on div "Cards" at bounding box center [515, 124] width 26 height 20
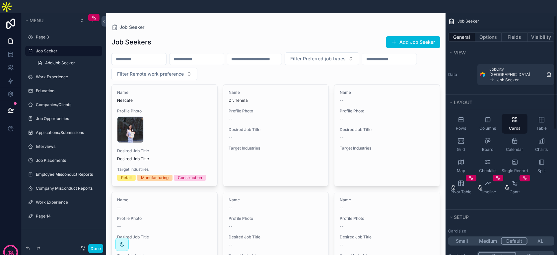
scroll to position [33, 0]
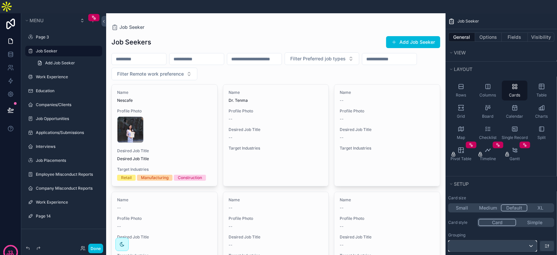
click at [514, 241] on div "scrollable content" at bounding box center [493, 246] width 88 height 11
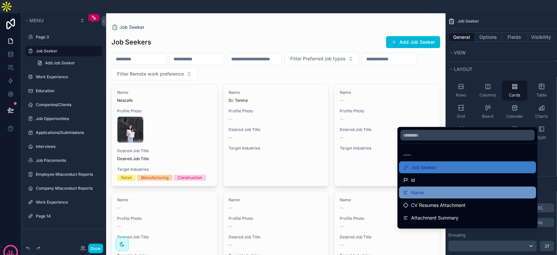
click at [485, 189] on div "Name" at bounding box center [467, 193] width 129 height 8
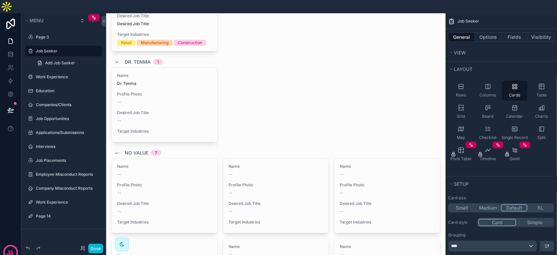
scroll to position [13, 0]
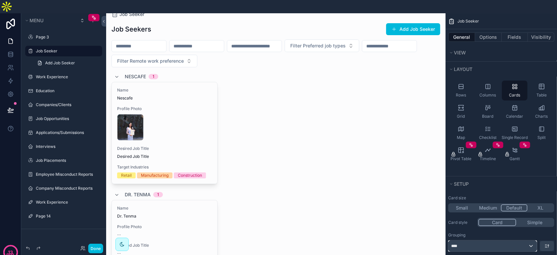
click at [522, 241] on div "****" at bounding box center [493, 246] width 88 height 11
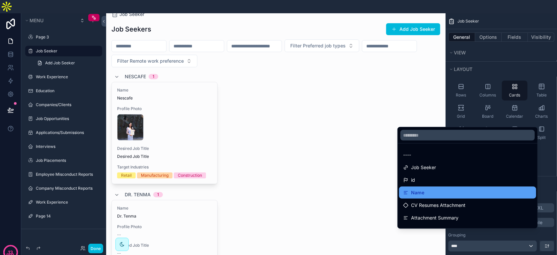
click at [482, 187] on div "Name" at bounding box center [467, 193] width 137 height 12
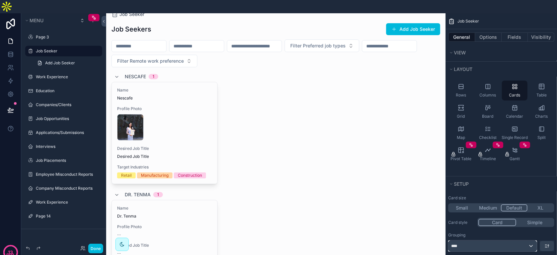
click at [520, 241] on div "****" at bounding box center [493, 246] width 88 height 11
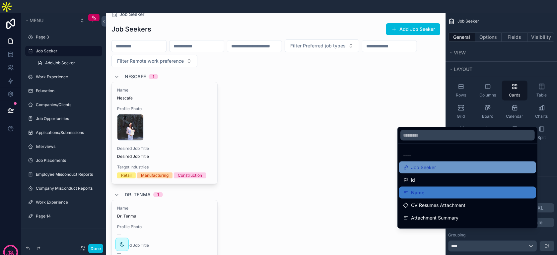
click at [484, 164] on div "Job Seeker" at bounding box center [467, 168] width 129 height 8
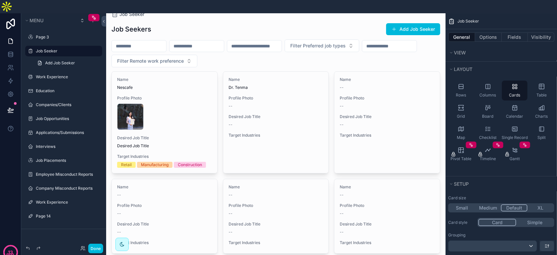
click at [388, 47] on div "scrollable content" at bounding box center [276, 188] width 340 height 376
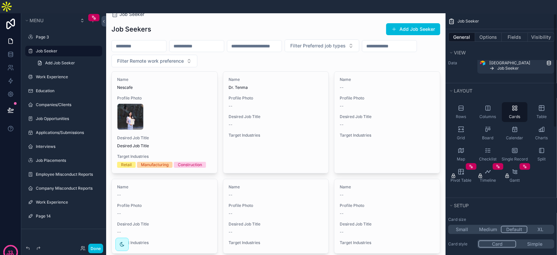
scroll to position [0, 0]
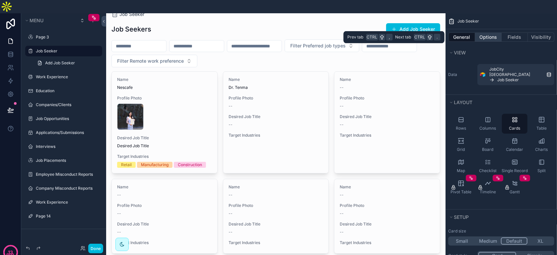
click at [479, 33] on button "Options" at bounding box center [488, 37] width 27 height 9
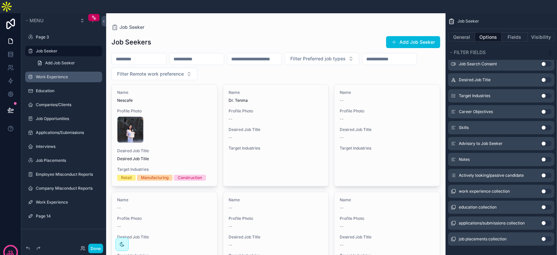
click at [73, 74] on label "Work Experience" at bounding box center [67, 76] width 62 height 5
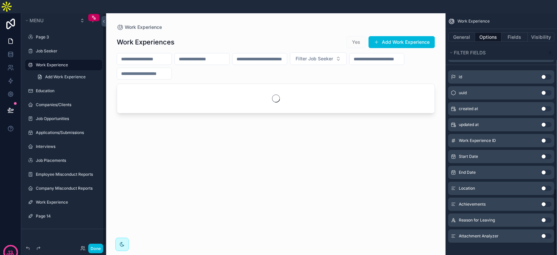
scroll to position [586, 0]
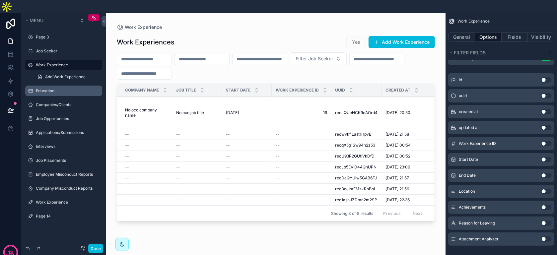
click at [74, 88] on label "Education" at bounding box center [67, 90] width 62 height 5
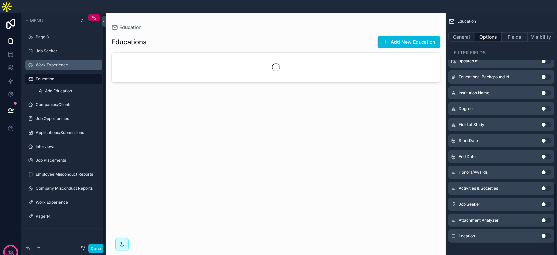
scroll to position [536, 0]
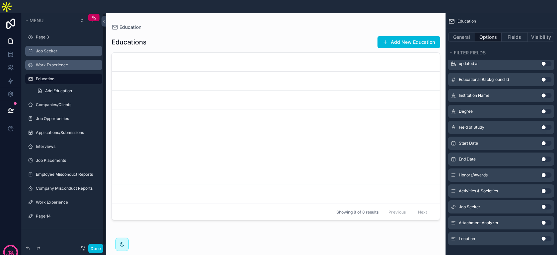
click at [49, 48] on div "Job Seeker" at bounding box center [68, 50] width 65 height 5
click at [49, 48] on label "Job Seeker" at bounding box center [67, 50] width 62 height 5
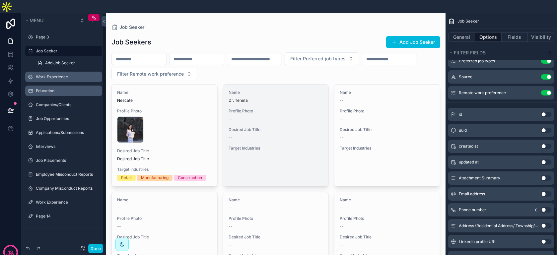
scroll to position [809, 0]
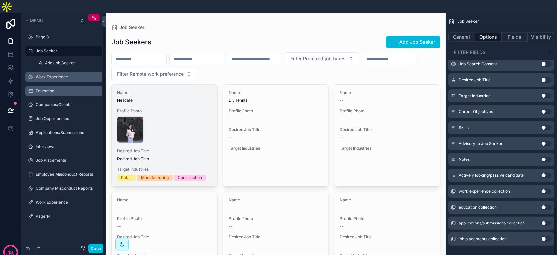
click at [198, 129] on div "WhatsApp-Image-2024-12-05-at-10.31.03-AM .jpeg" at bounding box center [164, 130] width 95 height 27
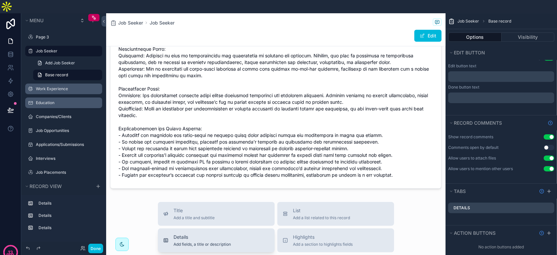
scroll to position [473, 0]
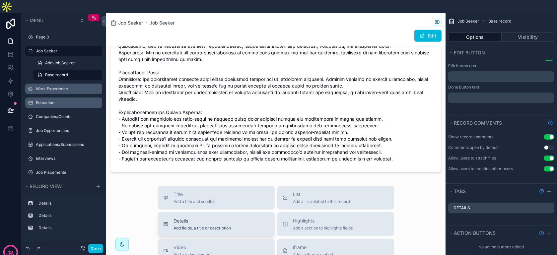
click at [256, 218] on div "Details Add fields, a title or description" at bounding box center [216, 224] width 106 height 13
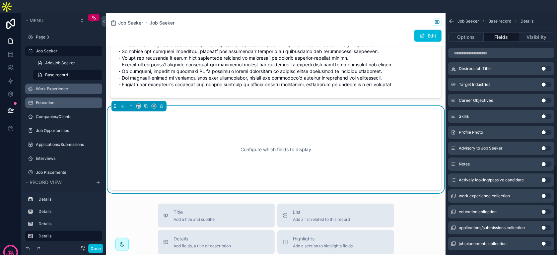
scroll to position [549, 0]
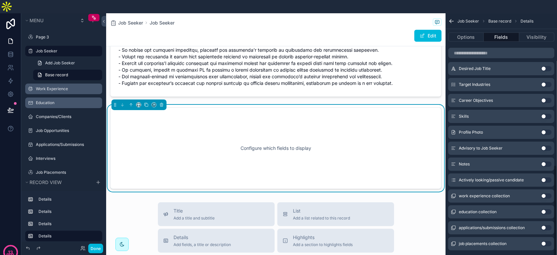
click at [377, 151] on div "Configure which fields to display" at bounding box center [276, 149] width 310 height 60
click at [544, 194] on button "Use setting" at bounding box center [546, 196] width 11 height 5
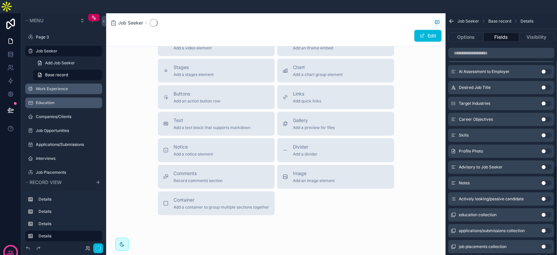
click at [544, 197] on button "Use setting" at bounding box center [546, 199] width 11 height 5
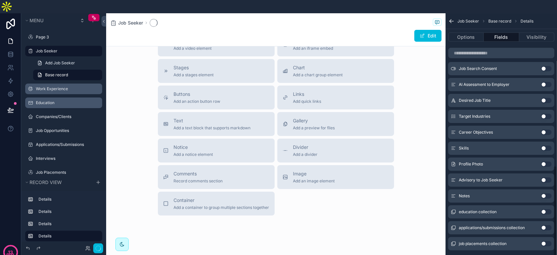
click at [544, 194] on button "Use setting" at bounding box center [546, 196] width 11 height 5
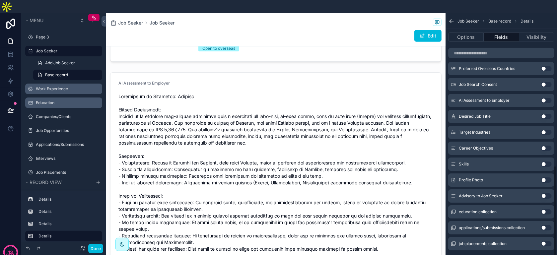
scroll to position [549, 0]
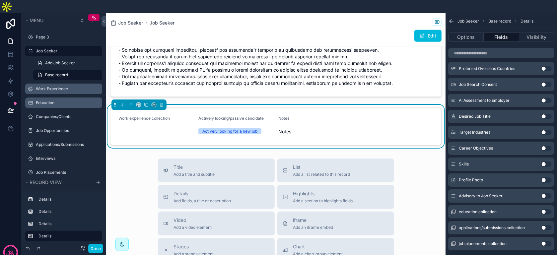
click at [343, 128] on span "Notes" at bounding box center [316, 131] width 75 height 7
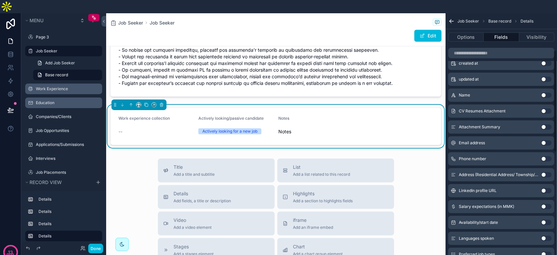
scroll to position [0, 0]
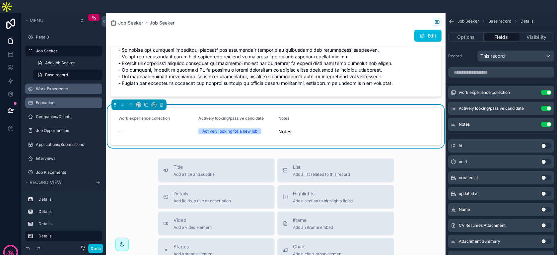
click at [546, 122] on button "Use setting" at bounding box center [546, 124] width 11 height 5
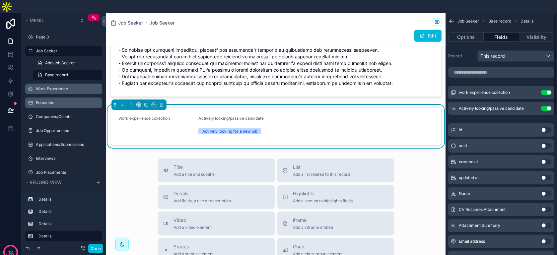
click at [546, 106] on button "Use setting" at bounding box center [546, 108] width 11 height 5
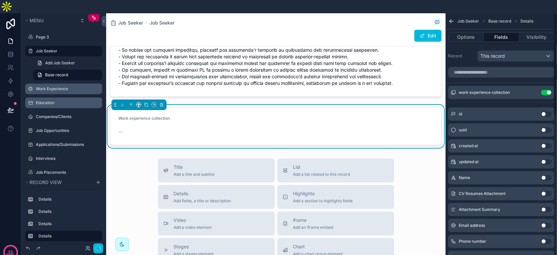
click at [478, 90] on span "work experience collection" at bounding box center [484, 92] width 51 height 5
click at [0, 0] on icon "scrollable content" at bounding box center [0, 0] width 0 height 0
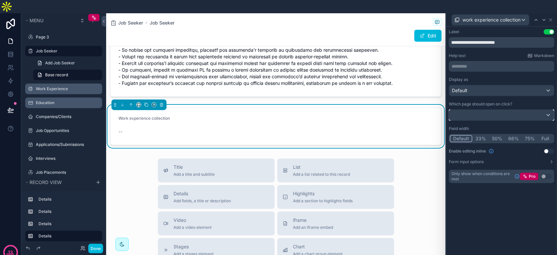
click at [500, 110] on div at bounding box center [501, 115] width 105 height 11
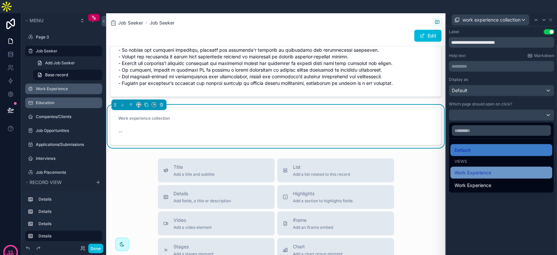
click at [484, 169] on span "Work Experience" at bounding box center [473, 173] width 37 height 8
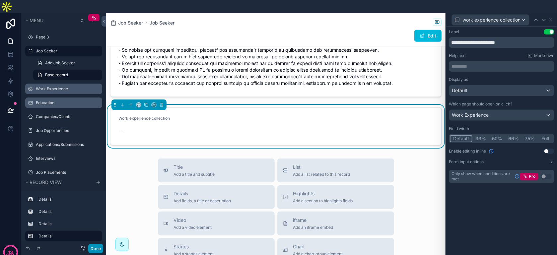
click at [99, 249] on button "Done" at bounding box center [95, 249] width 15 height 10
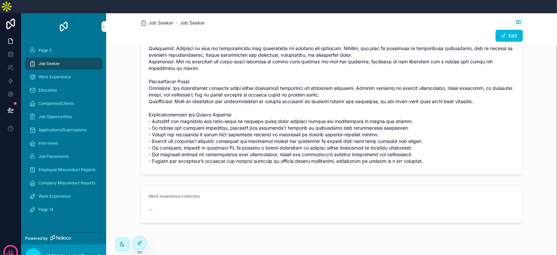
scroll to position [430, 0]
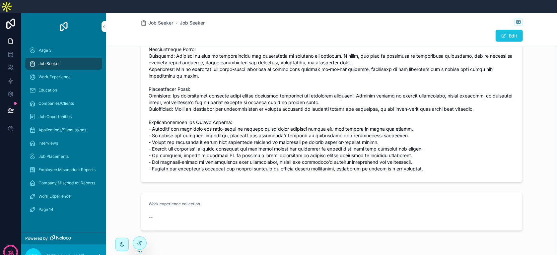
click at [496, 30] on button "Edit" at bounding box center [509, 36] width 27 height 12
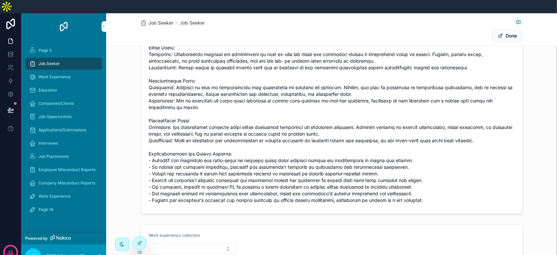
scroll to position [468, 0]
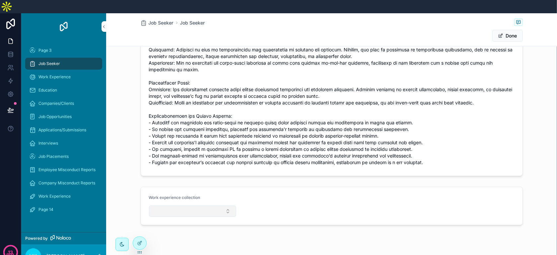
click at [207, 206] on button "Select Button" at bounding box center [193, 211] width 88 height 11
click at [178, 236] on div "19" at bounding box center [190, 233] width 92 height 11
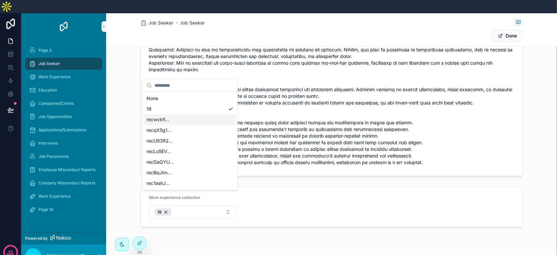
click at [200, 121] on div "recwvkfl..." at bounding box center [190, 120] width 92 height 11
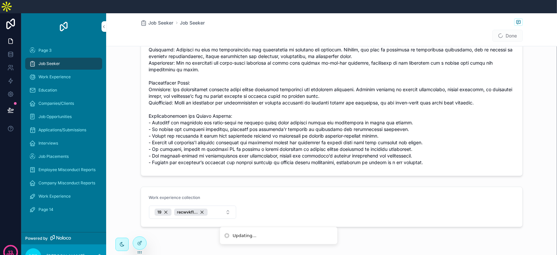
scroll to position [158, 0]
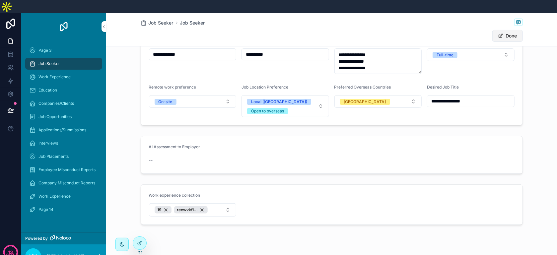
click at [502, 30] on button "Done" at bounding box center [508, 36] width 31 height 12
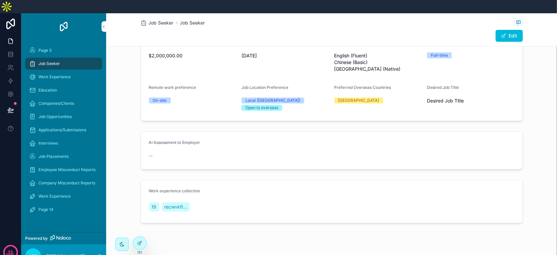
scroll to position [123, 0]
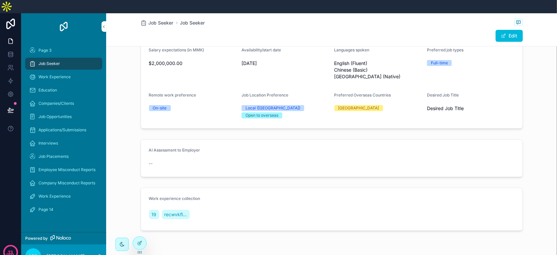
click at [241, 198] on form "Work experience collection 19 recwvkfl..." at bounding box center [332, 209] width 382 height 42
click at [178, 211] on span "recwvkfl..." at bounding box center [176, 214] width 23 height 7
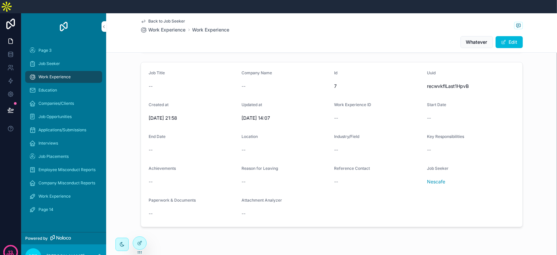
scroll to position [53, 0]
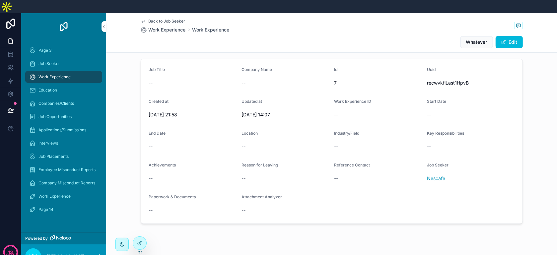
click at [169, 19] on span "Back to Job Seeker" at bounding box center [167, 21] width 37 height 5
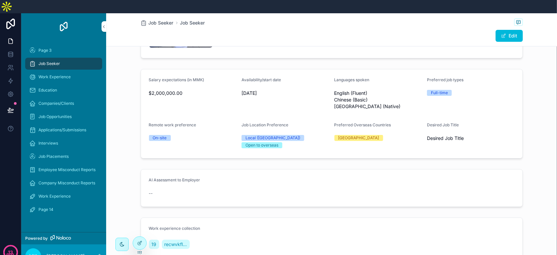
scroll to position [123, 0]
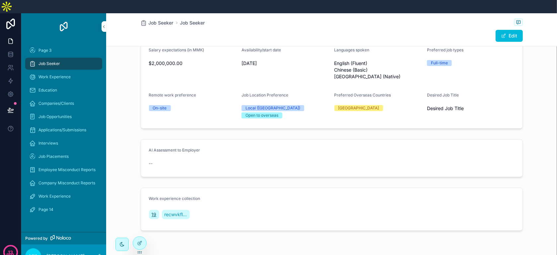
click at [152, 211] on span "19" at bounding box center [154, 214] width 5 height 7
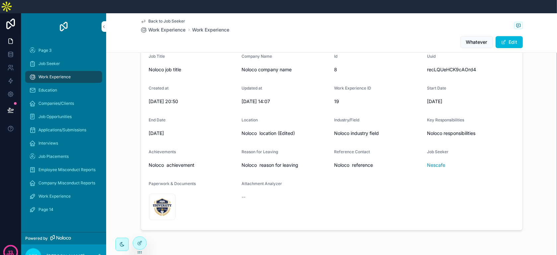
scroll to position [73, 0]
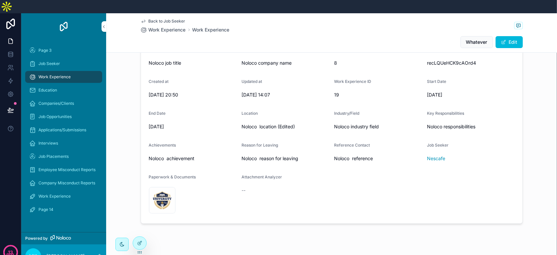
click at [172, 19] on span "Back to Job Seeker" at bounding box center [167, 21] width 37 height 5
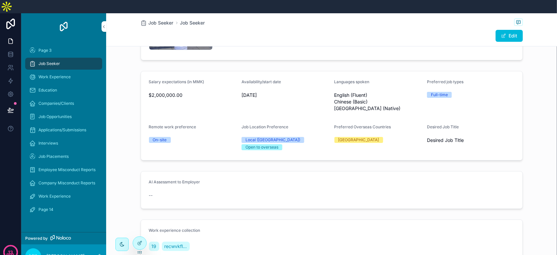
scroll to position [123, 0]
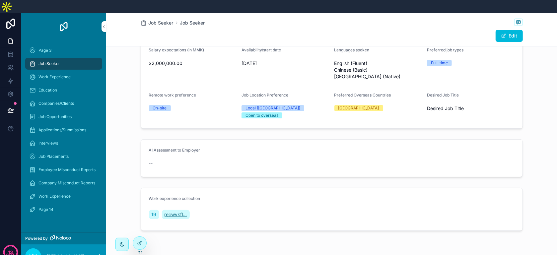
click at [170, 211] on span "recwvkfl..." at bounding box center [176, 214] width 23 height 7
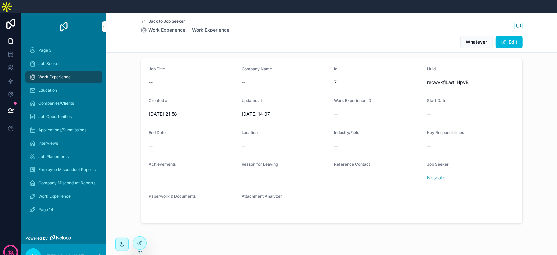
scroll to position [53, 0]
click at [176, 19] on span "Back to Job Seeker" at bounding box center [167, 21] width 37 height 5
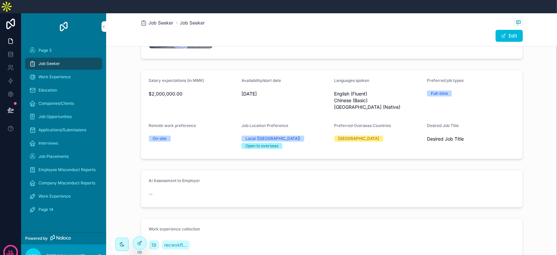
scroll to position [123, 0]
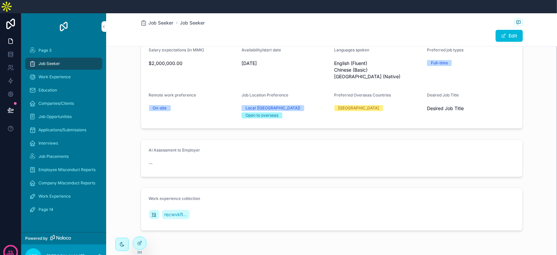
click at [153, 211] on span "19" at bounding box center [154, 214] width 5 height 7
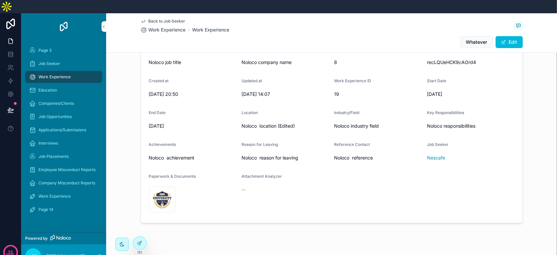
scroll to position [73, 0]
click at [158, 187] on div "360_F_491766294_h4j7LbW2YgfbNHhq7F8GboIc1XyBSEY5 .jpg" at bounding box center [162, 200] width 27 height 27
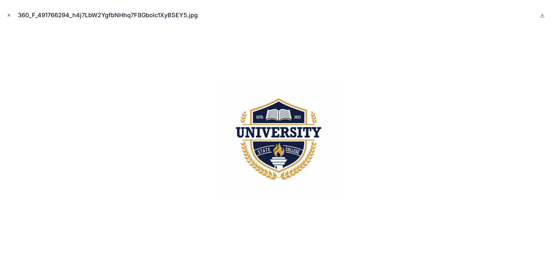
click at [8, 16] on icon "Close modal" at bounding box center [9, 15] width 2 height 2
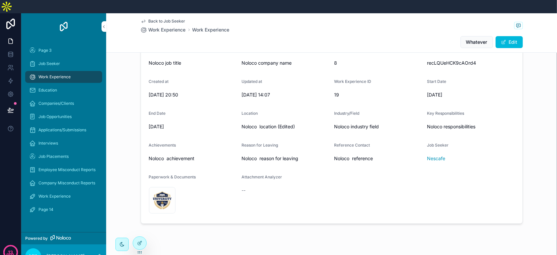
scroll to position [7, 0]
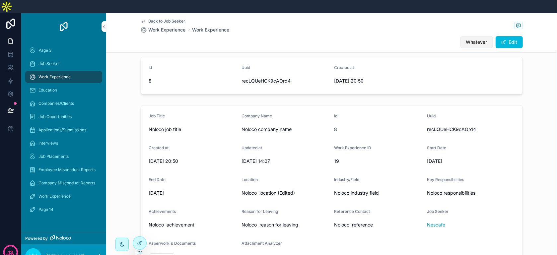
click at [470, 39] on span "Whatever" at bounding box center [476, 42] width 21 height 7
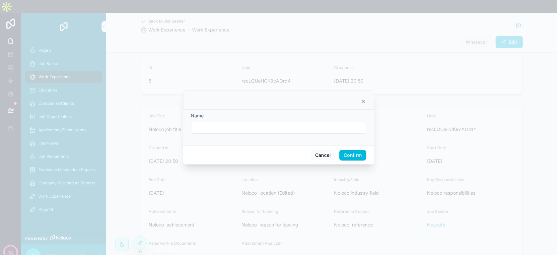
click at [364, 105] on div at bounding box center [278, 100] width 191 height 19
click at [363, 103] on icon at bounding box center [363, 101] width 5 height 5
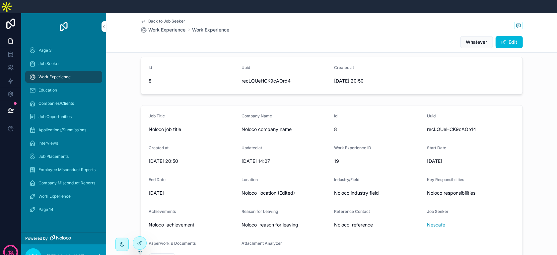
scroll to position [0, 0]
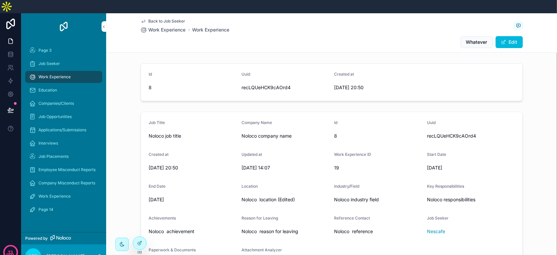
click at [169, 19] on span "Back to Job Seeker" at bounding box center [167, 21] width 37 height 5
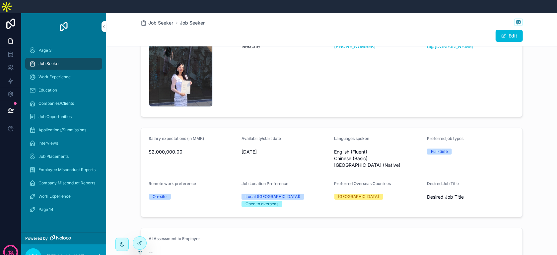
scroll to position [66, 0]
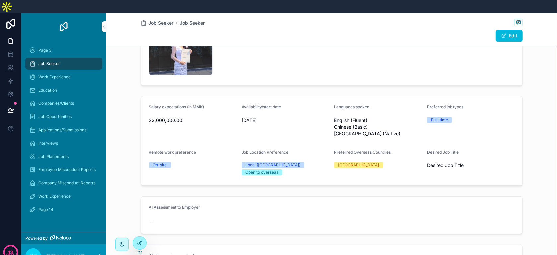
click at [140, 241] on icon at bounding box center [139, 243] width 5 height 5
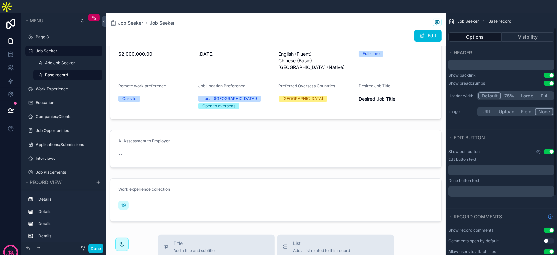
scroll to position [131, 0]
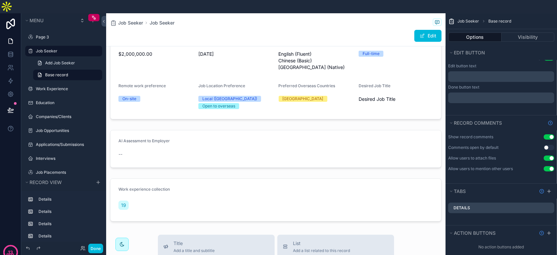
click at [552, 134] on button "Use setting" at bounding box center [549, 136] width 11 height 5
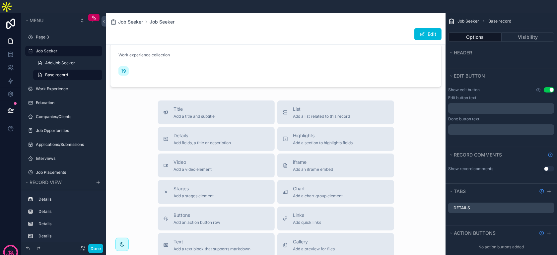
scroll to position [386, 0]
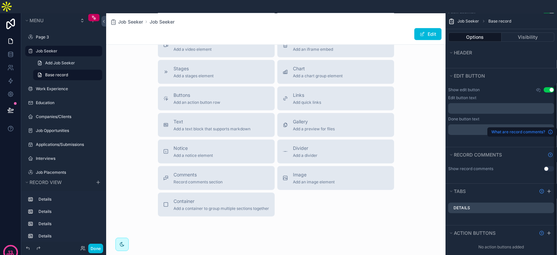
click at [547, 131] on link "What are record comments?" at bounding box center [523, 131] width 62 height 5
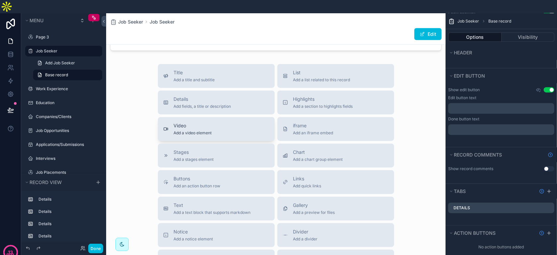
scroll to position [220, 0]
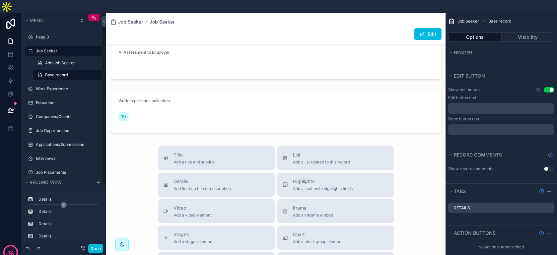
click at [78, 205] on div "scrollable content" at bounding box center [63, 205] width 69 height 1
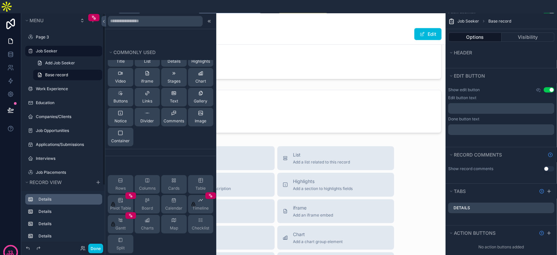
click at [77, 197] on label "Details" at bounding box center [68, 199] width 58 height 5
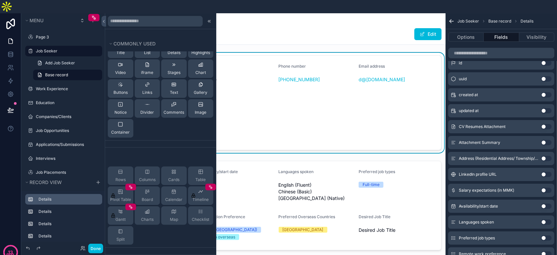
scroll to position [0, 0]
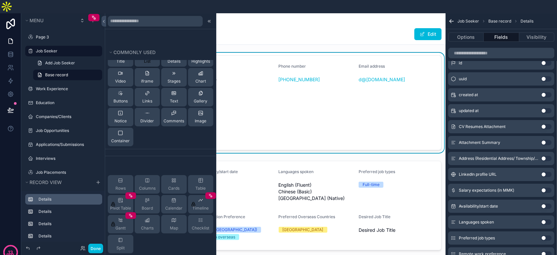
click at [144, 59] on span "List" at bounding box center [147, 61] width 7 height 5
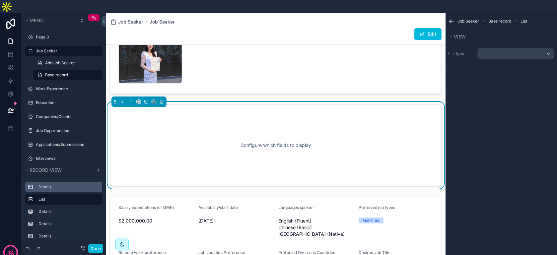
scroll to position [60, 0]
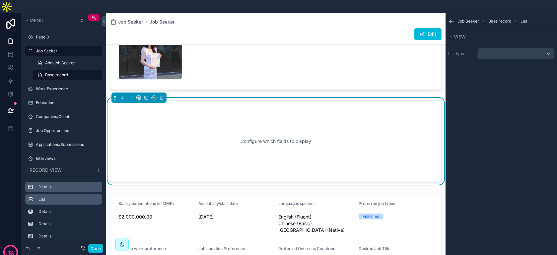
click at [55, 197] on label "List" at bounding box center [68, 199] width 58 height 5
click at [62, 185] on label "Details" at bounding box center [68, 187] width 58 height 5
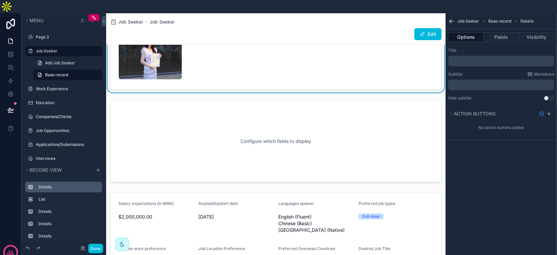
click at [0, 0] on button "scrollable content" at bounding box center [0, 0] width 0 height 0
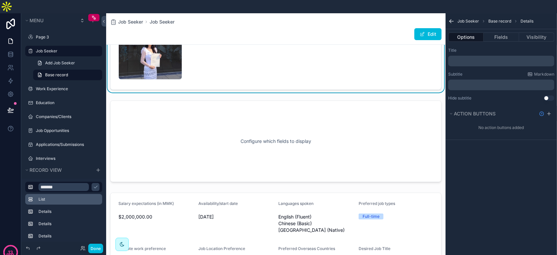
click at [70, 194] on div "List" at bounding box center [63, 199] width 77 height 11
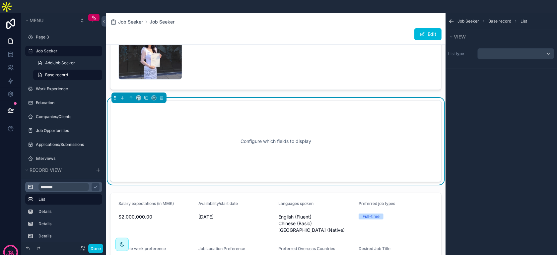
click at [70, 183] on input "*******" at bounding box center [64, 187] width 50 height 8
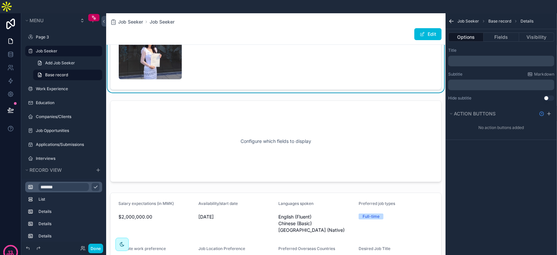
click at [97, 183] on button "scrollable content" at bounding box center [96, 187] width 8 height 8
click at [60, 185] on label "Details" at bounding box center [68, 187] width 58 height 5
click at [59, 185] on label "Details" at bounding box center [68, 187] width 58 height 5
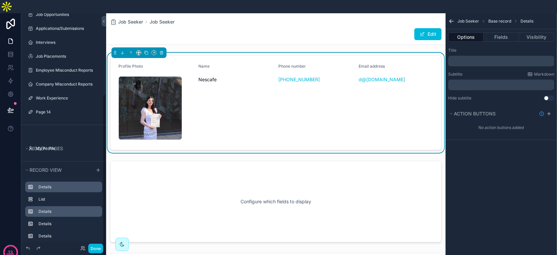
scroll to position [120, 0]
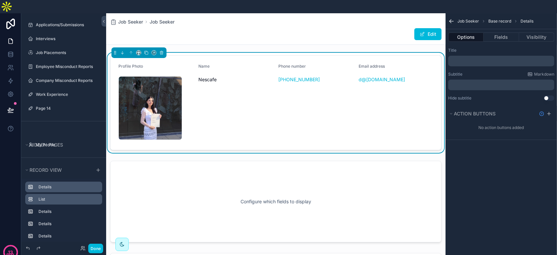
click at [52, 197] on label "List" at bounding box center [68, 199] width 58 height 5
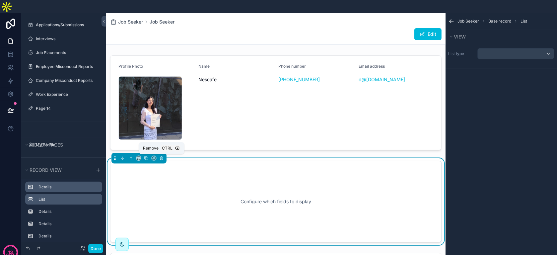
click at [161, 156] on icon "scrollable content" at bounding box center [161, 158] width 5 height 5
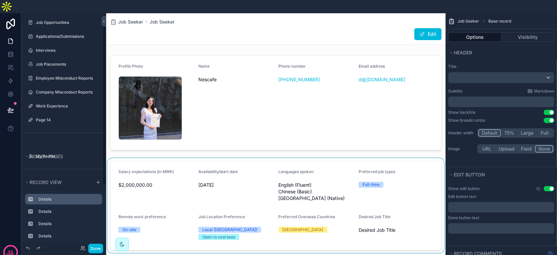
scroll to position [0, 0]
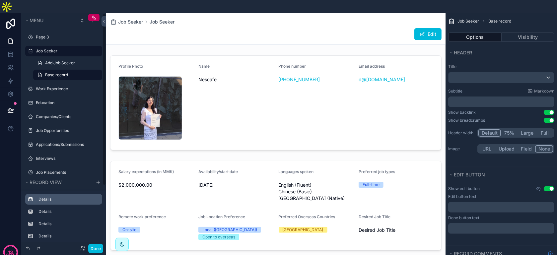
click at [77, 209] on label "Details" at bounding box center [68, 211] width 58 height 5
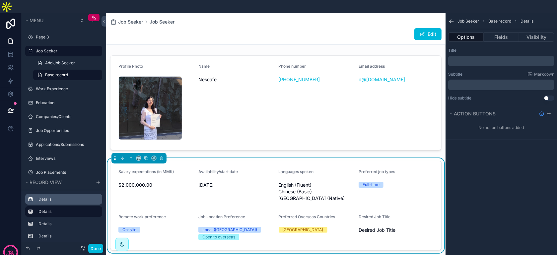
click at [77, 209] on label "Details" at bounding box center [68, 211] width 58 height 5
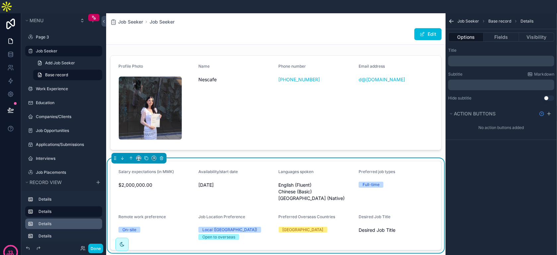
click at [0, 0] on icon "scrollable content" at bounding box center [0, 0] width 0 height 0
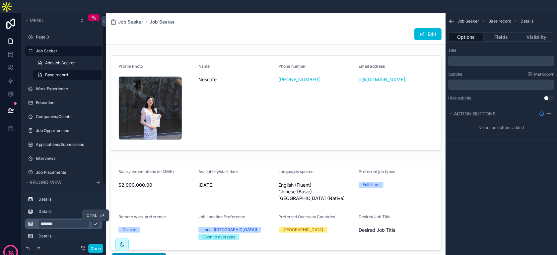
click at [96, 210] on div "Ctrl" at bounding box center [95, 216] width 27 height 12
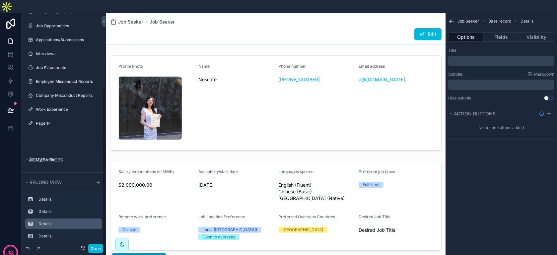
scroll to position [108, 0]
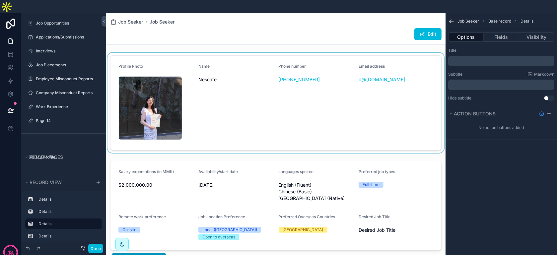
click at [288, 74] on div "scrollable content" at bounding box center [276, 103] width 340 height 100
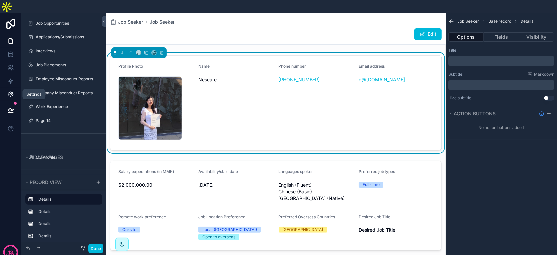
click at [13, 88] on link at bounding box center [10, 94] width 21 height 13
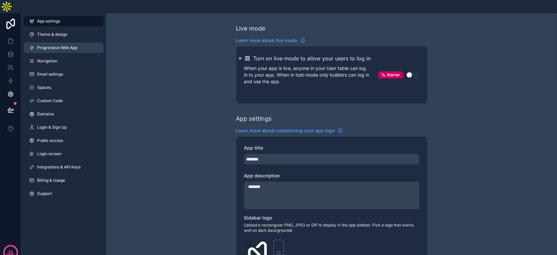
click at [63, 45] on span "Progressive Web App" at bounding box center [57, 47] width 40 height 5
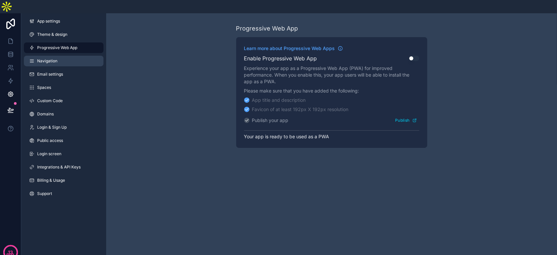
click at [61, 56] on link "Navigation" at bounding box center [64, 61] width 80 height 11
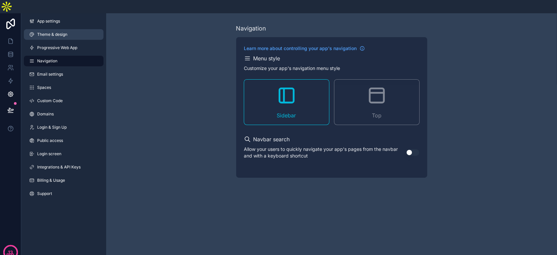
click at [66, 32] on span "Theme & design" at bounding box center [52, 34] width 30 height 5
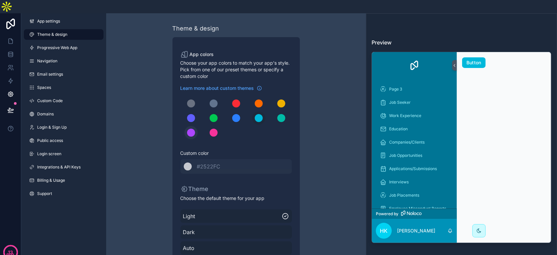
click at [188, 129] on div "scrollable content" at bounding box center [191, 133] width 8 height 8
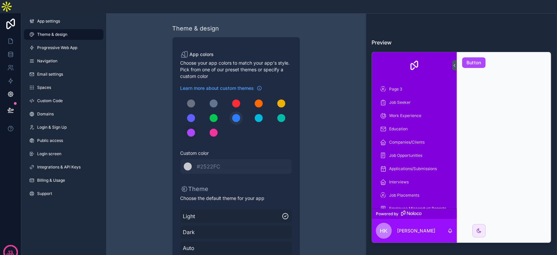
click at [234, 114] on div "scrollable content" at bounding box center [236, 118] width 8 height 8
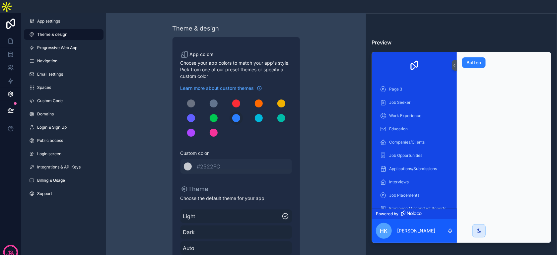
click at [249, 103] on div "scrollable content" at bounding box center [237, 118] width 112 height 42
click at [255, 114] on div "scrollable content" at bounding box center [259, 118] width 8 height 8
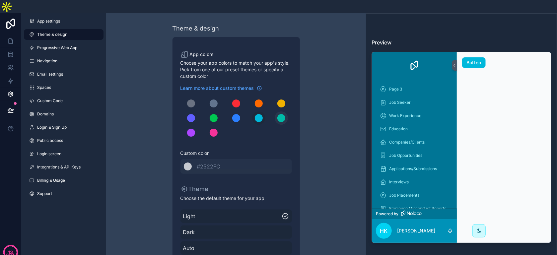
click at [281, 114] on div "scrollable content" at bounding box center [282, 118] width 8 height 8
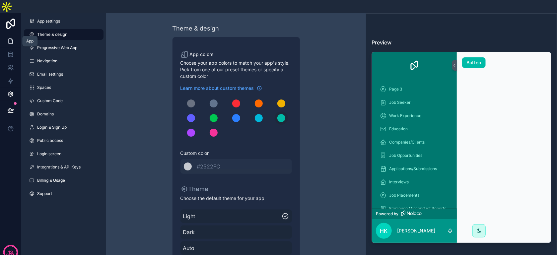
click at [15, 35] on link at bounding box center [10, 41] width 21 height 13
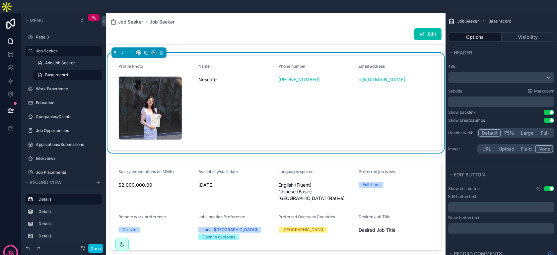
click at [105, 249] on div "Done" at bounding box center [63, 248] width 85 height 13
click at [102, 249] on button "Done" at bounding box center [95, 249] width 15 height 10
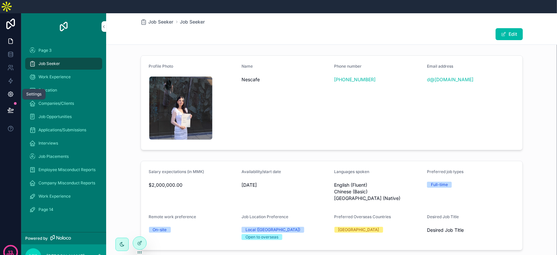
click at [13, 91] on icon at bounding box center [10, 94] width 7 height 7
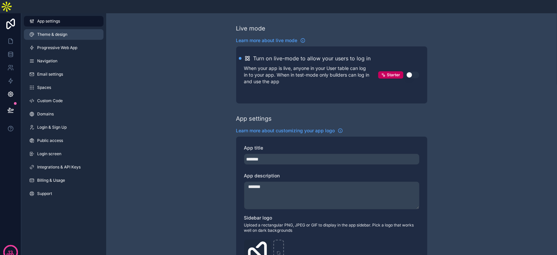
click at [72, 29] on link "Theme & design" at bounding box center [64, 34] width 80 height 11
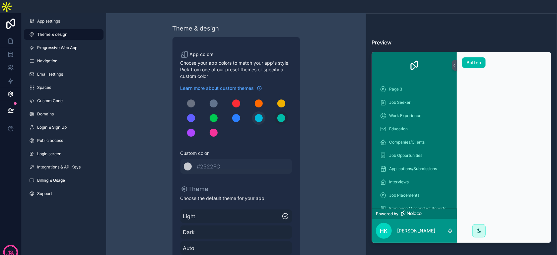
click at [263, 112] on button "scrollable content" at bounding box center [258, 118] width 13 height 13
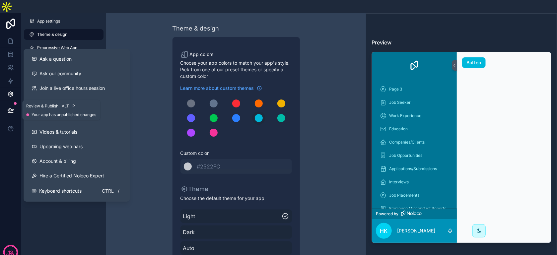
click at [13, 107] on icon at bounding box center [10, 110] width 7 height 7
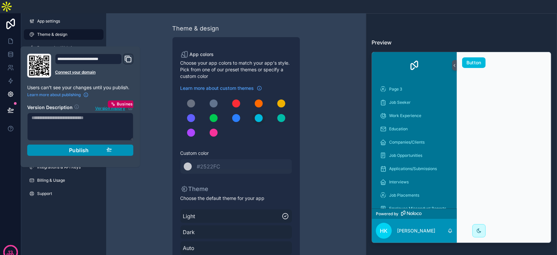
click at [113, 145] on button "Publish" at bounding box center [80, 150] width 106 height 11
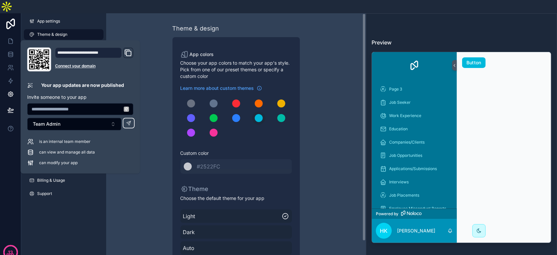
click at [326, 100] on div "Theme & design App colors Choose your app colors to match your app's style. Pic…" at bounding box center [236, 155] width 191 height 285
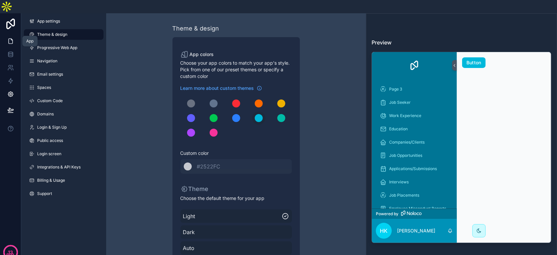
click at [8, 35] on link at bounding box center [10, 41] width 21 height 13
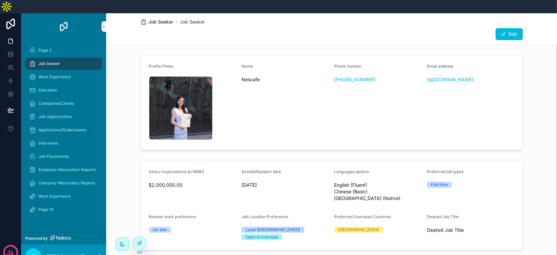
click at [159, 19] on span "Job Seeker" at bounding box center [161, 22] width 25 height 7
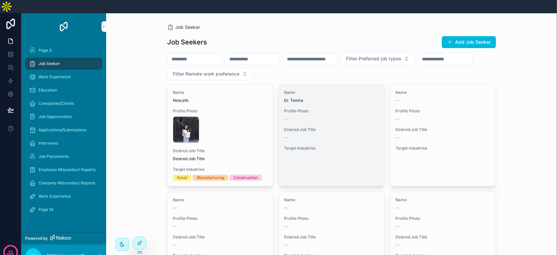
click at [294, 117] on div "--" at bounding box center [332, 119] width 95 height 5
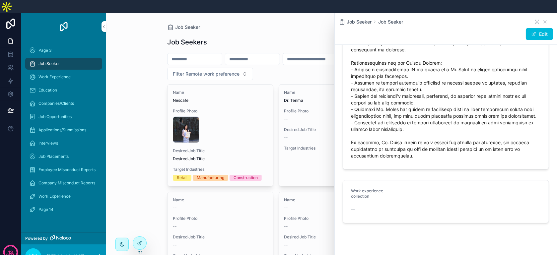
scroll to position [488, 0]
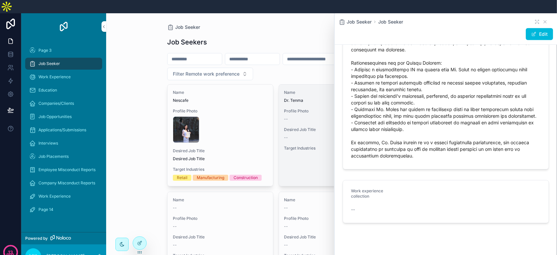
click at [328, 146] on span "Target Industries" at bounding box center [332, 148] width 95 height 5
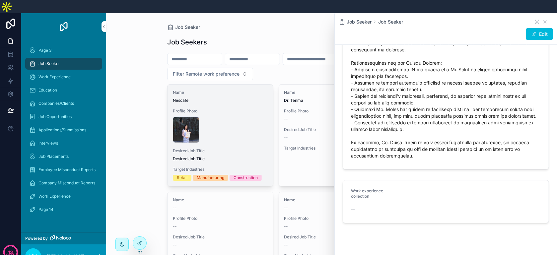
click at [168, 118] on div "Name Nescafe Profile Photo WhatsApp-Image-2024-12-05-at-10.31.03-AM .jpeg Desir…" at bounding box center [221, 136] width 106 height 102
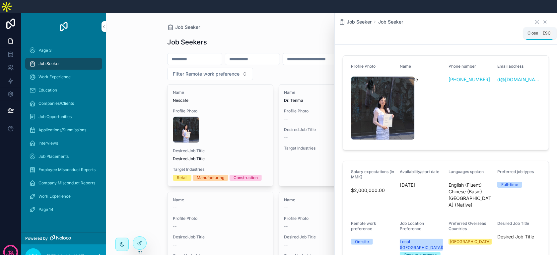
click at [543, 19] on icon "scrollable content" at bounding box center [545, 21] width 5 height 5
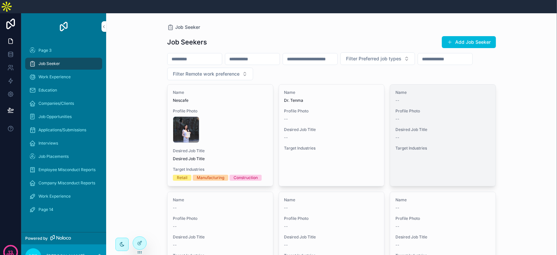
click at [422, 92] on div "Name -- Profile Photo -- Desired Job Title -- Target Industries" at bounding box center [443, 122] width 106 height 74
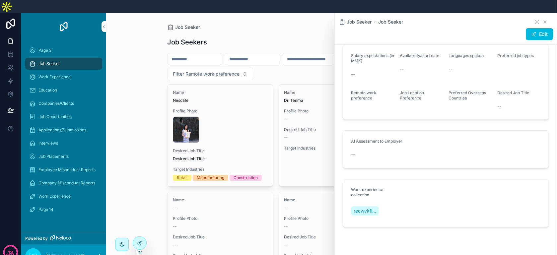
scroll to position [62, 0]
click at [151, 150] on div "Job Seeker Job Seekers Add Job Seeker Filter Preferred job types Filter Remote …" at bounding box center [331, 140] width 451 height 255
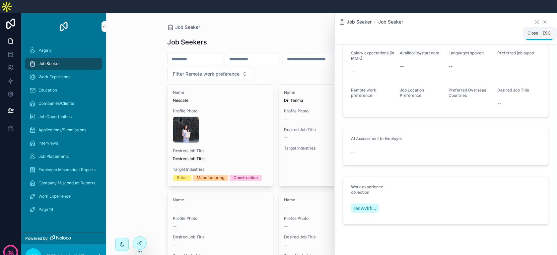
click at [543, 19] on icon "scrollable content" at bounding box center [545, 21] width 5 height 5
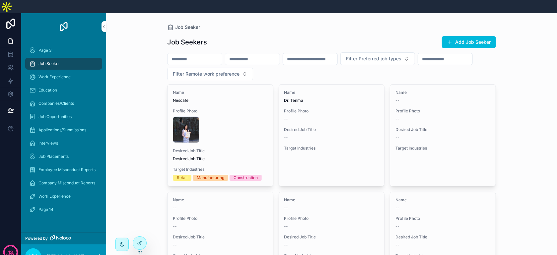
click at [540, 113] on div "Job Seeker Job Seekers Add Job Seeker Filter Preferred job types Filter Remote …" at bounding box center [331, 140] width 451 height 255
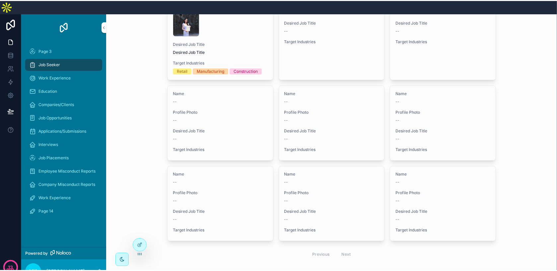
scroll to position [106, 0]
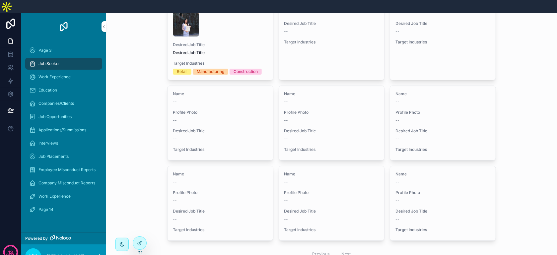
click at [508, 130] on div "Job Seeker Job Seekers Add Job Seeker Filter Preferred job types Filter Remote …" at bounding box center [331, 34] width 451 height 255
drag, startPoint x: 344, startPoint y: 158, endPoint x: 512, endPoint y: 122, distance: 171.6
click at [512, 122] on div "Job Seeker Job Seekers Add Job Seeker Filter Preferred job types Filter Remote …" at bounding box center [331, 34] width 451 height 255
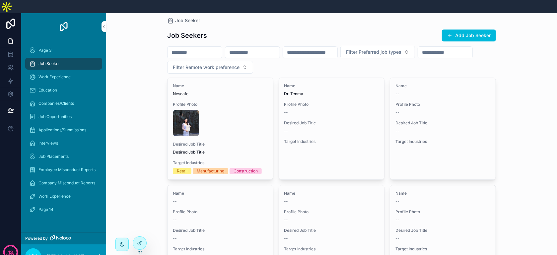
scroll to position [0, 0]
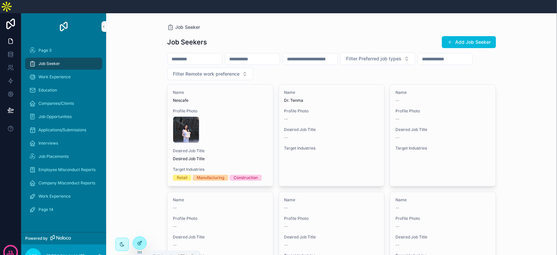
click at [135, 247] on div at bounding box center [139, 243] width 13 height 13
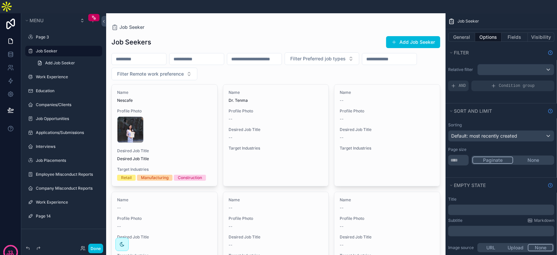
click at [401, 26] on div "scrollable content" at bounding box center [276, 201] width 340 height 376
click at [458, 33] on button "General" at bounding box center [461, 37] width 27 height 9
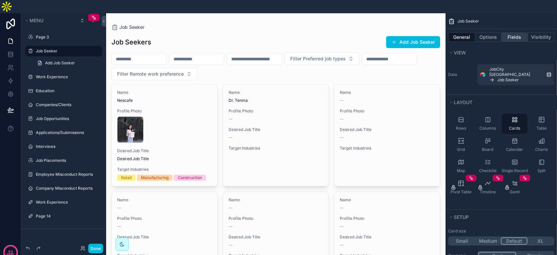
click at [509, 33] on button "Fields" at bounding box center [515, 37] width 27 height 9
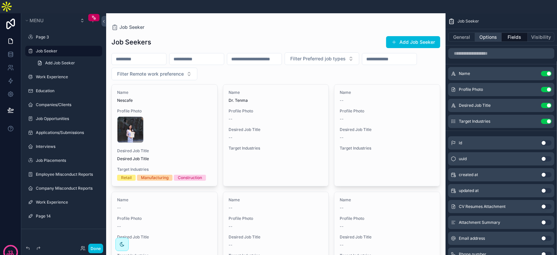
click at [486, 33] on button "Options" at bounding box center [488, 37] width 27 height 9
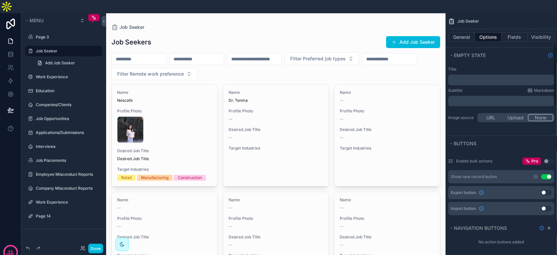
scroll to position [133, 0]
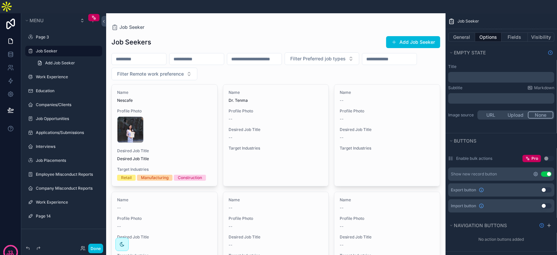
click at [536, 174] on icon "scrollable content" at bounding box center [535, 174] width 1 height 1
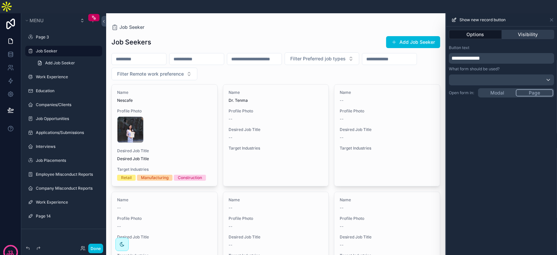
click at [521, 30] on button "Visibility" at bounding box center [528, 34] width 53 height 9
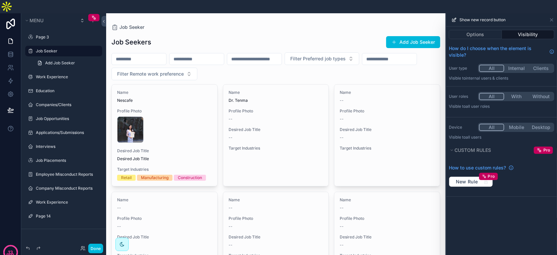
click at [513, 65] on button "Internal" at bounding box center [517, 68] width 25 height 7
click at [540, 65] on button "Clients" at bounding box center [541, 68] width 25 height 7
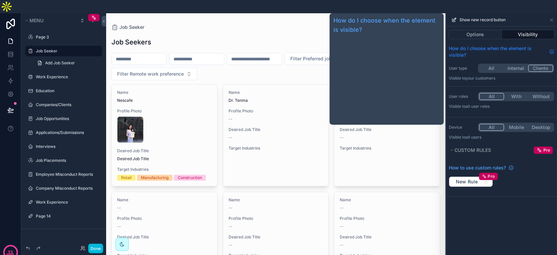
click at [521, 45] on span "How do I choose when the element is visible?" at bounding box center [498, 51] width 98 height 13
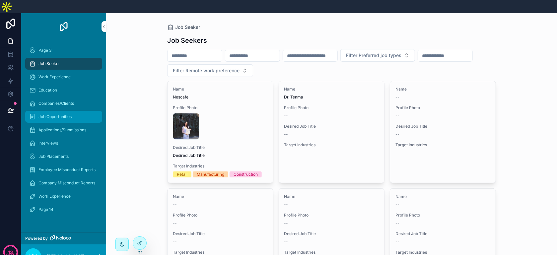
click at [73, 112] on div "Job Opportunities" at bounding box center [63, 117] width 69 height 11
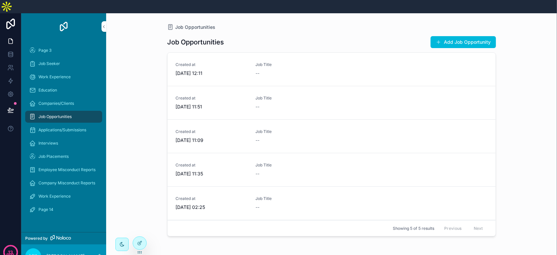
click at [267, 62] on div "Job Title --" at bounding box center [292, 69] width 72 height 15
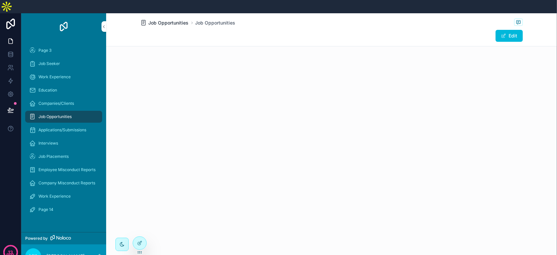
click at [172, 20] on span "Job Opportunities" at bounding box center [169, 23] width 40 height 7
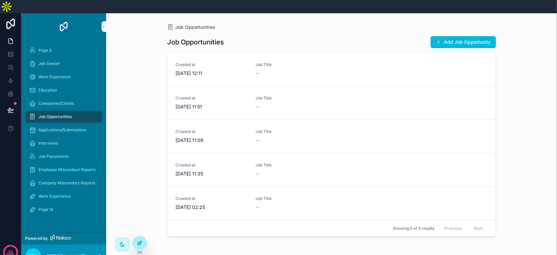
click at [137, 241] on div at bounding box center [139, 243] width 13 height 13
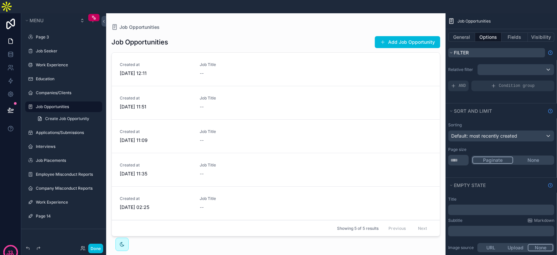
click at [476, 48] on button "Filter" at bounding box center [496, 52] width 97 height 9
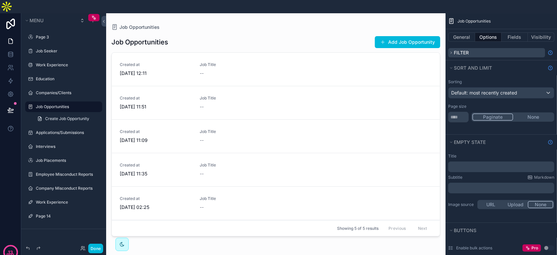
click at [476, 48] on button "Filter" at bounding box center [496, 52] width 97 height 9
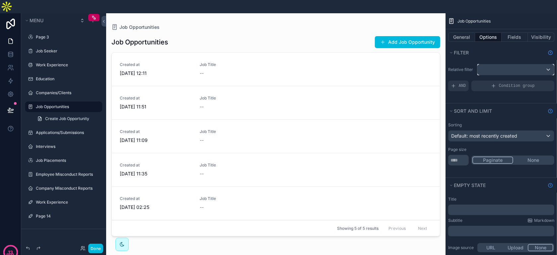
click at [498, 64] on div "scrollable content" at bounding box center [516, 69] width 76 height 11
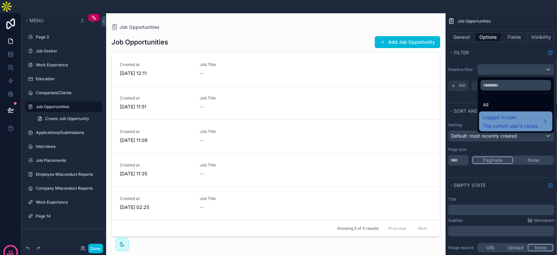
click at [498, 112] on div "Logged in User The current user's values" at bounding box center [515, 122] width 73 height 20
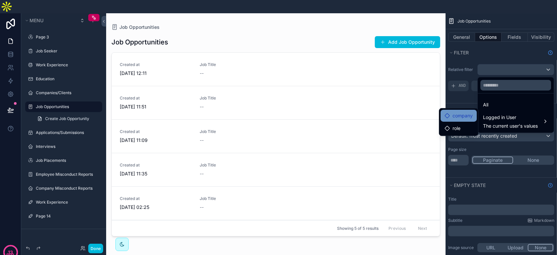
click at [467, 112] on span "company" at bounding box center [463, 116] width 20 height 8
click at [469, 124] on div "role" at bounding box center [459, 128] width 28 height 8
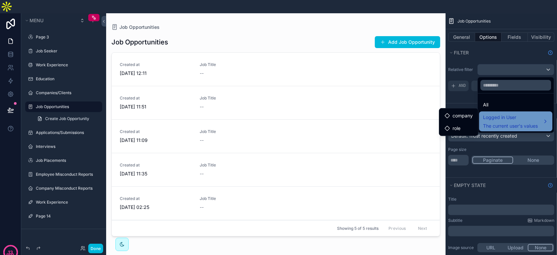
click at [523, 114] on span "Logged in User" at bounding box center [510, 118] width 55 height 8
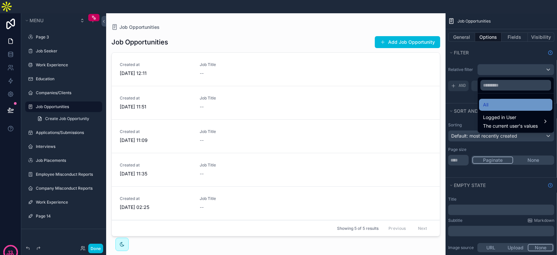
click at [519, 101] on div "All" at bounding box center [515, 105] width 65 height 8
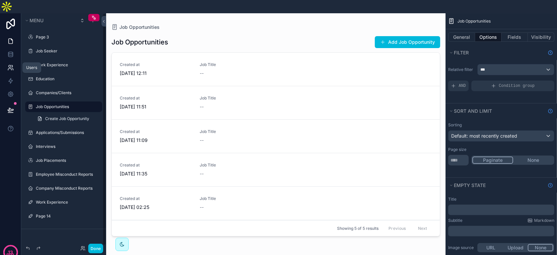
click at [13, 64] on icon at bounding box center [10, 67] width 7 height 7
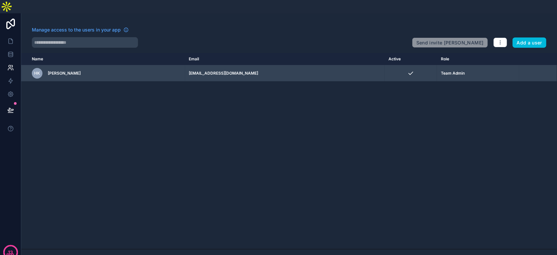
drag, startPoint x: 537, startPoint y: 56, endPoint x: 545, endPoint y: 52, distance: 9.4
click at [544, 65] on td "scrollable content" at bounding box center [539, 73] width 38 height 16
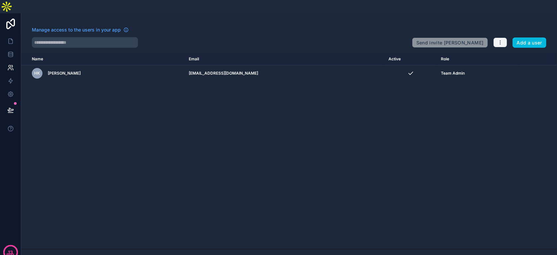
click at [508, 38] on button "button" at bounding box center [501, 43] width 14 height 10
click at [523, 50] on div "Manage roles Sync your users" at bounding box center [517, 63] width 52 height 27
click at [521, 53] on link "Manage roles" at bounding box center [517, 58] width 46 height 11
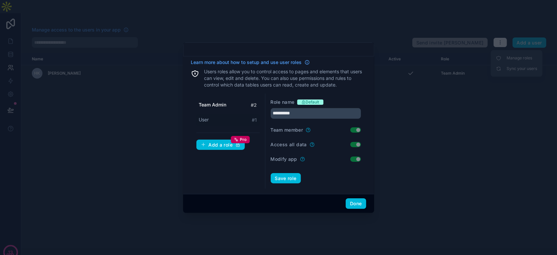
click at [251, 121] on div "User # 1" at bounding box center [228, 120] width 63 height 12
click at [250, 108] on div "Team Admin # 2" at bounding box center [228, 105] width 63 height 12
type input "**********"
click at [354, 201] on button "Done" at bounding box center [356, 204] width 20 height 11
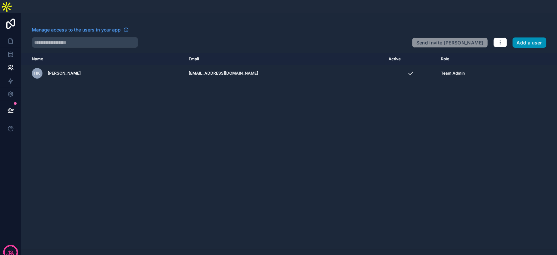
click at [520, 38] on button "Add a user" at bounding box center [530, 43] width 34 height 11
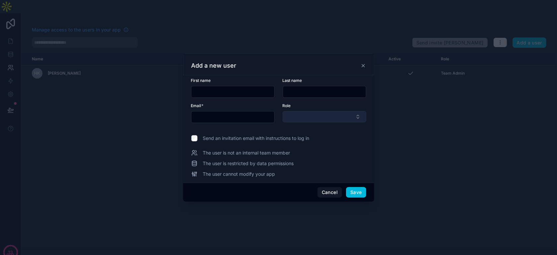
click at [343, 116] on button "Select Button" at bounding box center [325, 116] width 84 height 11
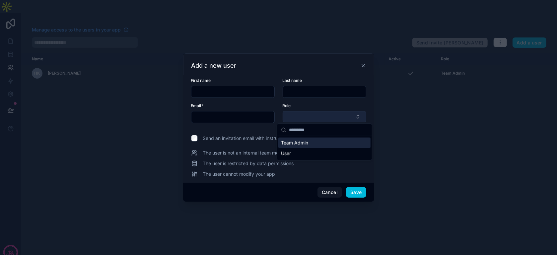
click at [343, 116] on button "Select Button" at bounding box center [325, 116] width 84 height 11
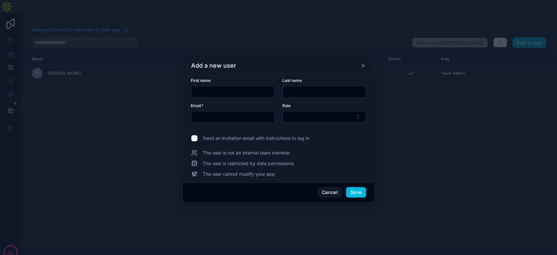
click at [361, 67] on icon at bounding box center [363, 65] width 5 height 5
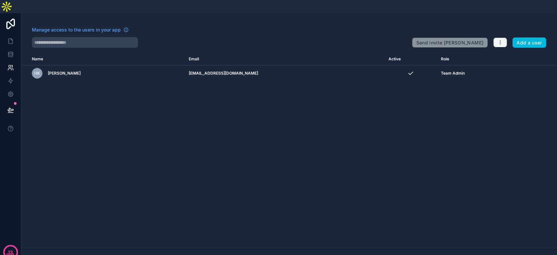
click at [502, 38] on button "button" at bounding box center [501, 43] width 14 height 10
click at [382, 127] on div "Name Email Active Role userTable.email HK Harry Khoo harrykhoo@myluckycitygroup…" at bounding box center [289, 151] width 536 height 196
click at [11, 38] on icon at bounding box center [10, 41] width 7 height 7
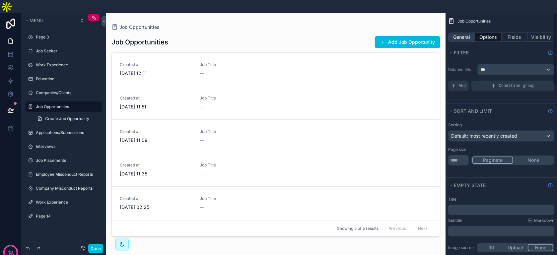
click at [467, 33] on button "General" at bounding box center [461, 37] width 27 height 9
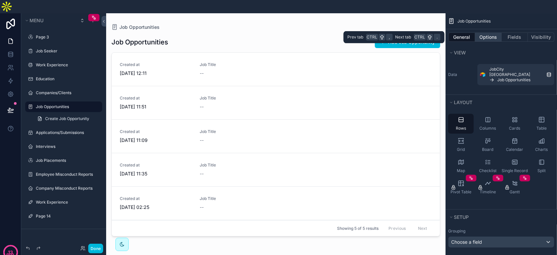
click at [483, 33] on button "Options" at bounding box center [488, 37] width 27 height 9
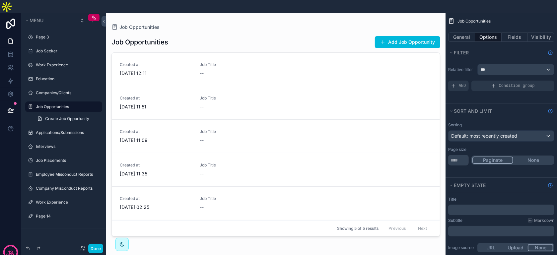
click at [376, 85] on div "scrollable content" at bounding box center [276, 136] width 340 height 247
click at [470, 33] on button "General" at bounding box center [461, 37] width 27 height 9
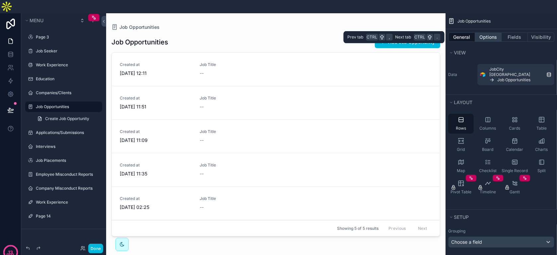
click at [482, 33] on button "Options" at bounding box center [488, 37] width 27 height 9
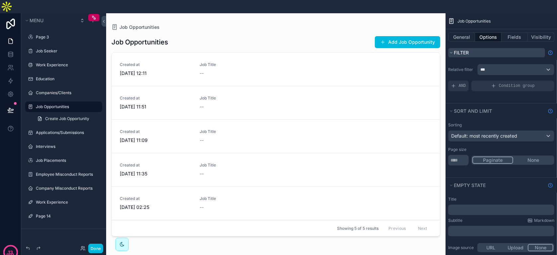
click at [471, 48] on button "Filter" at bounding box center [496, 52] width 97 height 9
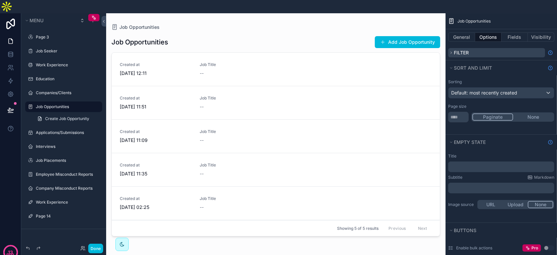
click at [471, 48] on button "Filter" at bounding box center [496, 52] width 97 height 9
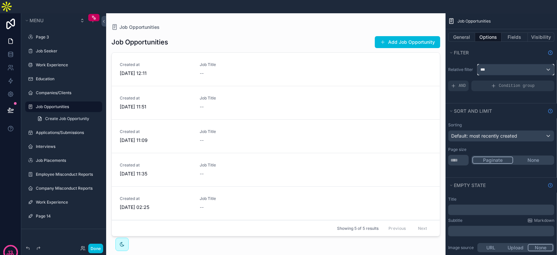
click at [507, 64] on div "***" at bounding box center [516, 69] width 76 height 11
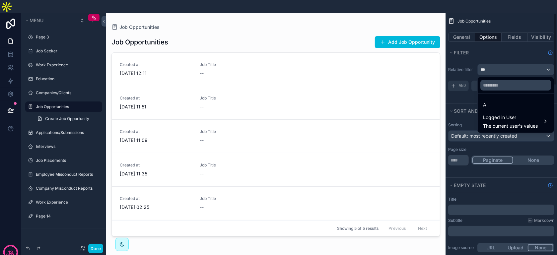
click at [464, 84] on div "scrollable content" at bounding box center [278, 127] width 557 height 255
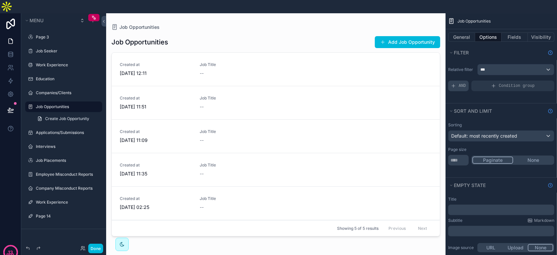
click at [461, 83] on span "AND" at bounding box center [462, 85] width 7 height 5
click at [476, 83] on span "Add a filter" at bounding box center [465, 85] width 29 height 5
click at [489, 81] on div "Add a filter" at bounding box center [501, 86] width 106 height 11
drag, startPoint x: 505, startPoint y: 73, endPoint x: 525, endPoint y: 70, distance: 20.4
click at [505, 81] on div "Add a filter" at bounding box center [501, 86] width 106 height 11
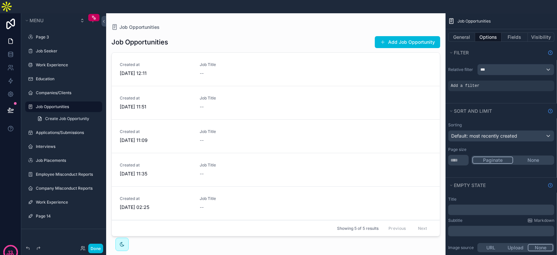
click at [0, 0] on icon "scrollable content" at bounding box center [0, 0] width 0 height 0
click at [531, 64] on div "***" at bounding box center [516, 69] width 76 height 11
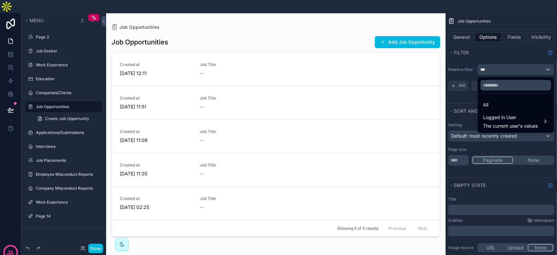
click at [474, 81] on div "scrollable content" at bounding box center [278, 127] width 557 height 255
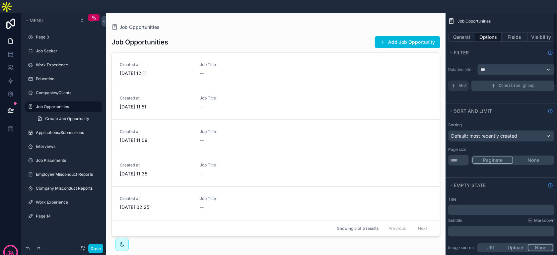
click at [480, 81] on div "Condition group" at bounding box center [513, 86] width 83 height 11
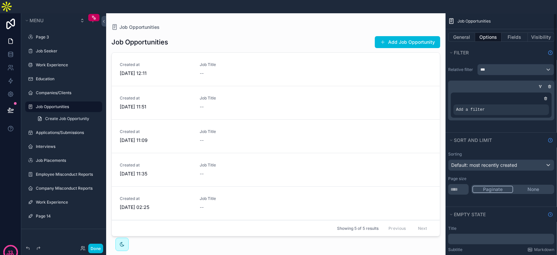
click at [482, 107] on span "Add a filter" at bounding box center [470, 109] width 29 height 5
click at [531, 93] on div "Add a filter" at bounding box center [501, 105] width 101 height 25
click at [0, 0] on div "scrollable content" at bounding box center [0, 0] width 0 height 0
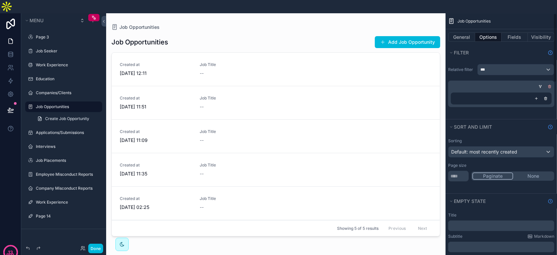
click at [550, 85] on icon "scrollable content" at bounding box center [550, 85] width 1 height 1
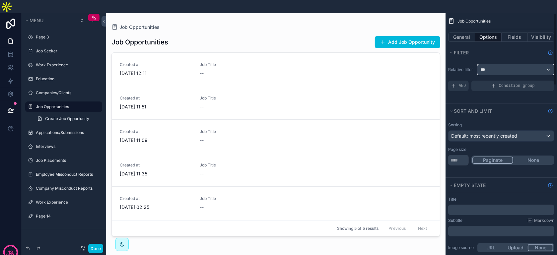
click at [543, 64] on div "***" at bounding box center [516, 69] width 76 height 11
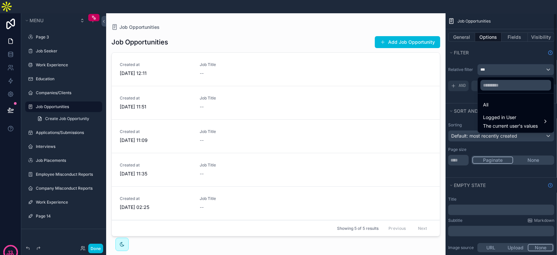
click at [550, 38] on div "scrollable content" at bounding box center [278, 127] width 557 height 255
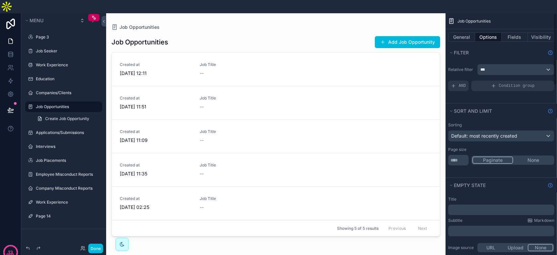
click at [549, 51] on icon "Show help information" at bounding box center [551, 53] width 4 height 4
click at [552, 50] on icon "Show help information" at bounding box center [550, 52] width 5 height 5
click at [549, 50] on icon "Show help information" at bounding box center [550, 52] width 5 height 5
click at [548, 29] on link "Learn how to add filters" at bounding box center [527, 30] width 52 height 5
drag, startPoint x: 548, startPoint y: 29, endPoint x: 532, endPoint y: 55, distance: 30.4
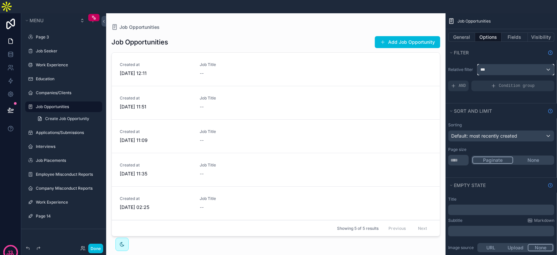
click at [532, 64] on div "***" at bounding box center [516, 69] width 76 height 11
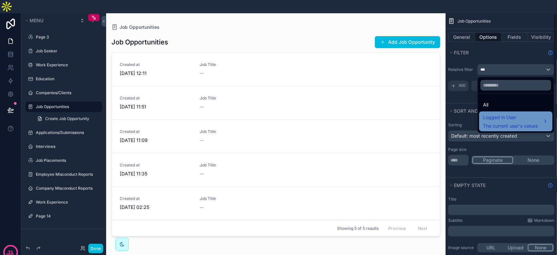
click at [509, 114] on span "Logged in User" at bounding box center [510, 118] width 55 height 8
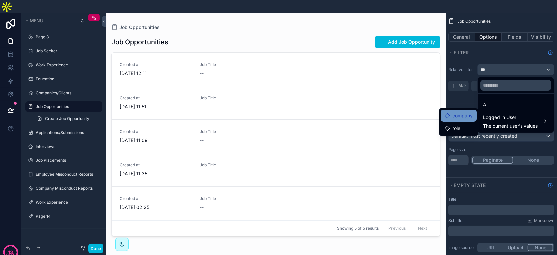
click at [463, 110] on div "company" at bounding box center [459, 116] width 36 height 12
click at [447, 113] on icon at bounding box center [447, 115] width 5 height 5
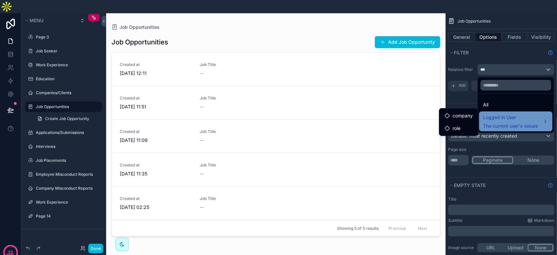
click at [490, 114] on span "Logged in User" at bounding box center [510, 118] width 55 height 8
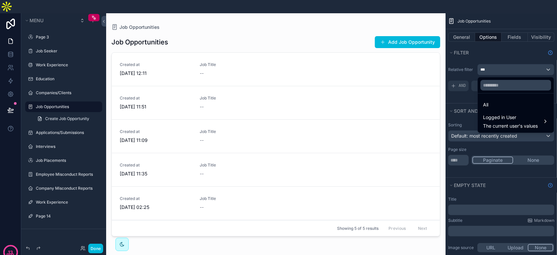
click at [346, 153] on link "Created at 11/10/2025 11:35 Job Title --" at bounding box center [276, 170] width 328 height 34
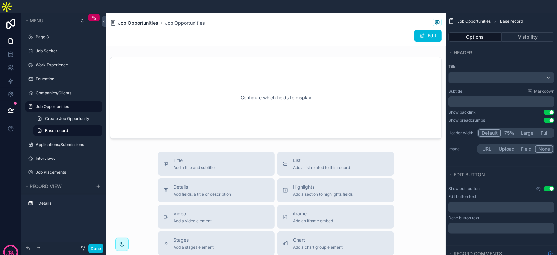
click at [147, 20] on span "Job Opportunities" at bounding box center [138, 23] width 40 height 7
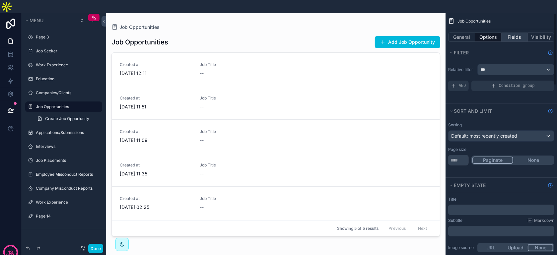
click at [508, 33] on button "Fields" at bounding box center [515, 37] width 27 height 9
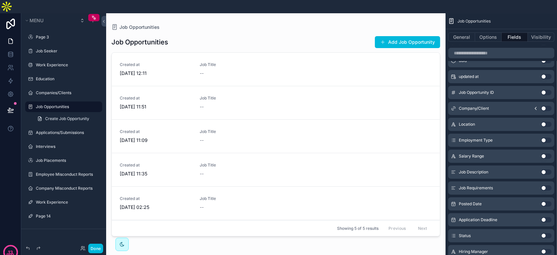
scroll to position [186, 0]
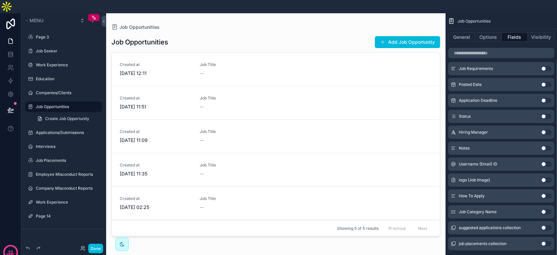
click at [548, 158] on div "Username (Email) ID Use setting" at bounding box center [501, 164] width 106 height 13
click at [546, 162] on button "Use setting" at bounding box center [546, 164] width 11 height 5
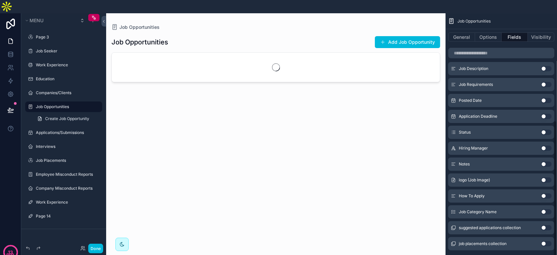
scroll to position [86, 0]
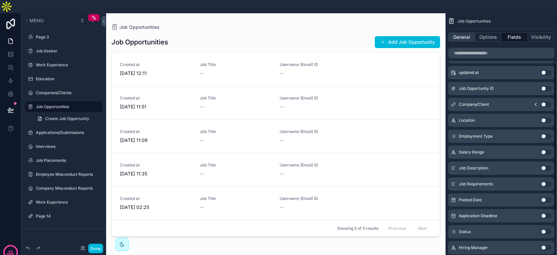
click at [459, 33] on button "General" at bounding box center [461, 37] width 27 height 9
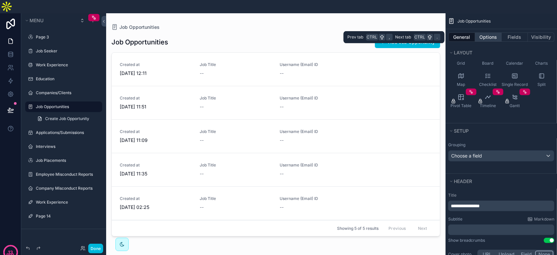
click at [492, 33] on button "Options" at bounding box center [488, 37] width 27 height 9
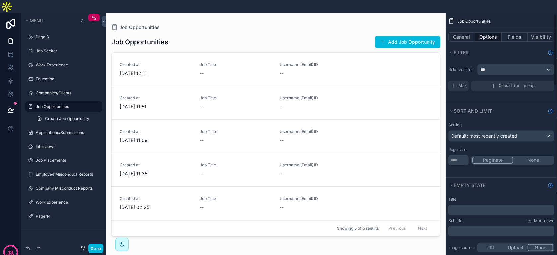
scroll to position [0, 0]
click at [505, 64] on div "***" at bounding box center [516, 69] width 76 height 11
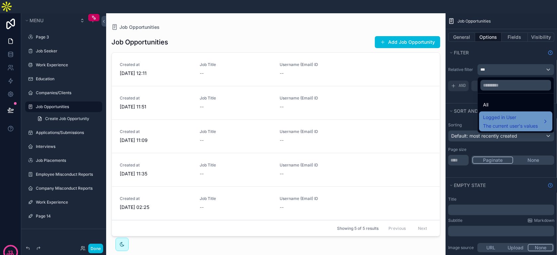
click at [503, 114] on span "Logged in User" at bounding box center [510, 118] width 55 height 8
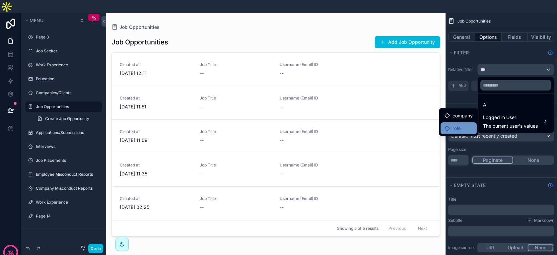
click at [465, 124] on div "role" at bounding box center [459, 128] width 28 height 8
click at [448, 126] on icon at bounding box center [447, 128] width 5 height 5
click at [448, 126] on icon at bounding box center [448, 128] width 4 height 4
click at [448, 126] on icon at bounding box center [447, 128] width 5 height 5
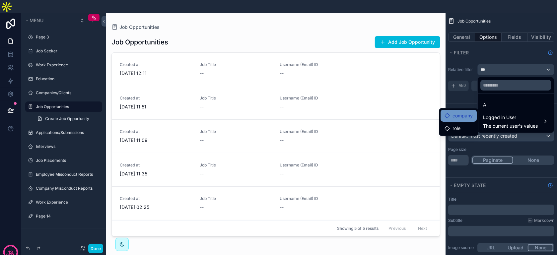
click at [449, 110] on div "company" at bounding box center [459, 116] width 36 height 12
click at [448, 113] on icon at bounding box center [447, 115] width 5 height 5
click at [465, 110] on div "company" at bounding box center [459, 116] width 36 height 12
click at [465, 122] on div "role" at bounding box center [459, 128] width 36 height 12
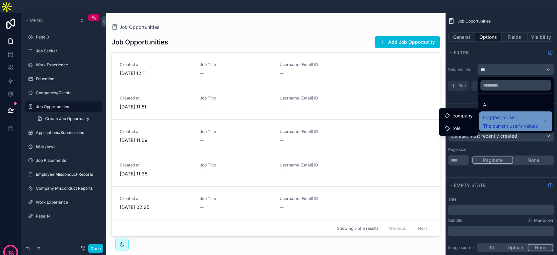
click at [492, 114] on span "Logged in User" at bounding box center [510, 118] width 55 height 8
click at [491, 114] on span "Logged in User" at bounding box center [510, 118] width 55 height 8
click at [549, 38] on div "scrollable content" at bounding box center [278, 127] width 557 height 255
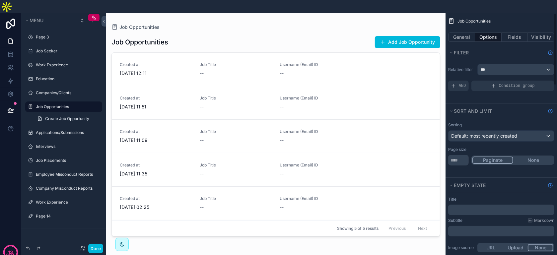
click at [550, 50] on icon "Show help information" at bounding box center [550, 52] width 5 height 5
click at [552, 45] on div "Filter" at bounding box center [502, 52] width 112 height 15
click at [550, 50] on icon "Show help information" at bounding box center [550, 52] width 5 height 5
click at [549, 31] on icon at bounding box center [550, 30] width 5 height 5
click at [85, 247] on icon at bounding box center [84, 248] width 1 height 2
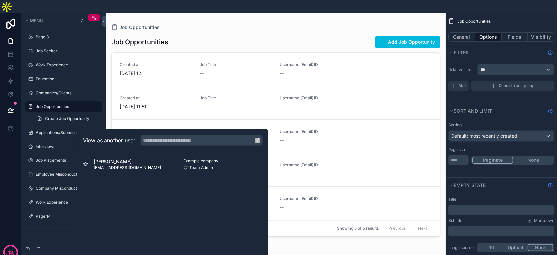
click at [0, 0] on button "Select" at bounding box center [0, 0] width 0 height 0
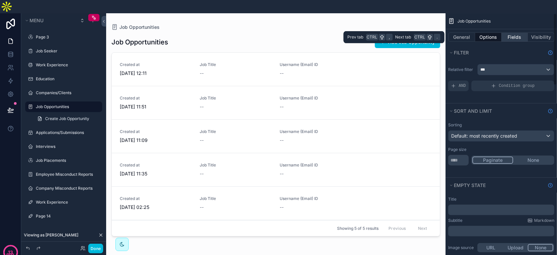
click at [514, 33] on button "Fields" at bounding box center [515, 37] width 27 height 9
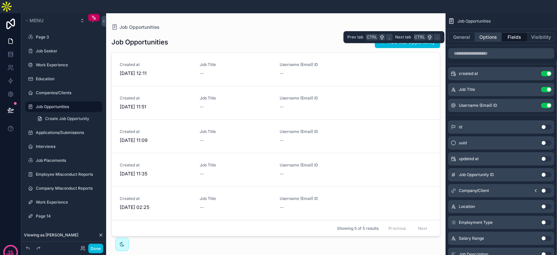
click at [493, 33] on button "Options" at bounding box center [488, 37] width 27 height 9
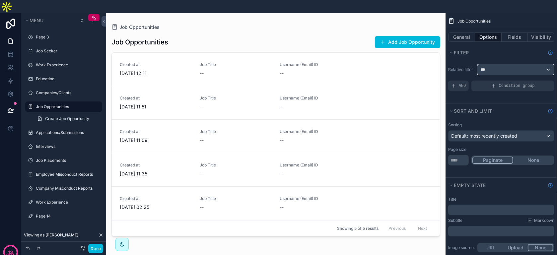
click at [517, 64] on div "***" at bounding box center [516, 69] width 76 height 11
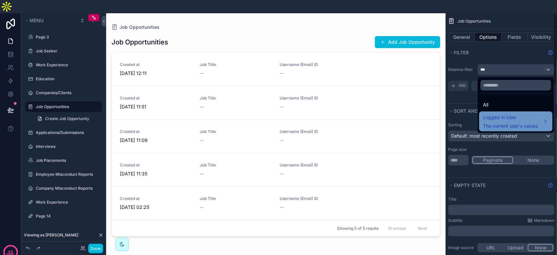
click at [495, 114] on span "Logged in User" at bounding box center [510, 118] width 55 height 8
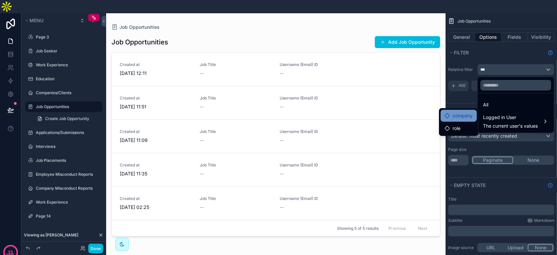
click at [456, 112] on span "company" at bounding box center [463, 116] width 20 height 8
click at [455, 124] on span "role" at bounding box center [457, 128] width 8 height 8
click at [453, 112] on span "company" at bounding box center [463, 116] width 20 height 8
click at [13, 39] on div "scrollable content" at bounding box center [278, 127] width 557 height 255
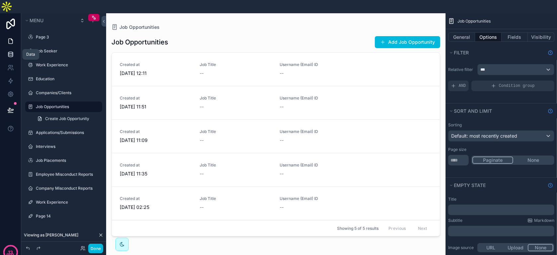
click at [11, 53] on icon at bounding box center [10, 54] width 4 height 3
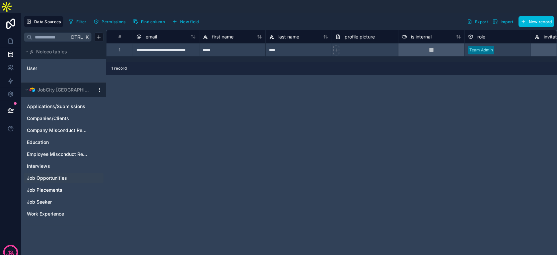
click at [54, 175] on span "Job Opportunities" at bounding box center [47, 178] width 40 height 7
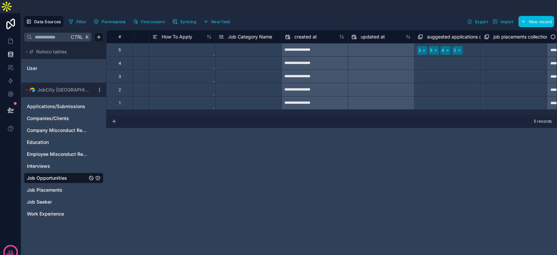
scroll to position [0, 1003]
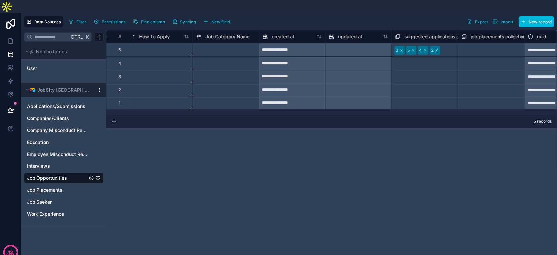
click at [148, 19] on span "Find column" at bounding box center [153, 21] width 24 height 5
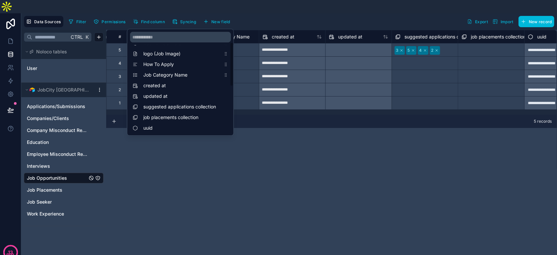
scroll to position [149, 0]
click at [292, 137] on div "**********" at bounding box center [331, 149] width 451 height 239
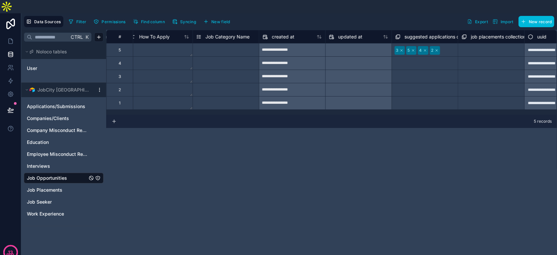
click at [220, 19] on span "New field" at bounding box center [220, 21] width 19 height 5
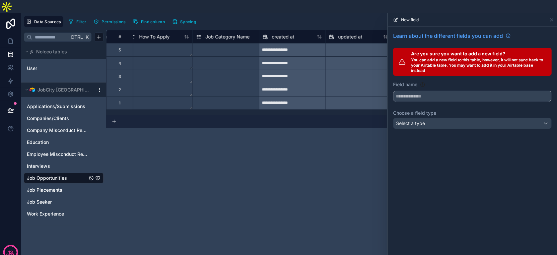
click at [459, 91] on input "text" at bounding box center [473, 96] width 158 height 11
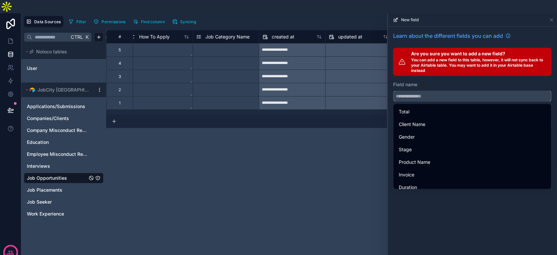
scroll to position [843, 0]
click at [471, 195] on div "Learn about the different fields you can add Are you sure you want to add a new…" at bounding box center [472, 141] width 169 height 229
click at [483, 200] on div "Learn about the different fields you can add Are you sure you want to add a new…" at bounding box center [472, 141] width 169 height 229
click at [471, 206] on div "Learn about the different fields you can add Are you sure you want to add a new…" at bounding box center [472, 141] width 169 height 229
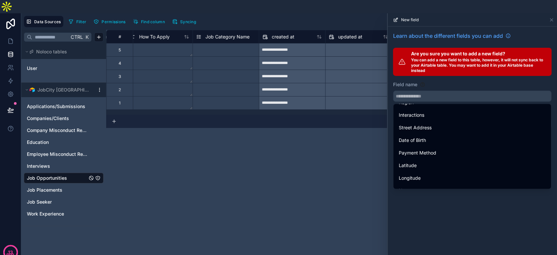
scroll to position [1076, 0]
click at [448, 191] on div "Learn about the different fields you can add Are you sure you want to add a new…" at bounding box center [472, 141] width 169 height 229
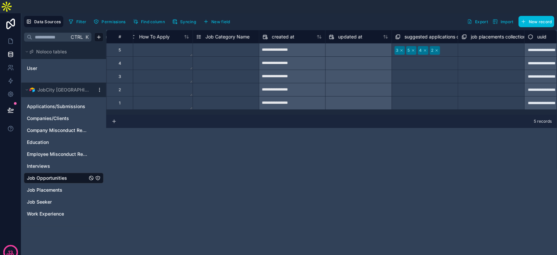
click at [212, 19] on span "New field" at bounding box center [220, 21] width 19 height 5
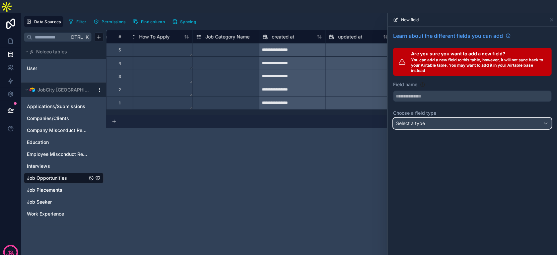
click at [431, 118] on div "Select a type" at bounding box center [473, 123] width 158 height 11
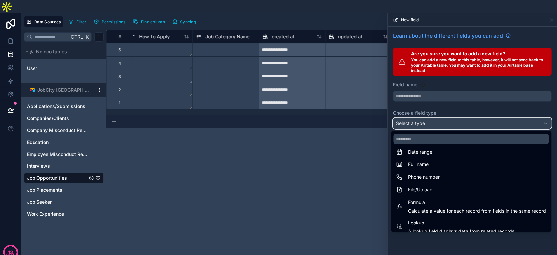
scroll to position [172, 0]
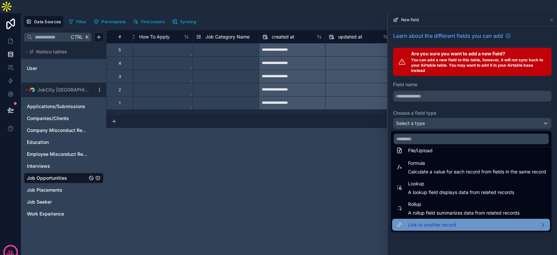
click at [430, 221] on span "Link to another record" at bounding box center [433, 225] width 48 height 8
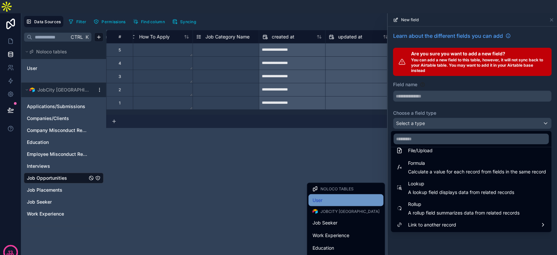
click at [351, 197] on div "User" at bounding box center [346, 201] width 67 height 8
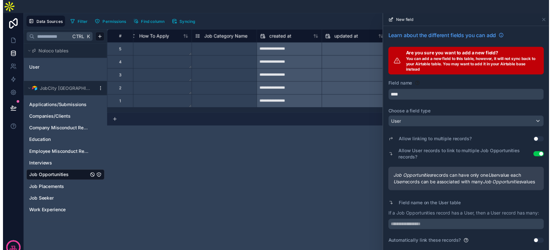
scroll to position [11, 0]
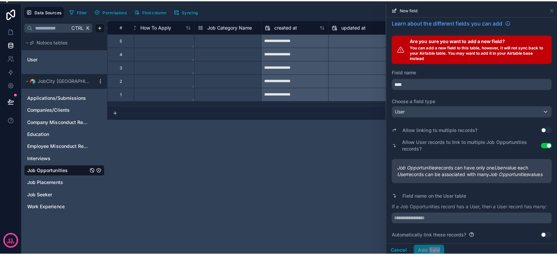
scroll to position [0, 0]
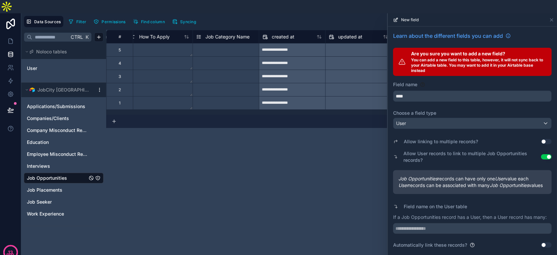
click at [540, 222] on div "Allow linking to multiple records? Use setting Allow User records to link to mu…" at bounding box center [472, 190] width 159 height 117
click at [541, 243] on button "Use setting" at bounding box center [546, 245] width 11 height 5
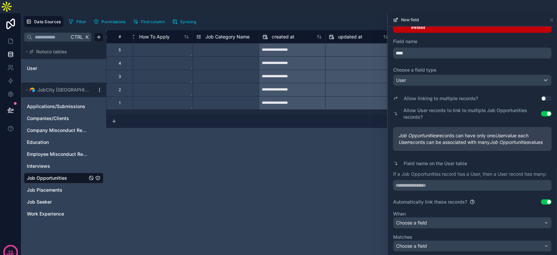
scroll to position [55, 0]
click at [471, 218] on div "Choose a field" at bounding box center [473, 223] width 158 height 11
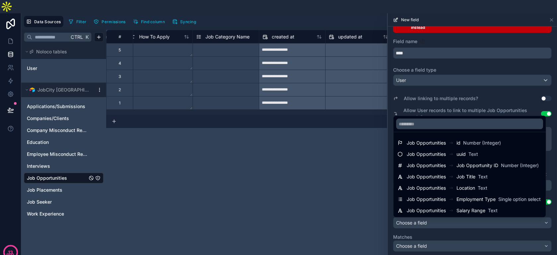
click at [471, 211] on div at bounding box center [472, 140] width 169 height 255
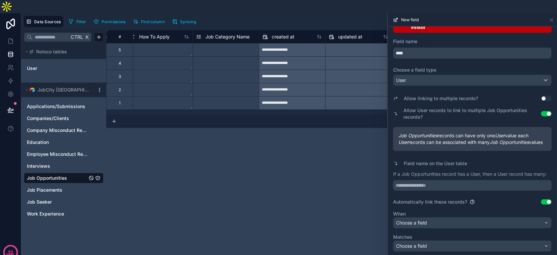
click at [543, 200] on button "Use setting" at bounding box center [546, 202] width 11 height 5
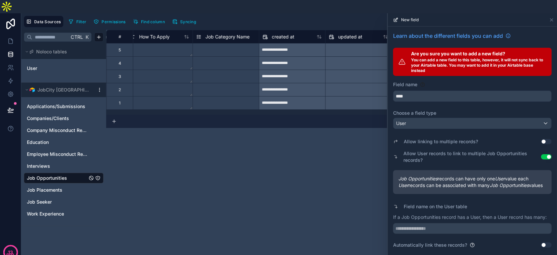
scroll to position [0, 0]
click at [463, 91] on input "****" at bounding box center [473, 96] width 158 height 11
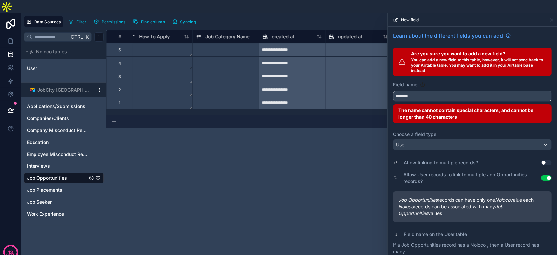
click at [393, 91] on button "******" at bounding box center [472, 96] width 159 height 11
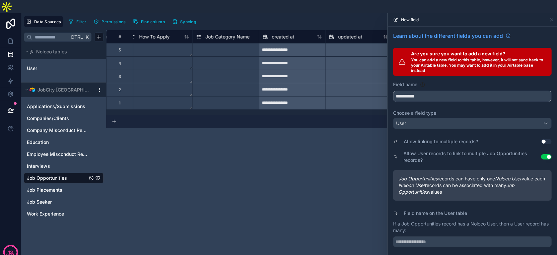
type input "**********"
click at [495, 176] on span "Job Opportunities records can have only one Noloco User value each" at bounding box center [473, 179] width 148 height 7
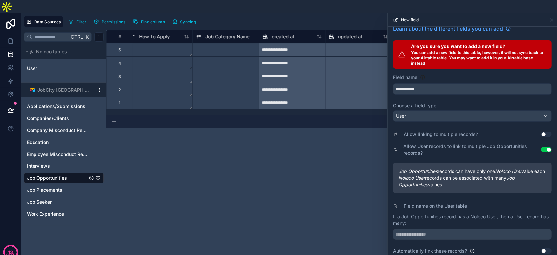
scroll to position [0, 0]
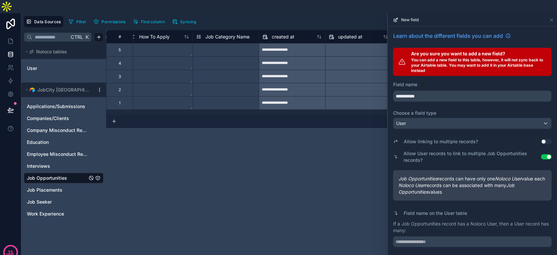
click at [536, 137] on div "Allow linking to multiple records? Use setting" at bounding box center [472, 141] width 159 height 9
click at [541, 139] on button "Use setting" at bounding box center [546, 141] width 11 height 5
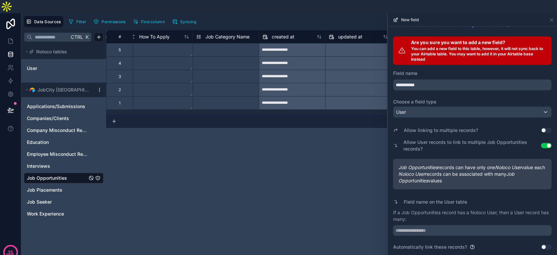
scroll to position [17, 0]
click at [541, 245] on button "Use setting" at bounding box center [546, 247] width 11 height 5
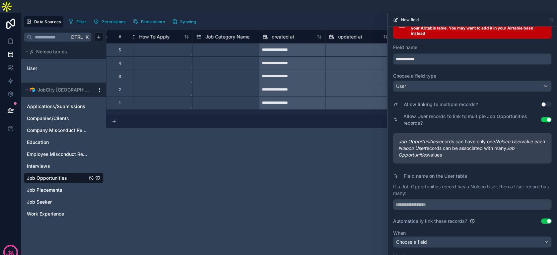
scroll to position [61, 0]
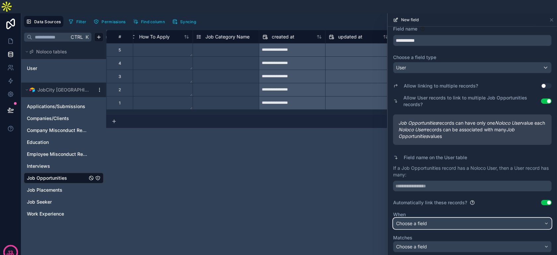
click at [495, 218] on div "Choose a field" at bounding box center [473, 223] width 158 height 11
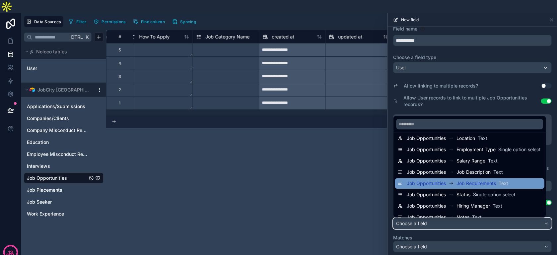
scroll to position [0, 0]
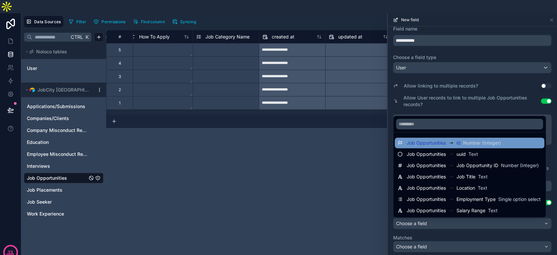
click at [489, 140] on span "Number (Integer)" at bounding box center [482, 143] width 38 height 7
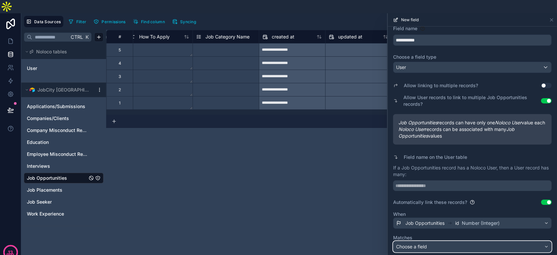
click at [467, 242] on div "Choose a field" at bounding box center [473, 247] width 158 height 11
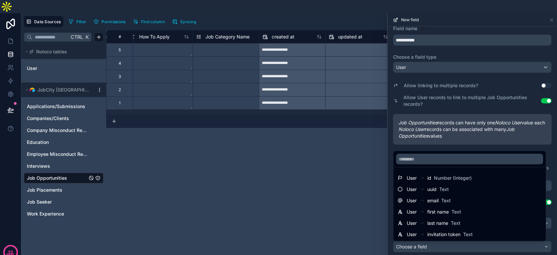
click at [490, 131] on div at bounding box center [472, 140] width 169 height 255
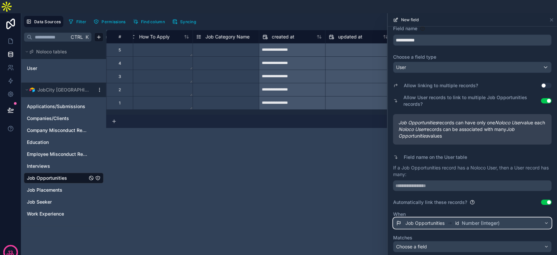
click at [473, 220] on span "Number (Integer)" at bounding box center [481, 223] width 38 height 7
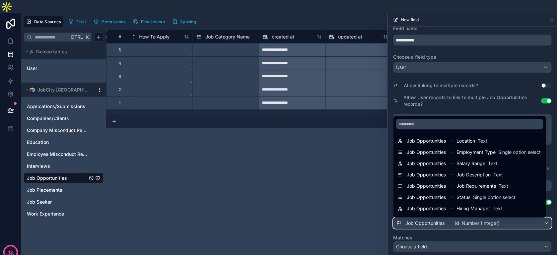
scroll to position [79, 0]
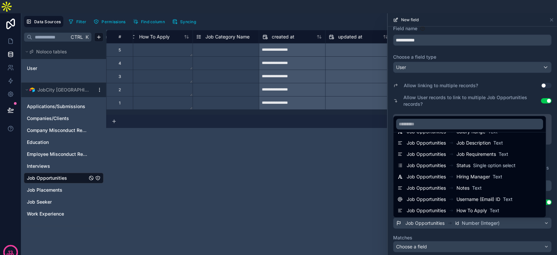
click at [466, 90] on div at bounding box center [472, 140] width 169 height 255
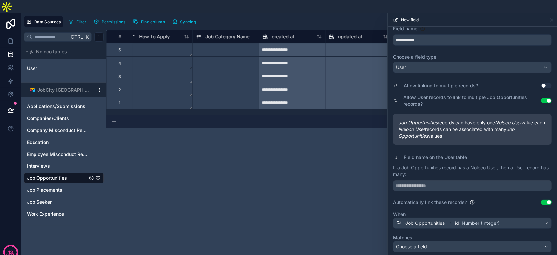
click at [541, 200] on button "Use setting" at bounding box center [546, 202] width 11 height 5
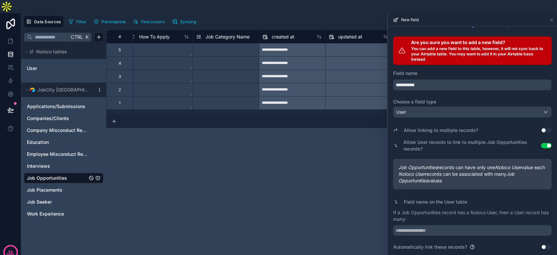
scroll to position [17, 0]
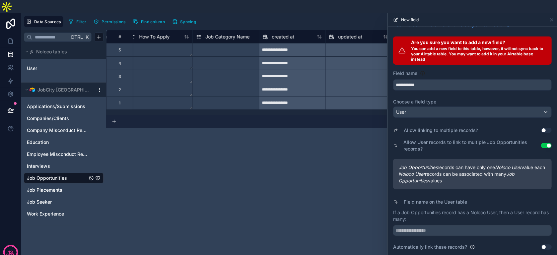
click at [541, 245] on button "Use setting" at bounding box center [546, 247] width 11 height 5
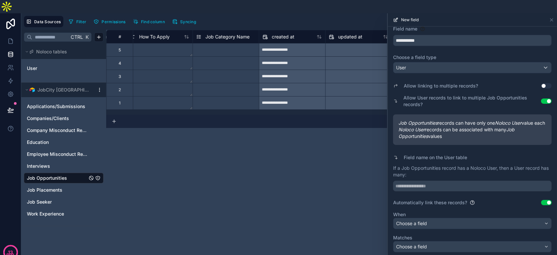
scroll to position [61, 0]
click at [491, 218] on div "Choose a field" at bounding box center [473, 223] width 158 height 11
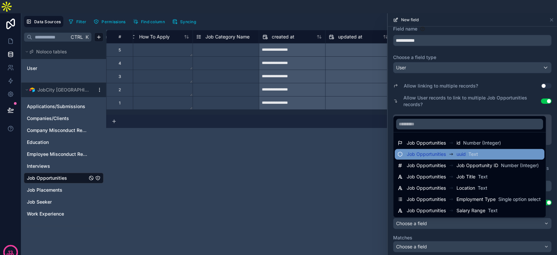
click at [488, 150] on div "Job Opportunities uuid Text" at bounding box center [470, 154] width 144 height 8
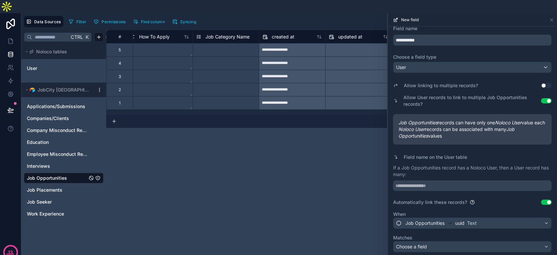
click at [461, 235] on label "Matches" at bounding box center [472, 238] width 159 height 7
click at [461, 242] on div "Choose a field" at bounding box center [473, 247] width 158 height 11
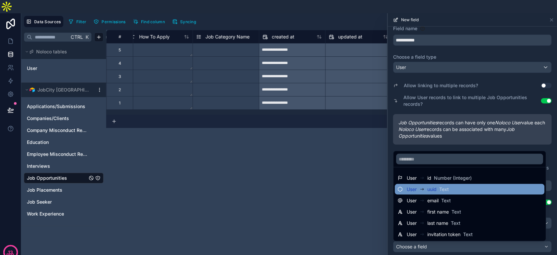
click at [473, 186] on div "User uuid Text" at bounding box center [470, 190] width 144 height 8
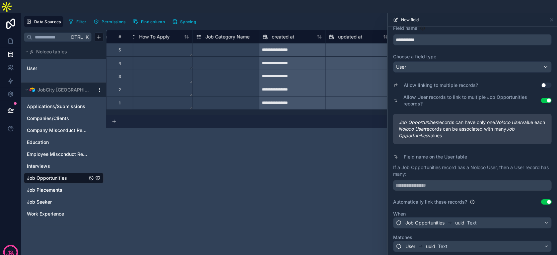
scroll to position [62, 0]
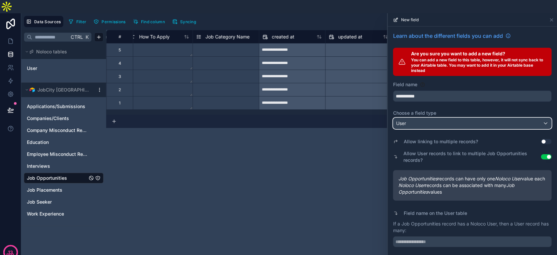
click at [463, 118] on div "User" at bounding box center [473, 123] width 158 height 11
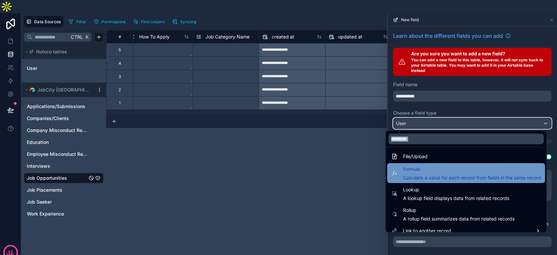
scroll to position [172, 0]
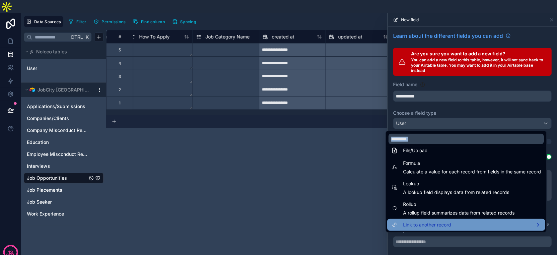
click at [456, 221] on div "Link to another record" at bounding box center [466, 225] width 150 height 8
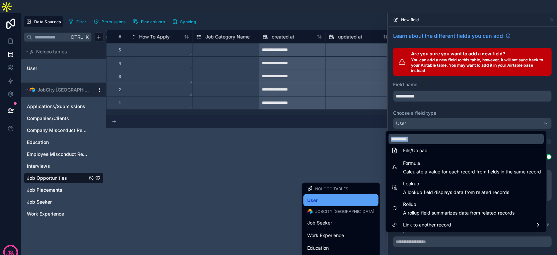
click at [339, 197] on div "User" at bounding box center [341, 201] width 67 height 8
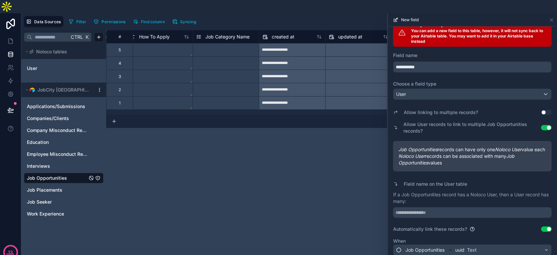
scroll to position [62, 0]
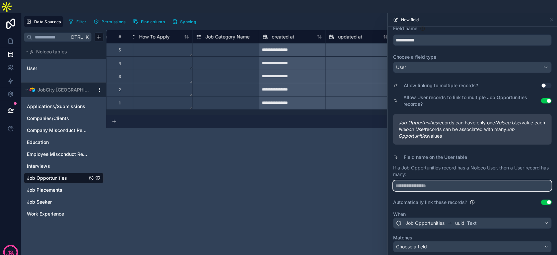
click at [467, 181] on input "text" at bounding box center [472, 186] width 159 height 11
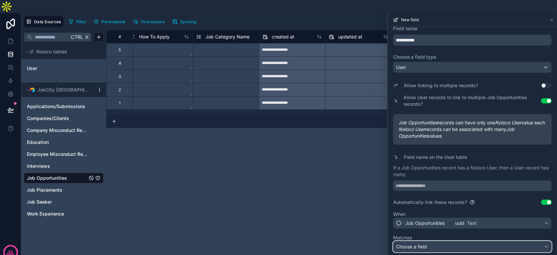
click at [455, 242] on div "Choose a field" at bounding box center [473, 247] width 158 height 11
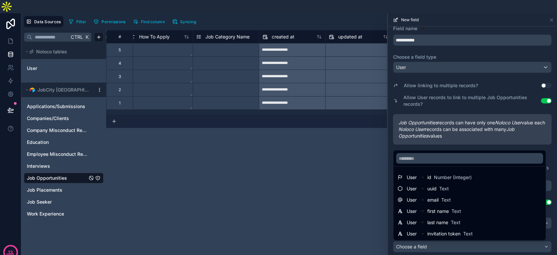
click at [448, 185] on div "User uuid Text" at bounding box center [428, 189] width 42 height 8
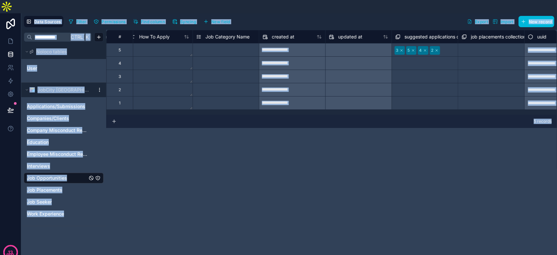
click at [220, 17] on button "New field" at bounding box center [217, 22] width 32 height 10
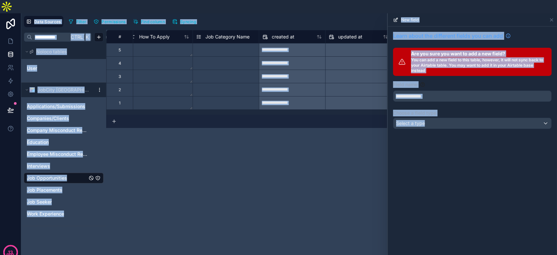
click at [475, 135] on div "Learn about the different fields you can add Are you sure you want to add a new…" at bounding box center [472, 141] width 169 height 229
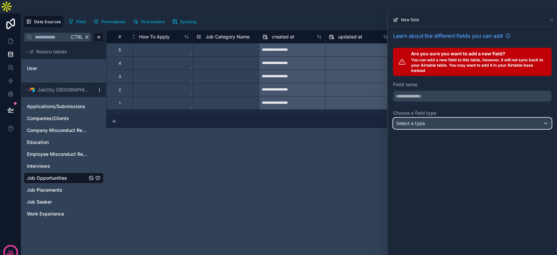
click at [460, 118] on div "Select a type" at bounding box center [473, 123] width 158 height 11
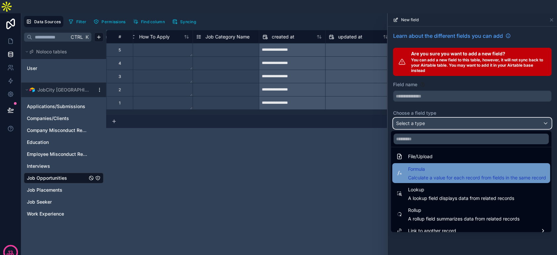
scroll to position [172, 0]
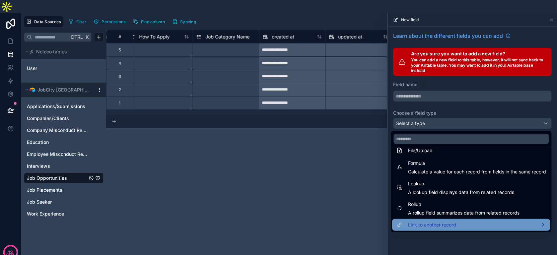
click at [458, 221] on div "Link to another record" at bounding box center [472, 225] width 150 height 8
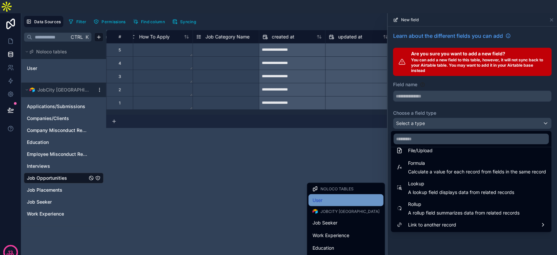
click at [358, 197] on div "User" at bounding box center [346, 201] width 67 height 8
type input "****"
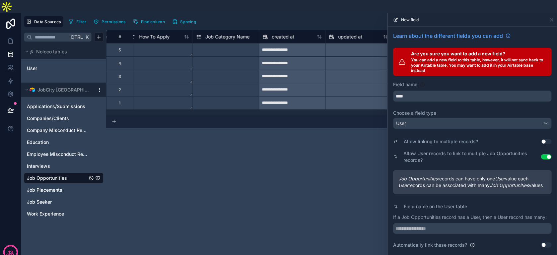
scroll to position [11, 0]
click at [541, 243] on button "Use setting" at bounding box center [546, 245] width 11 height 5
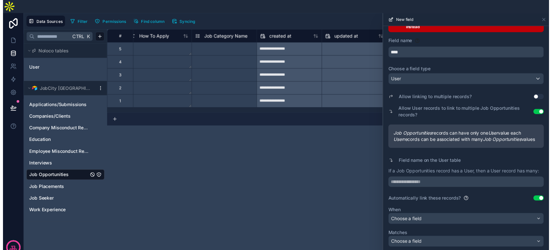
scroll to position [55, 0]
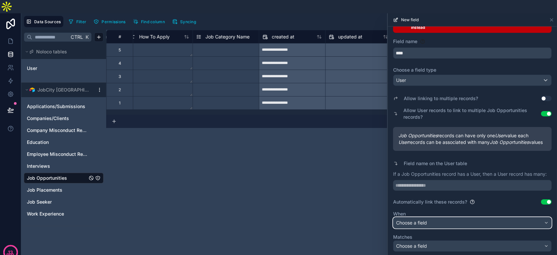
click at [457, 218] on div "Choose a field" at bounding box center [473, 223] width 158 height 11
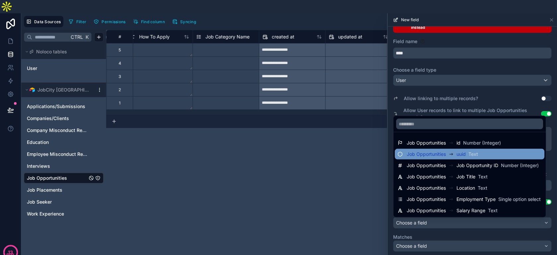
click at [455, 150] on div "Job Opportunities" at bounding box center [432, 154] width 50 height 8
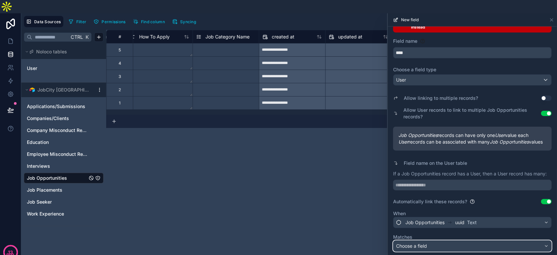
click at [446, 241] on div "Choose a field" at bounding box center [473, 246] width 158 height 11
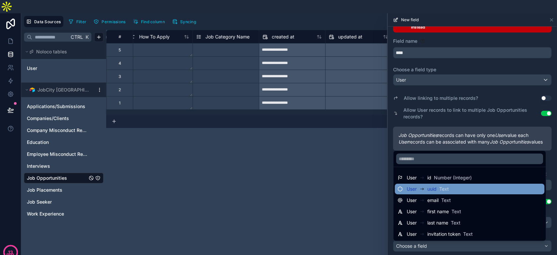
click at [445, 186] on span "Text" at bounding box center [445, 189] width 10 height 7
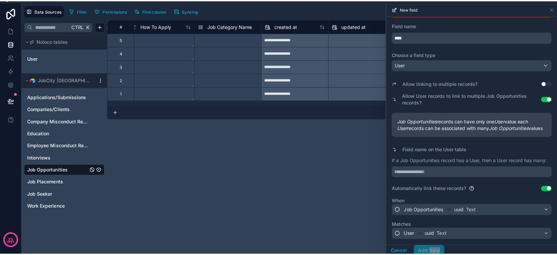
scroll to position [0, 0]
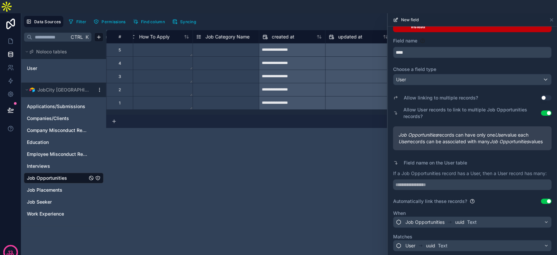
click at [467, 238] on div "New field Learn about the different fields you can add Are you sure you want to…" at bounding box center [472, 140] width 170 height 255
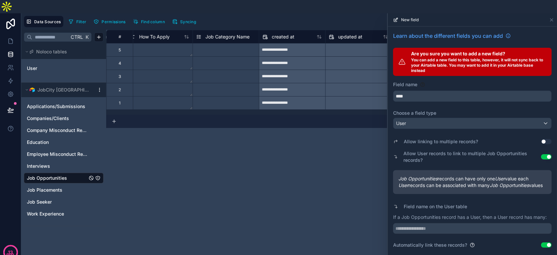
drag, startPoint x: 415, startPoint y: 5, endPoint x: 415, endPoint y: 9, distance: 3.7
click at [415, 17] on span "New field" at bounding box center [410, 19] width 18 height 5
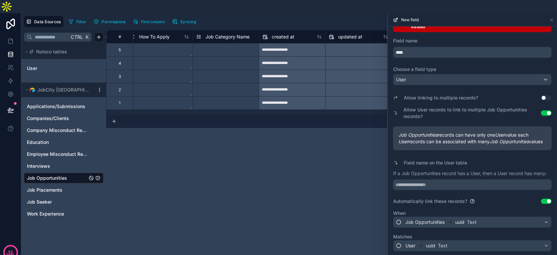
scroll to position [56, 0]
click at [314, 157] on div "**********" at bounding box center [331, 149] width 451 height 239
click at [549, 17] on icon at bounding box center [551, 19] width 5 height 5
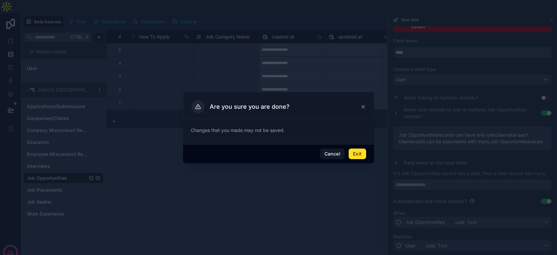
click at [361, 154] on button "Exit" at bounding box center [357, 154] width 17 height 11
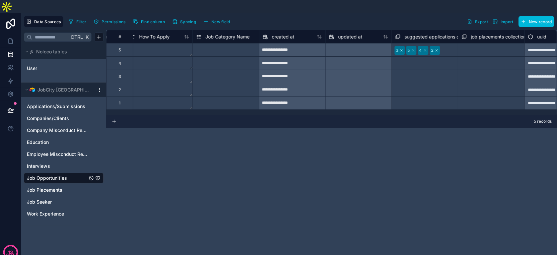
scroll to position [0, 1041]
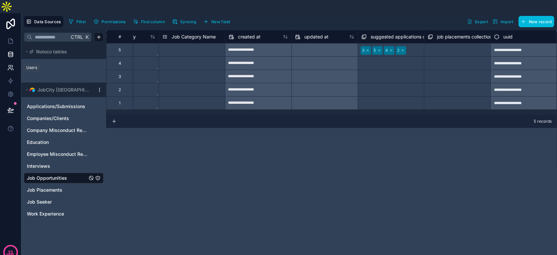
click at [9, 64] on icon at bounding box center [10, 67] width 7 height 7
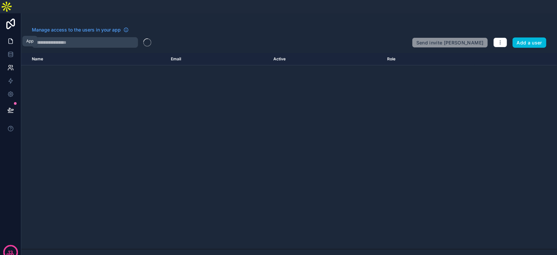
click at [9, 38] on icon at bounding box center [10, 41] width 7 height 7
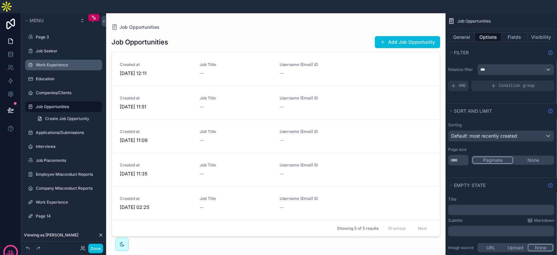
click at [60, 62] on label "Work Experience" at bounding box center [67, 64] width 62 height 5
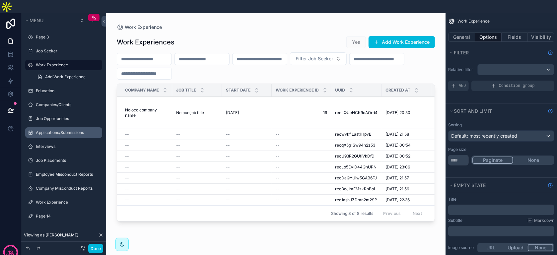
click at [53, 130] on label "Applications/Submissions" at bounding box center [67, 132] width 62 height 5
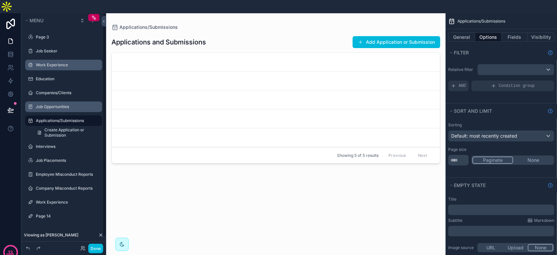
click at [49, 104] on label "Job Opportunities" at bounding box center [67, 106] width 62 height 5
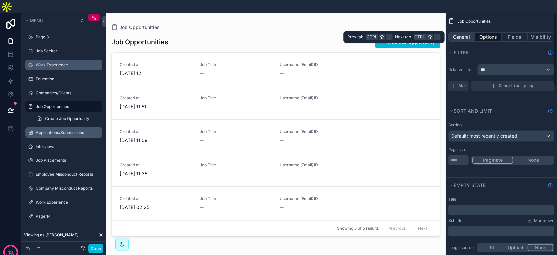
click at [469, 33] on button "General" at bounding box center [461, 37] width 27 height 9
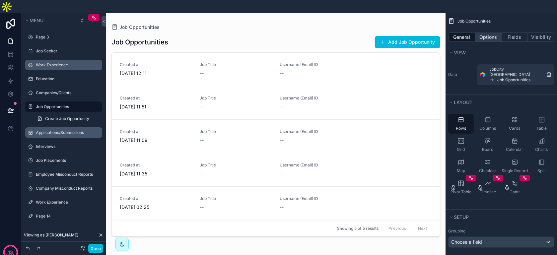
click at [485, 33] on button "Options" at bounding box center [488, 37] width 27 height 9
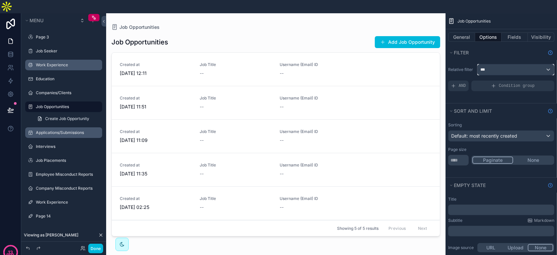
click at [486, 64] on div "***" at bounding box center [516, 69] width 76 height 11
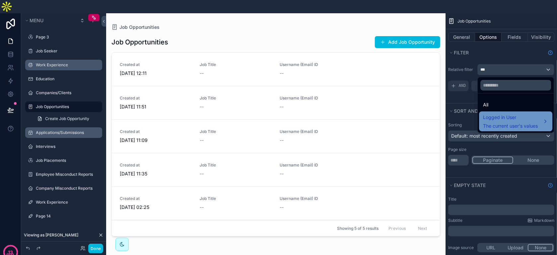
click at [497, 114] on span "Logged in User" at bounding box center [510, 118] width 55 height 8
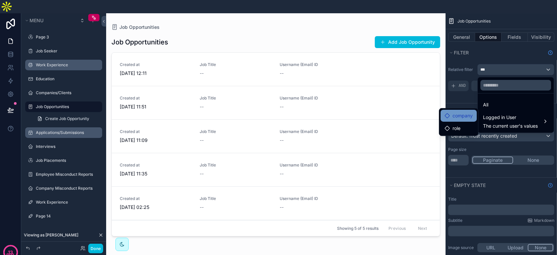
click at [464, 112] on span "company" at bounding box center [463, 116] width 20 height 8
click at [461, 124] on span "role" at bounding box center [457, 128] width 8 height 8
click at [461, 112] on span "company" at bounding box center [463, 116] width 20 height 8
click at [450, 112] on div "company" at bounding box center [459, 116] width 28 height 8
click at [450, 113] on icon at bounding box center [447, 115] width 5 height 5
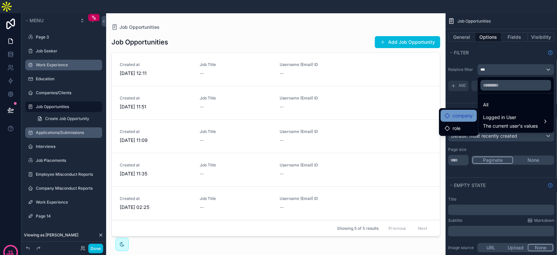
click at [450, 113] on icon at bounding box center [447, 115] width 5 height 5
click at [452, 124] on div "role" at bounding box center [453, 128] width 16 height 8
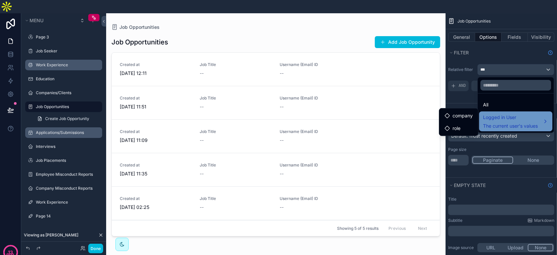
click at [495, 114] on span "Logged in User" at bounding box center [510, 118] width 55 height 8
click at [490, 114] on span "Logged in User" at bounding box center [510, 118] width 55 height 8
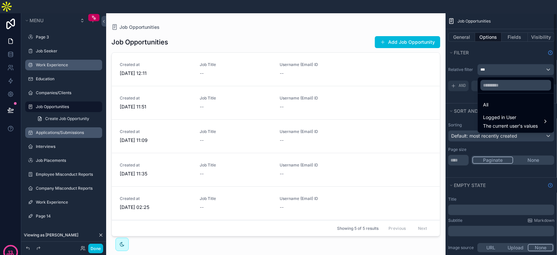
click at [83, 249] on div "scrollable content" at bounding box center [278, 127] width 557 height 255
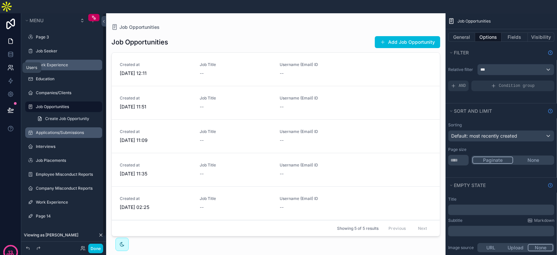
click at [9, 64] on icon at bounding box center [10, 67] width 7 height 7
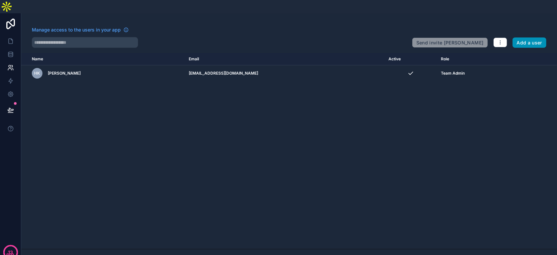
click at [524, 38] on button "Add a user" at bounding box center [530, 43] width 34 height 11
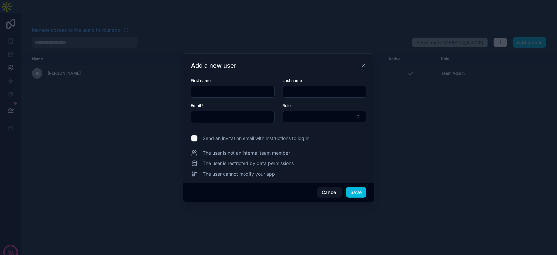
click at [250, 89] on input "text" at bounding box center [233, 91] width 83 height 9
type input "****"
type input "*****"
type input "*"
type input "**********"
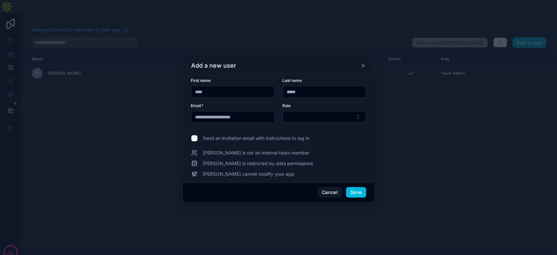
click at [283, 111] on button "Select Button" at bounding box center [325, 116] width 84 height 11
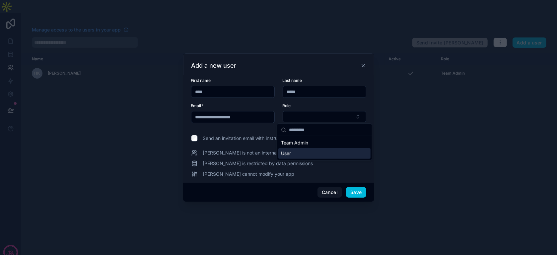
click at [316, 152] on div "User" at bounding box center [325, 153] width 92 height 11
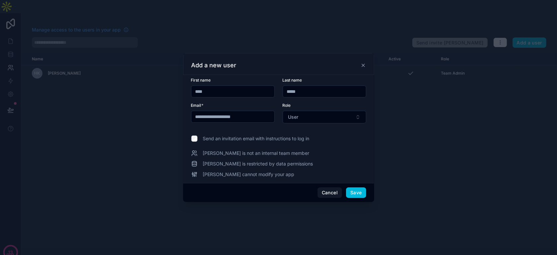
click at [287, 141] on span "Send an invitation email with instructions to log in" at bounding box center [256, 138] width 107 height 7
click at [352, 187] on div "Cancel Save" at bounding box center [278, 192] width 191 height 19
click at [353, 191] on button "Save" at bounding box center [356, 193] width 20 height 11
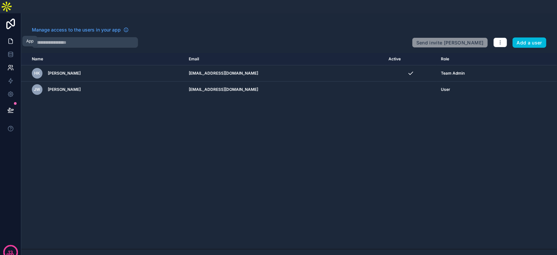
click at [11, 39] on icon at bounding box center [11, 41] width 4 height 5
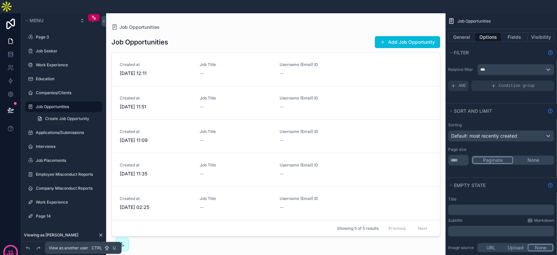
click at [83, 250] on icon at bounding box center [82, 248] width 5 height 5
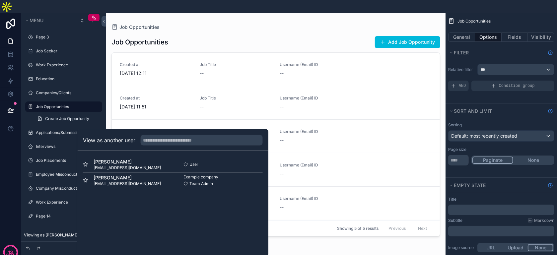
click at [140, 158] on div "John Wayne koharrylynn@gmail.com" at bounding box center [128, 164] width 90 height 12
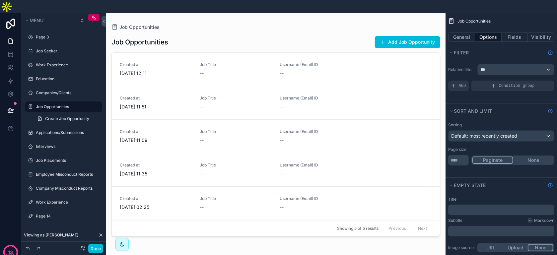
drag, startPoint x: 352, startPoint y: 243, endPoint x: 353, endPoint y: 238, distance: 5.8
click at [353, 243] on div "Job Opportunities Add Job Opportunity Created at 11/10/2025 12:11 Job Title -- …" at bounding box center [276, 146] width 329 height 230
click at [522, 64] on div "***" at bounding box center [516, 69] width 76 height 11
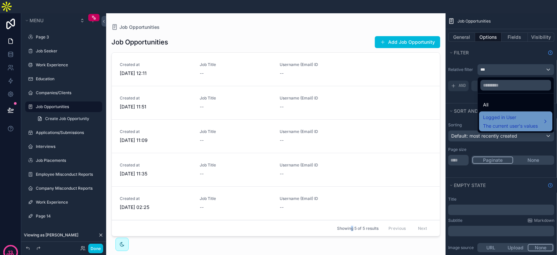
click at [508, 114] on div "Logged in User The current user's values" at bounding box center [510, 122] width 55 height 16
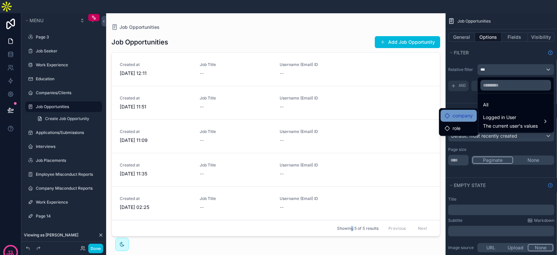
click at [472, 112] on span "company" at bounding box center [463, 116] width 20 height 8
click at [463, 109] on ul "company role" at bounding box center [459, 122] width 39 height 27
click at [460, 124] on span "role" at bounding box center [457, 128] width 8 height 8
click at [459, 112] on span "company" at bounding box center [463, 116] width 20 height 8
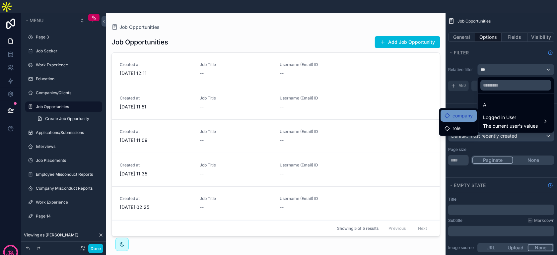
click at [459, 112] on span "company" at bounding box center [463, 116] width 20 height 8
click at [318, 233] on div "Job Opportunities Add Job Opportunity Created at 11/10/2025 12:11 Job Title -- …" at bounding box center [276, 146] width 329 height 230
click at [330, 226] on div "Job Opportunities Add Job Opportunity Created at 11/10/2025 12:11 Job Title -- …" at bounding box center [276, 146] width 329 height 230
click at [487, 37] on div "scrollable content" at bounding box center [278, 127] width 557 height 255
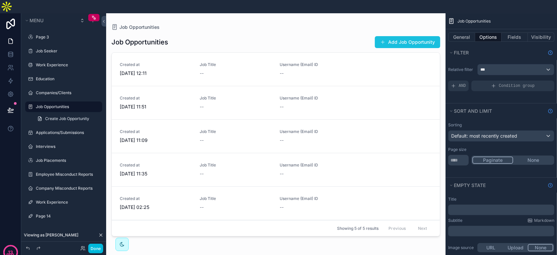
click at [410, 36] on button "Add Job Opportunity" at bounding box center [407, 42] width 65 height 12
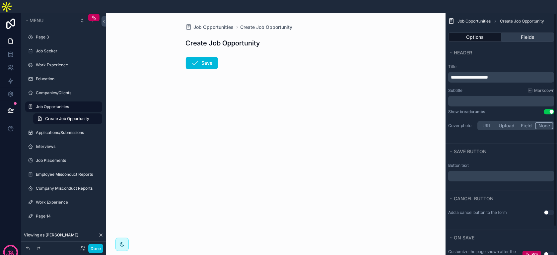
click at [528, 33] on button "Fields" at bounding box center [528, 37] width 53 height 9
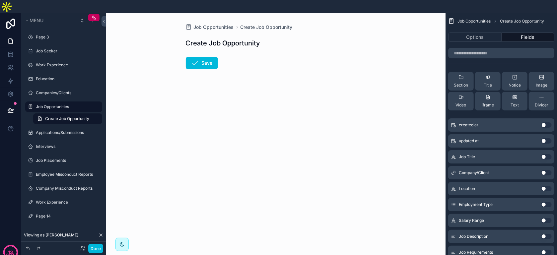
click at [546, 122] on button "Use setting" at bounding box center [546, 124] width 11 height 5
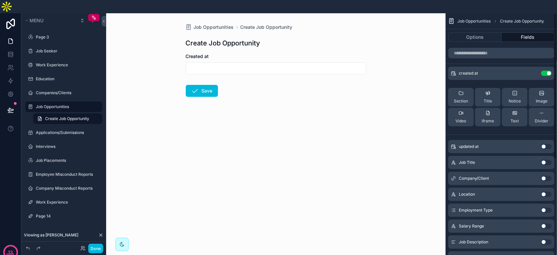
click at [548, 144] on button "Use setting" at bounding box center [546, 146] width 11 height 5
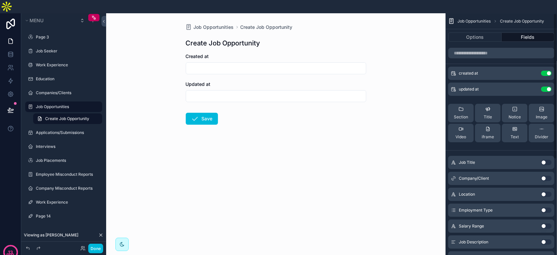
click at [543, 160] on button "Use setting" at bounding box center [546, 162] width 11 height 5
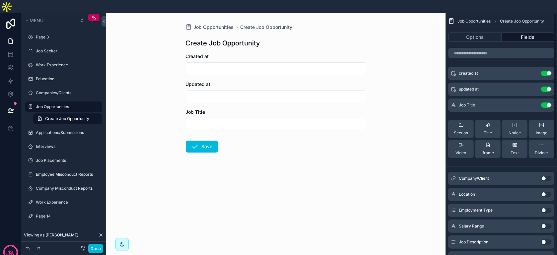
click at [545, 172] on div "Company/Client Use setting" at bounding box center [501, 178] width 106 height 13
click at [545, 176] on button "Use setting" at bounding box center [546, 178] width 11 height 5
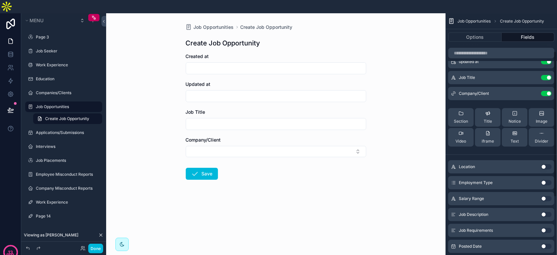
scroll to position [66, 0]
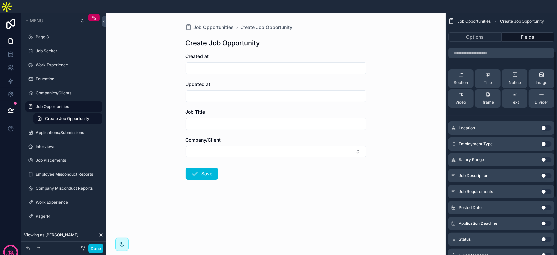
click at [546, 125] on button "Use setting" at bounding box center [546, 127] width 11 height 5
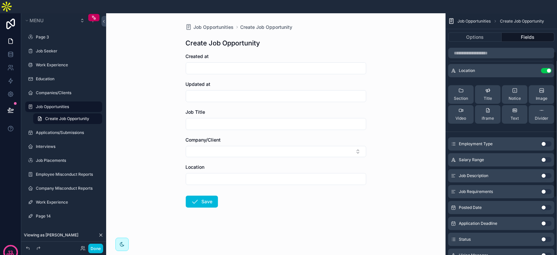
click at [544, 141] on button "Use setting" at bounding box center [546, 143] width 11 height 5
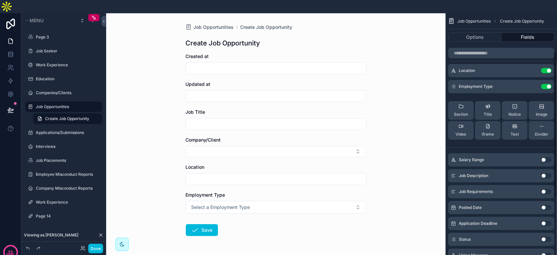
click at [546, 157] on button "Use setting" at bounding box center [546, 159] width 11 height 5
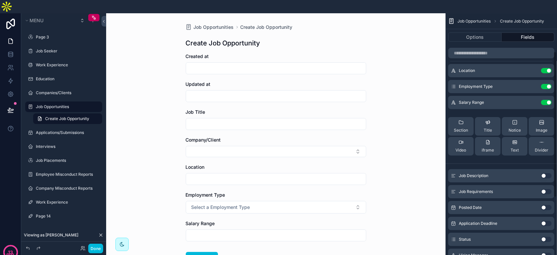
click at [548, 173] on button "Use setting" at bounding box center [546, 175] width 11 height 5
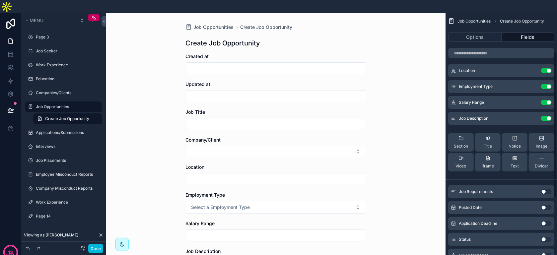
click at [546, 189] on button "Use setting" at bounding box center [546, 191] width 11 height 5
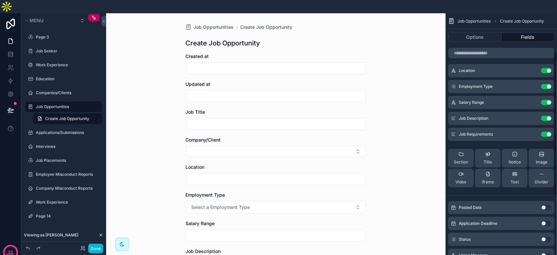
click at [546, 205] on button "Use setting" at bounding box center [546, 207] width 11 height 5
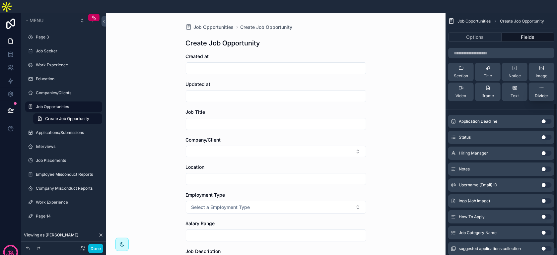
scroll to position [157, 0]
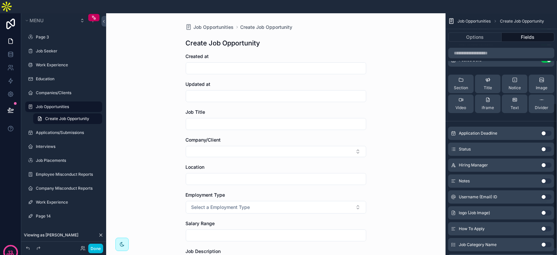
click at [546, 131] on button "Use setting" at bounding box center [546, 133] width 11 height 5
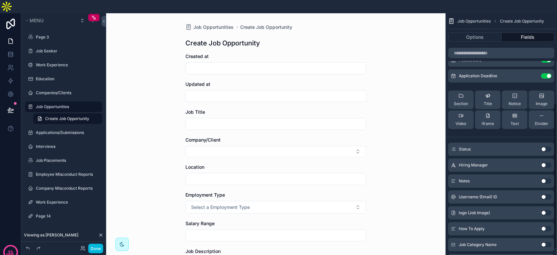
click at [548, 147] on button "Use setting" at bounding box center [546, 149] width 11 height 5
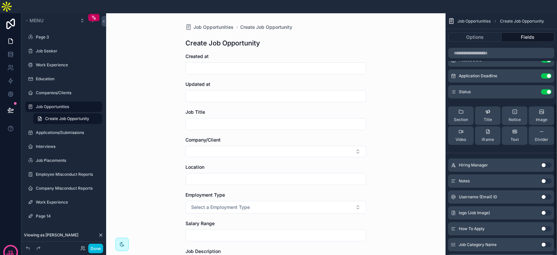
click at [548, 163] on button "Use setting" at bounding box center [546, 165] width 11 height 5
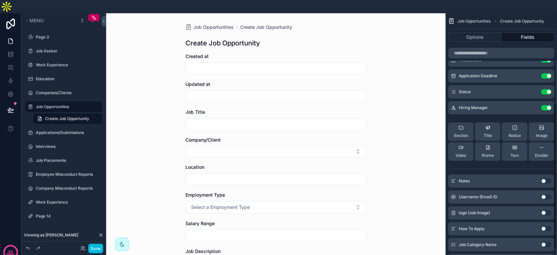
click at [548, 179] on button "Use setting" at bounding box center [546, 181] width 11 height 5
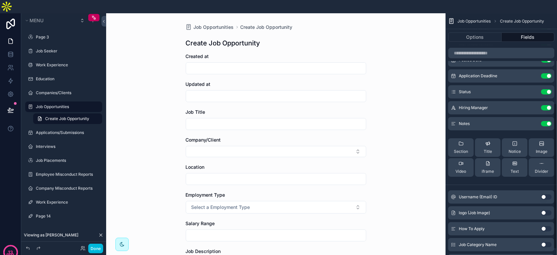
drag, startPoint x: 549, startPoint y: 179, endPoint x: 548, endPoint y: 182, distance: 3.7
click at [549, 191] on div "Username (Email) ID Use setting" at bounding box center [501, 197] width 106 height 13
click at [548, 195] on button "Use setting" at bounding box center [546, 197] width 11 height 5
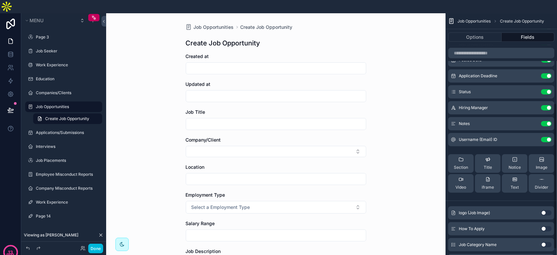
click at [546, 210] on button "Use setting" at bounding box center [546, 212] width 11 height 5
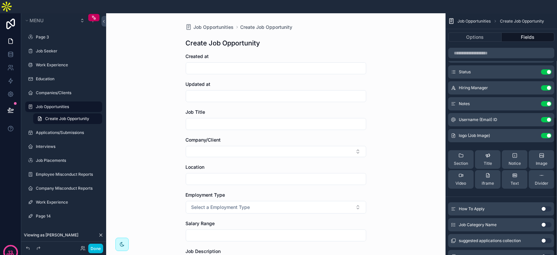
scroll to position [190, 0]
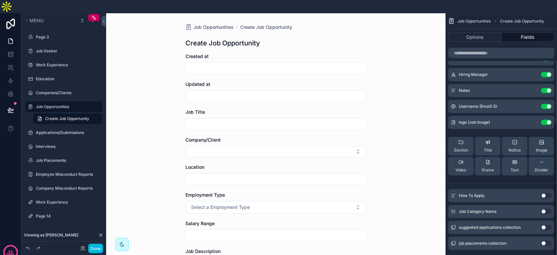
drag, startPoint x: 543, startPoint y: 182, endPoint x: 545, endPoint y: 194, distance: 12.7
click at [543, 193] on button "Use setting" at bounding box center [546, 195] width 11 height 5
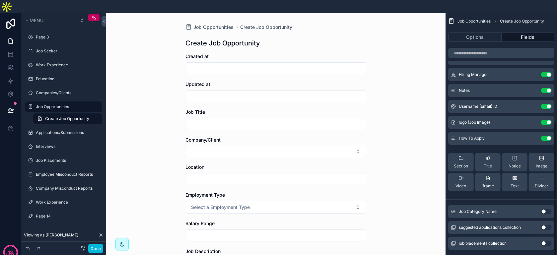
click at [546, 205] on div "Job Category Name Use setting" at bounding box center [501, 211] width 106 height 13
click at [546, 209] on button "Use setting" at bounding box center [546, 211] width 11 height 5
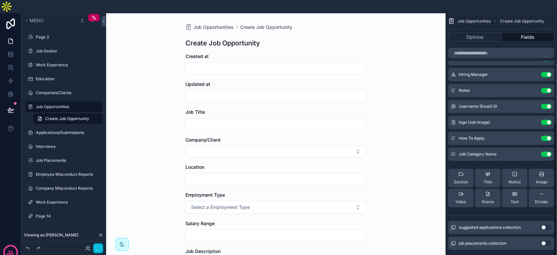
click at [544, 225] on button "Use setting" at bounding box center [546, 227] width 11 height 5
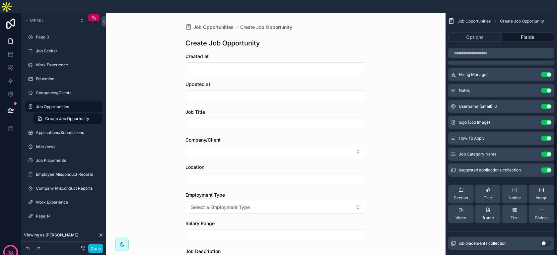
click at [546, 241] on button "Use setting" at bounding box center [546, 243] width 11 height 5
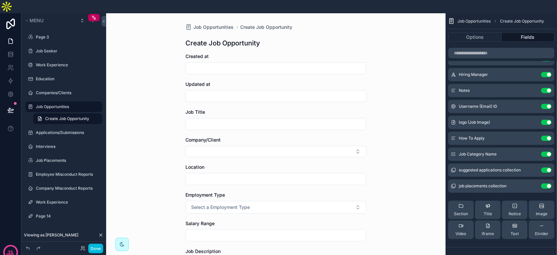
click at [373, 127] on div "Job Opportunities Create Job Opportunity Create Job Opportunity Created at Upda…" at bounding box center [276, 140] width 340 height 255
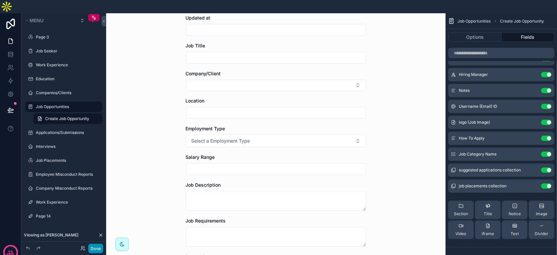
click at [97, 251] on button "Done" at bounding box center [95, 249] width 15 height 10
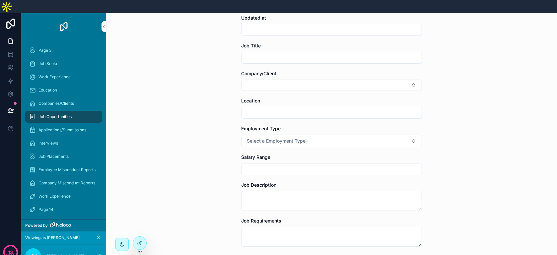
scroll to position [0, 0]
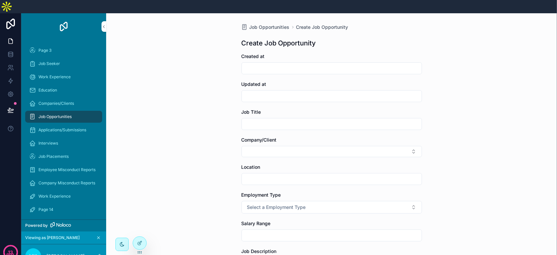
click at [291, 64] on input "scrollable content" at bounding box center [332, 68] width 180 height 9
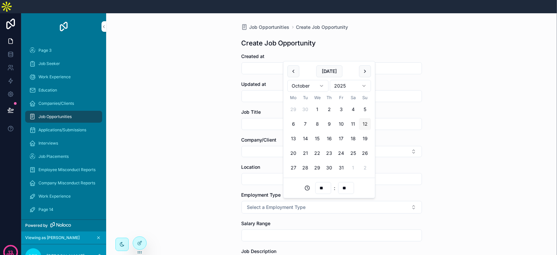
click at [363, 122] on button "12" at bounding box center [365, 124] width 12 height 12
type input "**********"
click at [260, 92] on input "scrollable content" at bounding box center [332, 96] width 180 height 9
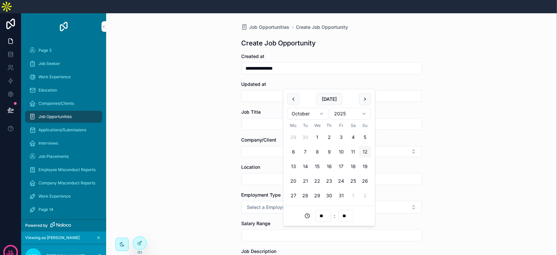
click at [368, 150] on button "12" at bounding box center [365, 152] width 12 height 12
type input "**********"
click at [273, 120] on input "scrollable content" at bounding box center [332, 124] width 180 height 9
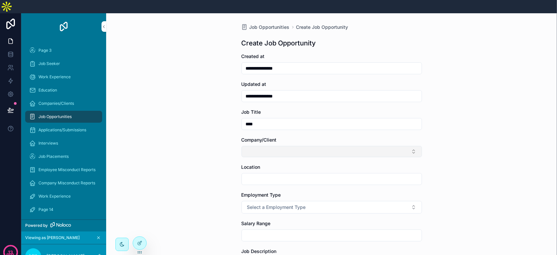
type input "****"
click at [308, 146] on button "Select Button" at bounding box center [332, 151] width 181 height 11
click at [289, 169] on div "recKTTgG..." at bounding box center [329, 164] width 92 height 11
click at [288, 176] on input "scrollable content" at bounding box center [332, 180] width 180 height 9
type input "********"
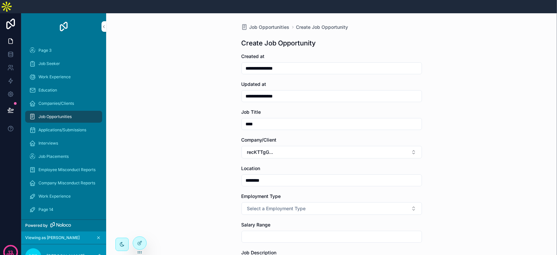
click at [242, 203] on button "Select a Employment Type" at bounding box center [332, 209] width 181 height 13
click at [346, 150] on div "Part-time" at bounding box center [329, 151] width 92 height 10
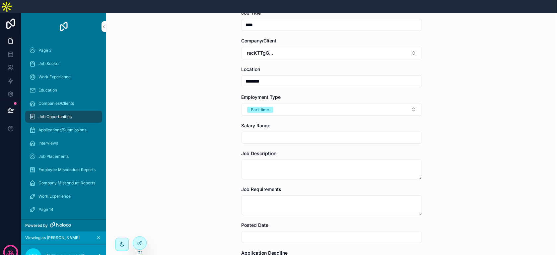
scroll to position [100, 0]
click at [269, 133] on input "scrollable content" at bounding box center [332, 137] width 180 height 9
type input "*****"
click at [274, 159] on textarea "scrollable content" at bounding box center [332, 169] width 181 height 20
type textarea "***"
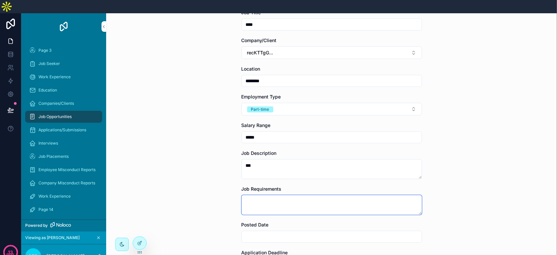
click at [270, 195] on textarea "scrollable content" at bounding box center [332, 205] width 181 height 20
type textarea "***"
click at [274, 232] on input "scrollable content" at bounding box center [332, 236] width 180 height 9
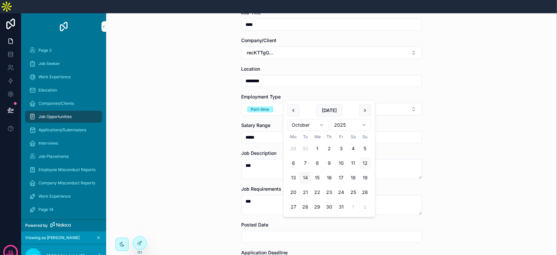
click at [303, 183] on button "14" at bounding box center [305, 178] width 12 height 12
type input "**********"
click at [224, 220] on div "**********" at bounding box center [331, 140] width 451 height 255
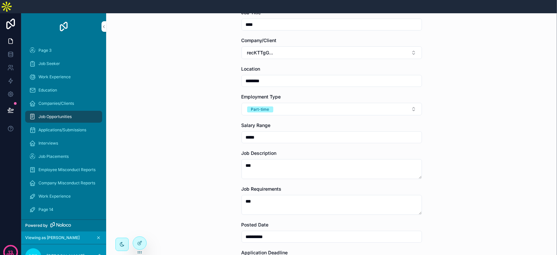
scroll to position [199, 0]
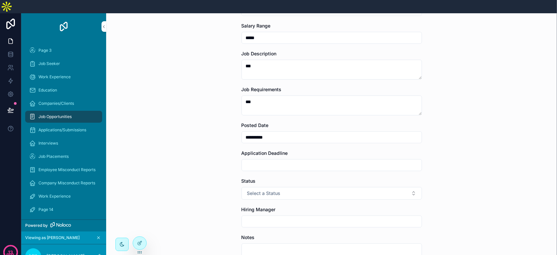
click at [278, 161] on input "scrollable content" at bounding box center [332, 165] width 180 height 9
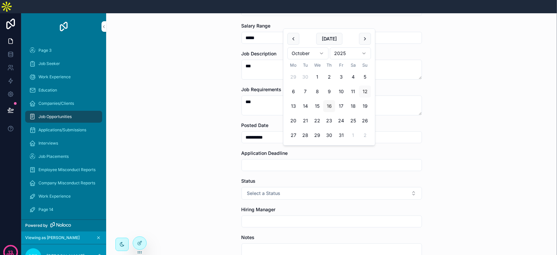
click at [328, 111] on button "16" at bounding box center [329, 106] width 12 height 12
type input "**********"
click at [296, 187] on button "Select a Status" at bounding box center [332, 193] width 181 height 13
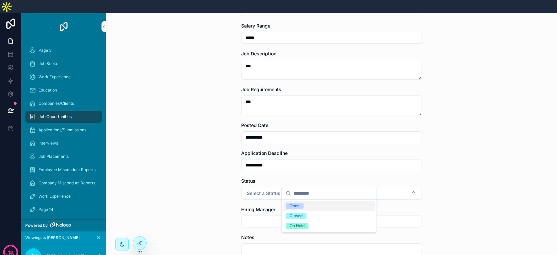
click at [302, 208] on span "Open" at bounding box center [295, 206] width 18 height 6
click at [260, 217] on input "scrollable content" at bounding box center [332, 221] width 180 height 9
type input "***"
click at [282, 244] on textarea "scrollable content" at bounding box center [332, 254] width 181 height 20
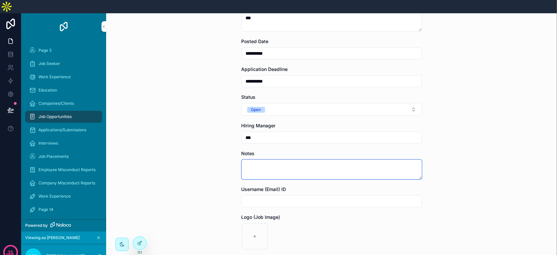
scroll to position [332, 0]
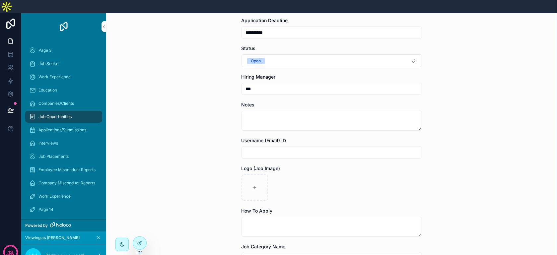
click at [285, 148] on input "scrollable content" at bounding box center [332, 152] width 180 height 9
type input "*******"
click at [284, 112] on textarea "scrollable content" at bounding box center [332, 121] width 181 height 20
type textarea "******"
click at [264, 217] on textarea "scrollable content" at bounding box center [332, 227] width 181 height 20
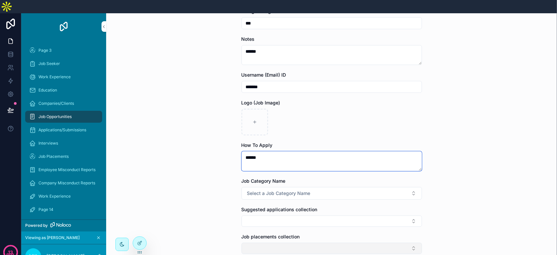
scroll to position [447, 0]
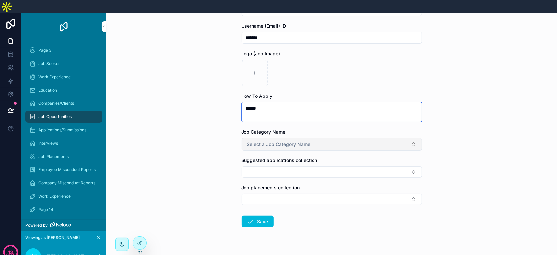
type textarea "******"
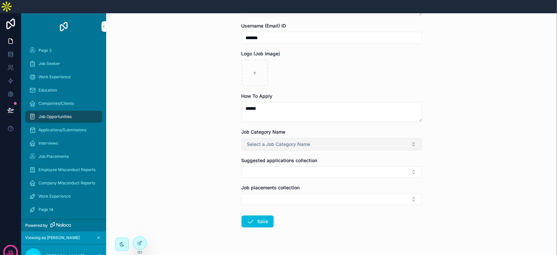
click at [259, 138] on button "Select a Job Category Name" at bounding box center [332, 144] width 181 height 13
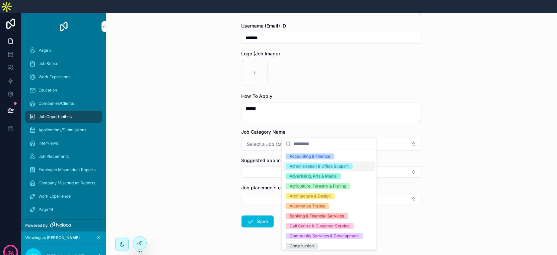
click at [301, 162] on div "Administration & Office Support" at bounding box center [329, 167] width 92 height 10
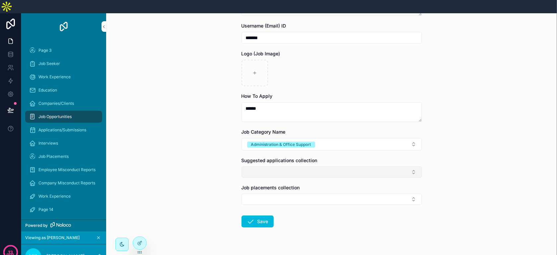
click at [260, 167] on button "Select Button" at bounding box center [332, 172] width 181 height 11
click at [205, 190] on div "**********" at bounding box center [331, 140] width 451 height 255
click at [276, 194] on button "Select Button" at bounding box center [332, 199] width 181 height 11
click at [229, 187] on div "**********" at bounding box center [331, 140] width 451 height 255
click at [256, 216] on button "Save" at bounding box center [258, 222] width 32 height 12
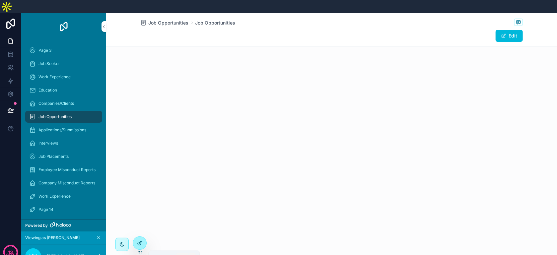
click at [138, 241] on icon at bounding box center [139, 243] width 5 height 5
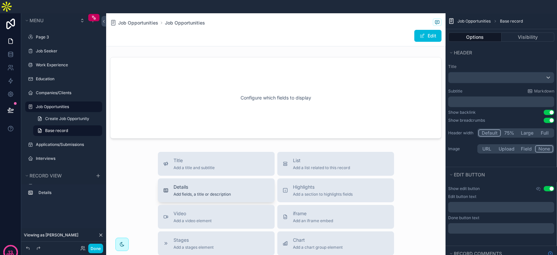
click at [235, 184] on div "Details Add fields, a title or description" at bounding box center [216, 190] width 106 height 13
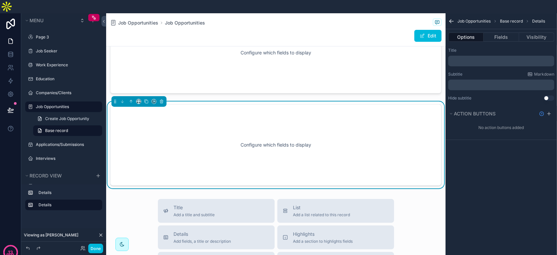
scroll to position [49, 0]
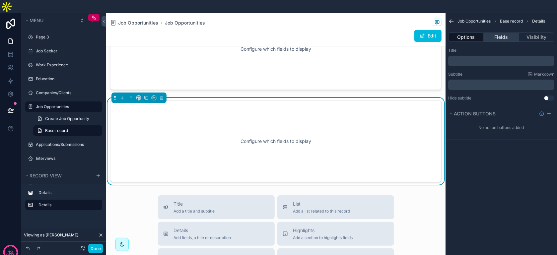
click at [498, 33] on button "Fields" at bounding box center [501, 37] width 35 height 9
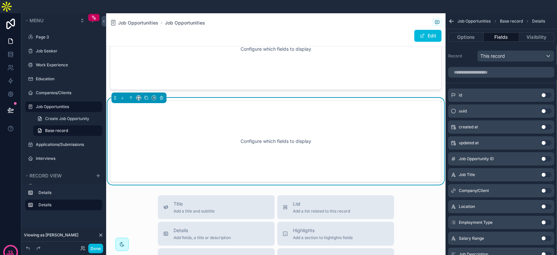
click at [541, 89] on div "id Use setting" at bounding box center [501, 95] width 106 height 13
click at [543, 93] on button "Use setting" at bounding box center [546, 95] width 11 height 5
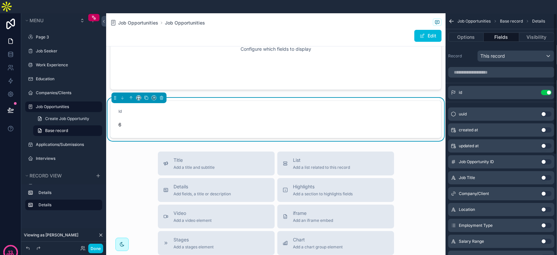
click at [544, 112] on button "Use setting" at bounding box center [546, 114] width 11 height 5
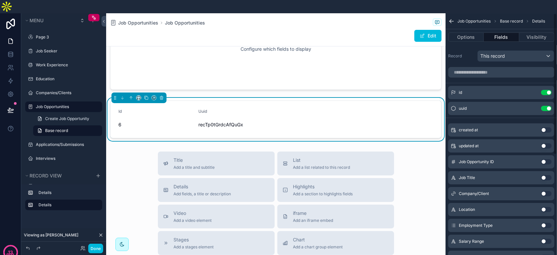
click at [546, 123] on div "created at Use setting" at bounding box center [501, 129] width 106 height 13
click at [546, 127] on button "Use setting" at bounding box center [546, 129] width 11 height 5
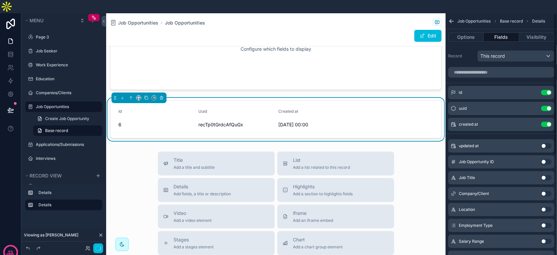
click at [545, 143] on button "Use setting" at bounding box center [546, 145] width 11 height 5
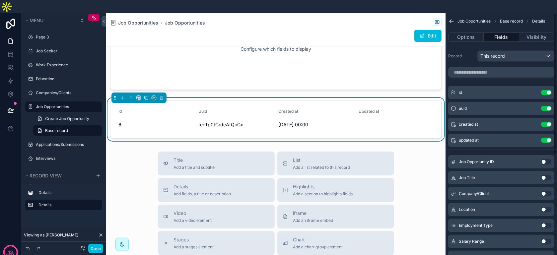
click at [546, 159] on button "Use setting" at bounding box center [546, 161] width 11 height 5
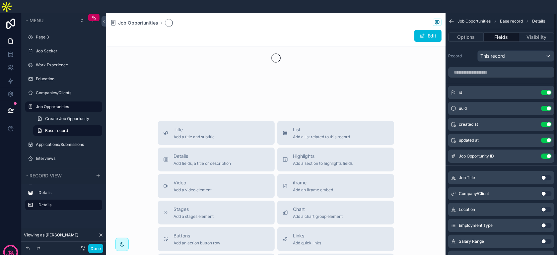
click at [546, 175] on button "Use setting" at bounding box center [546, 177] width 11 height 5
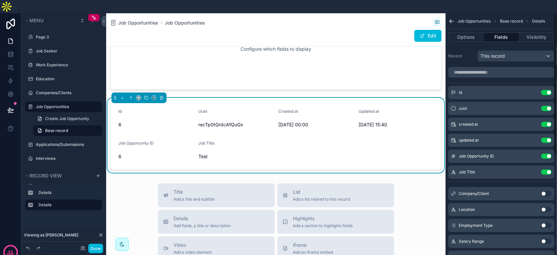
click at [546, 187] on div "Company/Client Use setting" at bounding box center [501, 193] width 106 height 13
click at [546, 191] on button "Use setting" at bounding box center [546, 193] width 11 height 5
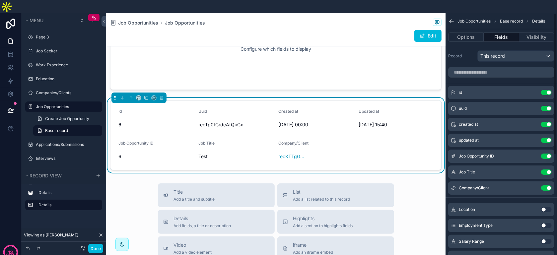
scroll to position [33, 0]
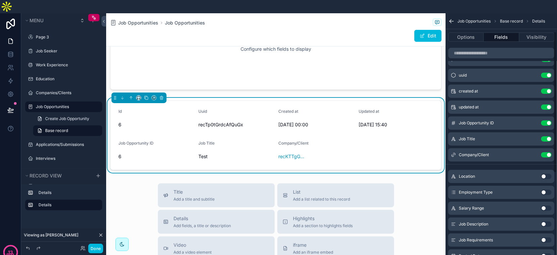
click at [546, 170] on div "Location Use setting" at bounding box center [501, 176] width 106 height 13
click at [546, 174] on button "Use setting" at bounding box center [546, 176] width 11 height 5
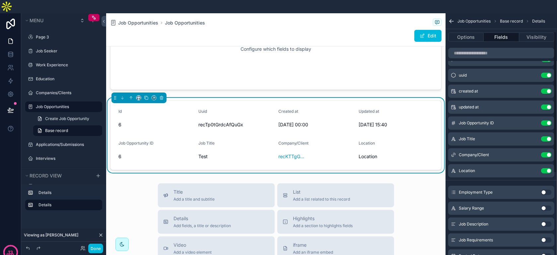
click at [547, 190] on button "Use setting" at bounding box center [546, 192] width 11 height 5
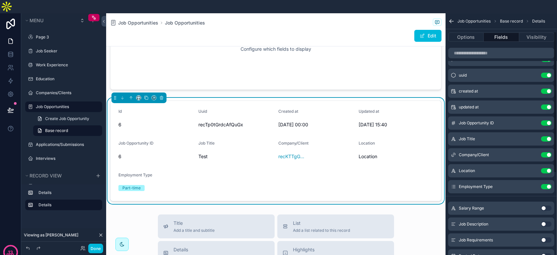
drag, startPoint x: 546, startPoint y: 194, endPoint x: 545, endPoint y: 211, distance: 16.7
click at [546, 206] on button "Use setting" at bounding box center [546, 208] width 11 height 5
click at [544, 218] on div "Job Description Use setting" at bounding box center [501, 224] width 106 height 13
click at [545, 222] on button "Use setting" at bounding box center [546, 224] width 11 height 5
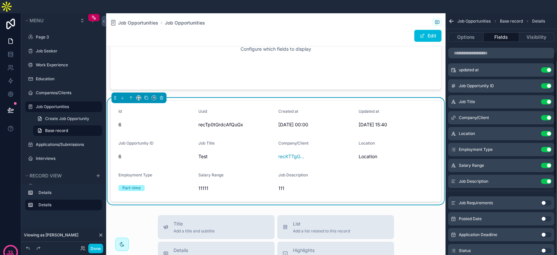
scroll to position [100, 0]
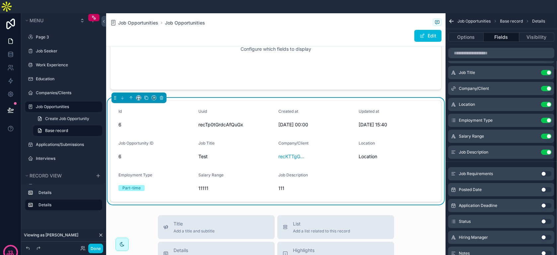
click at [548, 171] on button "Use setting" at bounding box center [546, 173] width 11 height 5
click at [545, 187] on button "Use setting" at bounding box center [546, 189] width 11 height 5
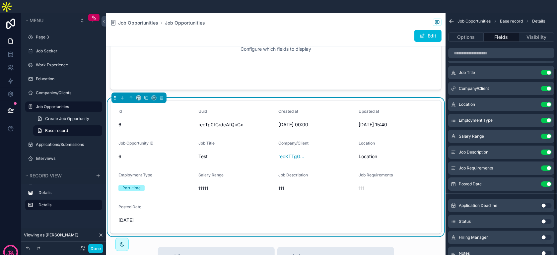
click at [546, 203] on button "Use setting" at bounding box center [546, 205] width 11 height 5
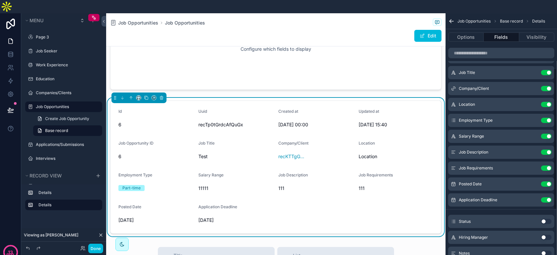
click at [549, 219] on button "Use setting" at bounding box center [546, 221] width 11 height 5
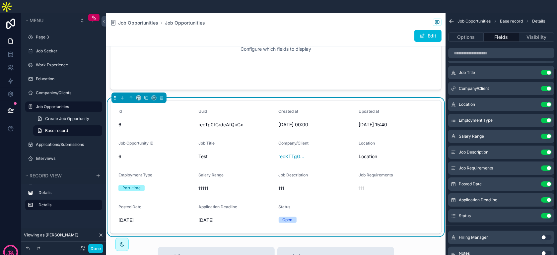
drag, startPoint x: 543, startPoint y: 224, endPoint x: 515, endPoint y: 191, distance: 43.8
click at [544, 235] on button "Use setting" at bounding box center [546, 237] width 11 height 5
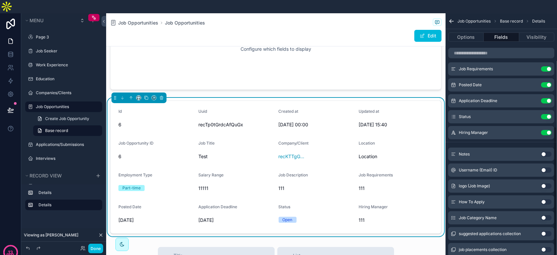
scroll to position [205, 0]
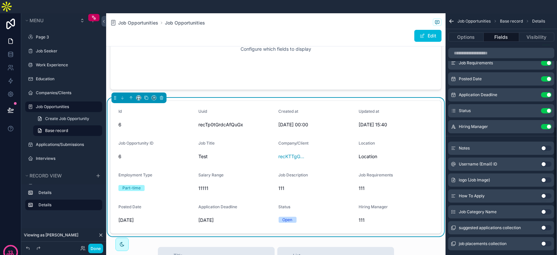
click at [543, 146] on button "Use setting" at bounding box center [546, 148] width 11 height 5
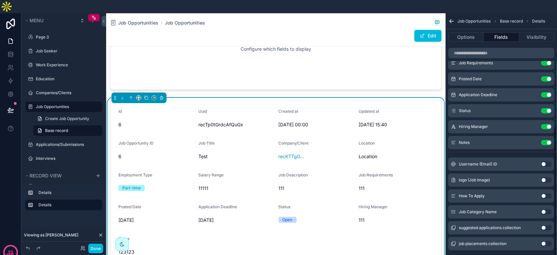
click at [548, 162] on button "Use setting" at bounding box center [546, 164] width 11 height 5
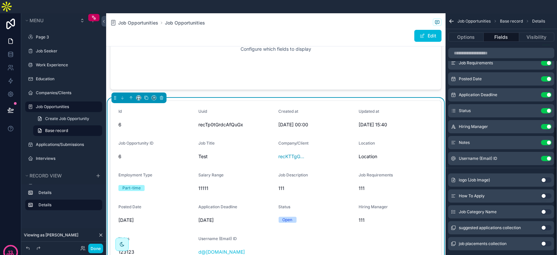
drag, startPoint x: 548, startPoint y: 150, endPoint x: 547, endPoint y: 180, distance: 29.9
click at [547, 178] on button "Use setting" at bounding box center [546, 180] width 11 height 5
click at [547, 194] on button "Use setting" at bounding box center [546, 196] width 11 height 5
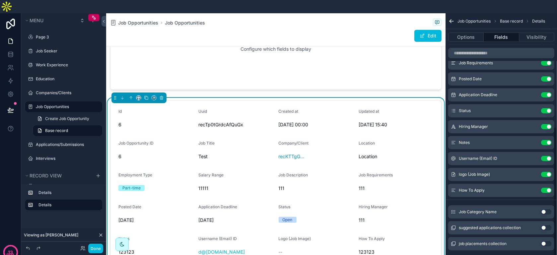
click at [547, 205] on div "Job Category Name Use setting" at bounding box center [501, 211] width 106 height 13
click at [547, 209] on button "Use setting" at bounding box center [546, 211] width 11 height 5
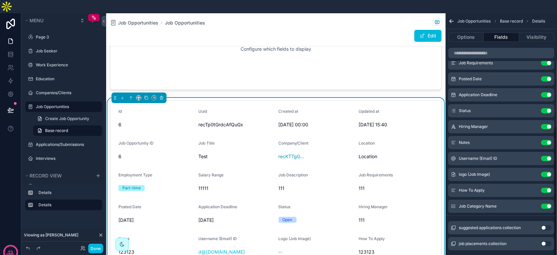
click at [547, 200] on div "Job Category Name Use setting" at bounding box center [501, 206] width 106 height 13
click at [545, 225] on button "Use setting" at bounding box center [546, 227] width 11 height 5
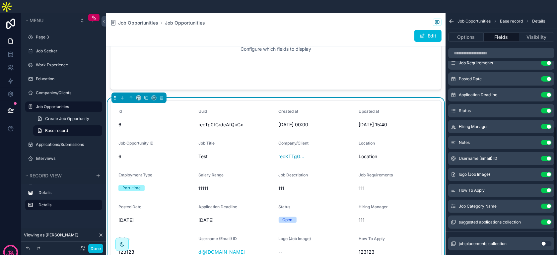
click at [545, 241] on button "Use setting" at bounding box center [546, 243] width 11 height 5
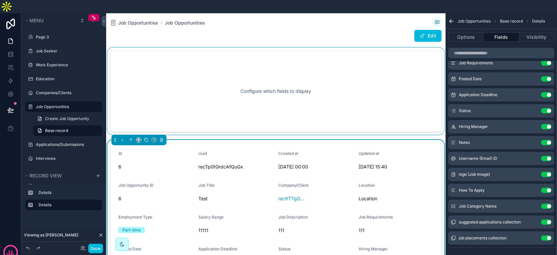
scroll to position [0, 0]
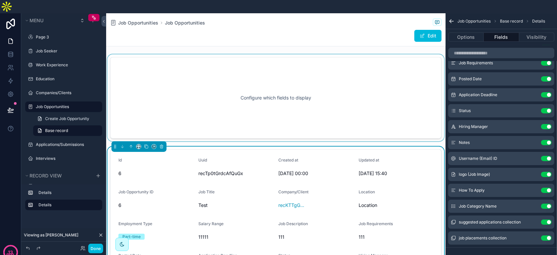
click at [293, 64] on div "scrollable content" at bounding box center [276, 97] width 340 height 87
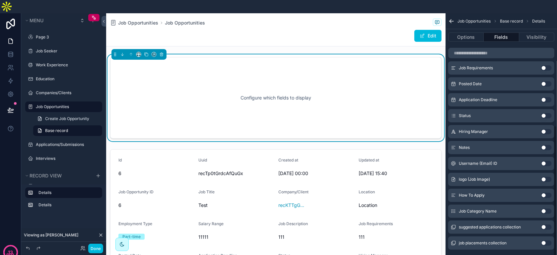
scroll to position [202, 0]
click at [159, 52] on icon "scrollable content" at bounding box center [161, 54] width 5 height 5
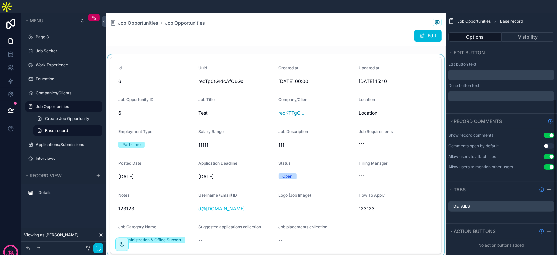
scroll to position [131, 0]
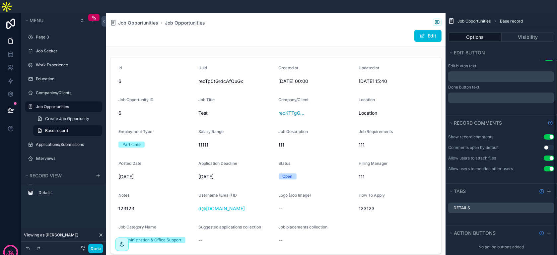
click at [100, 243] on div "Done" at bounding box center [63, 248] width 85 height 13
click at [99, 248] on button "Done" at bounding box center [95, 249] width 15 height 10
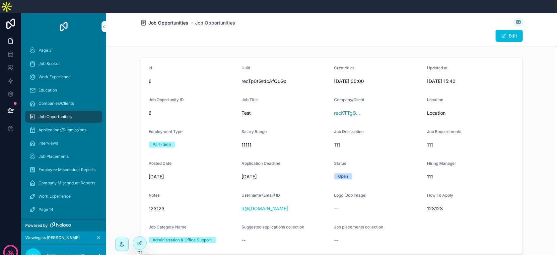
click at [172, 20] on span "Job Opportunities" at bounding box center [169, 23] width 40 height 7
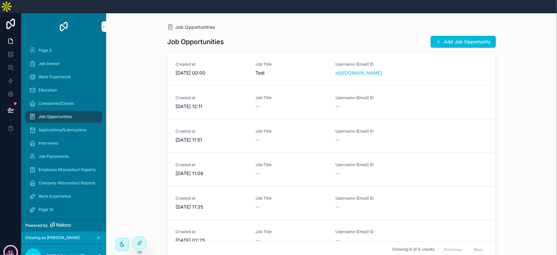
click at [19, 242] on icon at bounding box center [10, 252] width 21 height 21
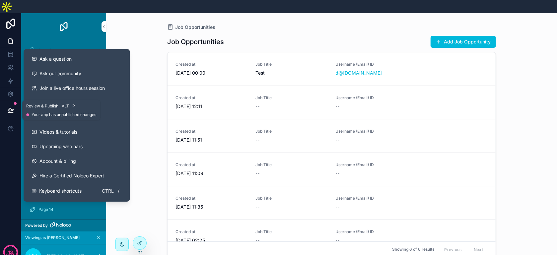
click at [11, 107] on icon at bounding box center [10, 110] width 7 height 7
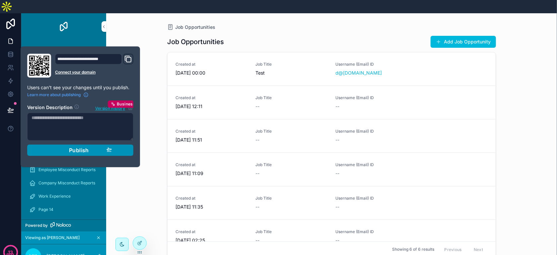
click at [80, 147] on span "Publish" at bounding box center [79, 150] width 20 height 7
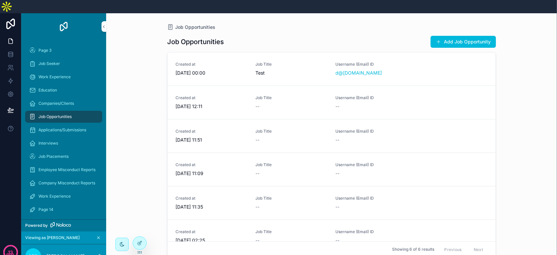
click at [142, 169] on div "Job Opportunities Job Opportunities Add Job Opportunity Created at 12/10/2025 0…" at bounding box center [331, 140] width 451 height 255
click at [139, 240] on div at bounding box center [139, 243] width 13 height 13
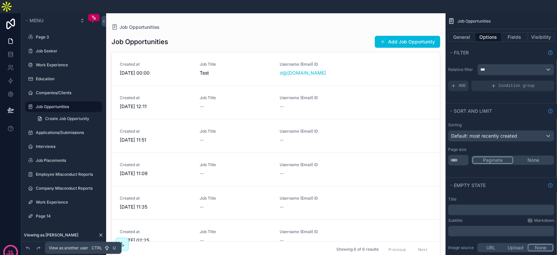
click at [84, 248] on icon at bounding box center [82, 248] width 5 height 5
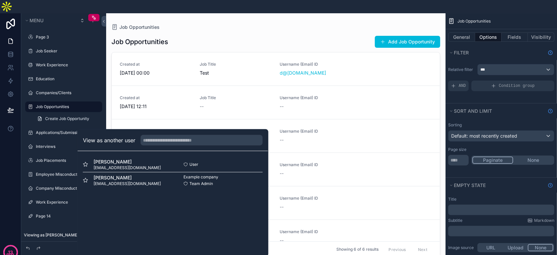
click at [147, 158] on div "John Wayne koharrylynn@gmail.com" at bounding box center [128, 164] width 90 height 12
click at [0, 0] on button "Select" at bounding box center [0, 0] width 0 height 0
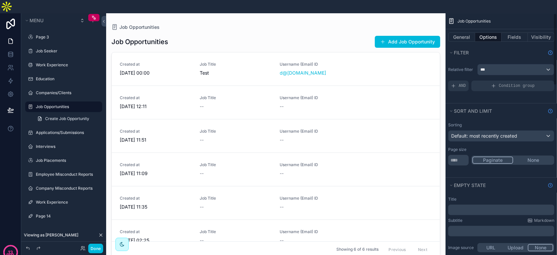
click at [502, 61] on div "Relative filter *** AND Condition group" at bounding box center [502, 77] width 112 height 33
click at [501, 64] on div "***" at bounding box center [516, 69] width 76 height 11
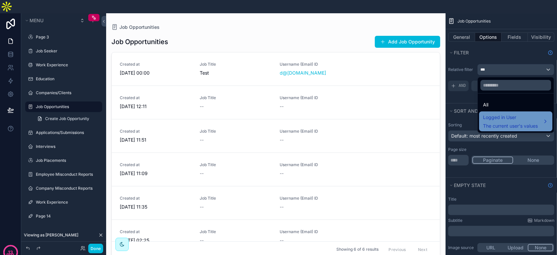
click at [504, 123] on span "The current user's values" at bounding box center [510, 126] width 55 height 7
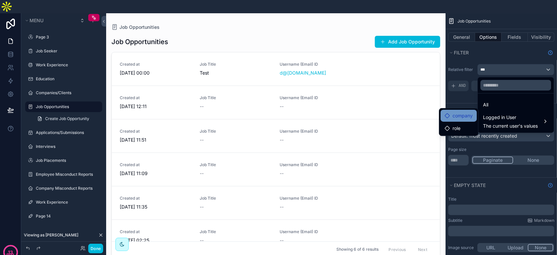
click at [456, 112] on span "company" at bounding box center [463, 116] width 20 height 8
click at [299, 29] on div "scrollable content" at bounding box center [276, 136] width 340 height 247
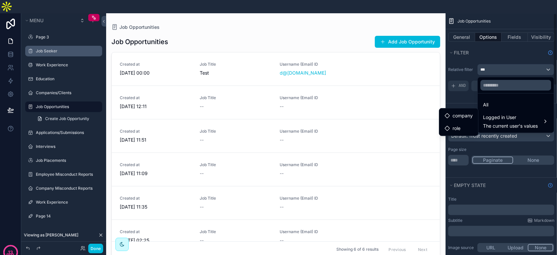
drag, startPoint x: 50, startPoint y: 42, endPoint x: 50, endPoint y: 39, distance: 4.0
click at [50, 42] on div "scrollable content" at bounding box center [278, 127] width 557 height 255
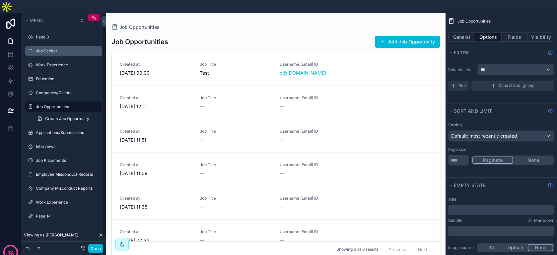
click at [51, 48] on label "Job Seeker" at bounding box center [67, 50] width 62 height 5
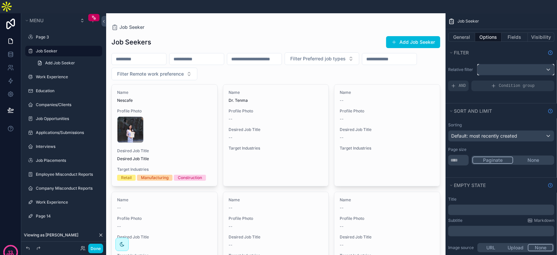
click at [500, 64] on div "scrollable content" at bounding box center [516, 69] width 76 height 11
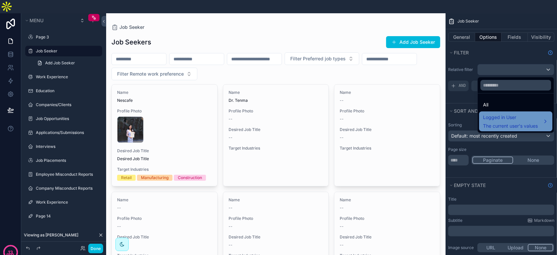
click at [504, 114] on div "Logged in User The current user's values" at bounding box center [510, 122] width 55 height 16
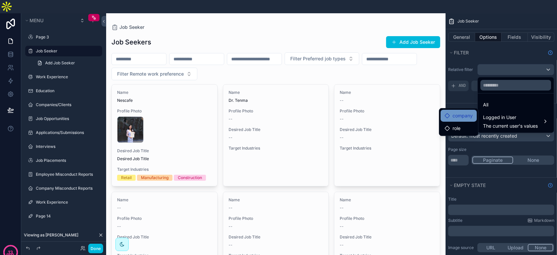
click at [463, 112] on span "company" at bounding box center [463, 116] width 20 height 8
click at [459, 124] on span "role" at bounding box center [457, 128] width 8 height 8
click at [457, 112] on span "company" at bounding box center [463, 116] width 20 height 8
click at [456, 124] on span "role" at bounding box center [457, 128] width 8 height 8
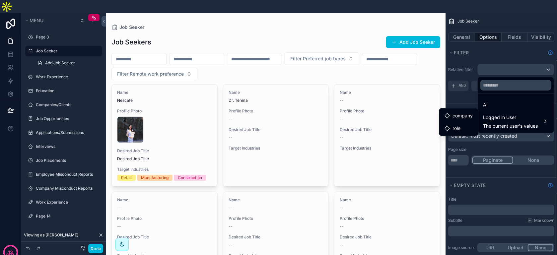
click at [226, 27] on div "scrollable content" at bounding box center [276, 201] width 340 height 376
click at [68, 62] on div "scrollable content" at bounding box center [278, 127] width 557 height 255
